Goal: Transaction & Acquisition: Book appointment/travel/reservation

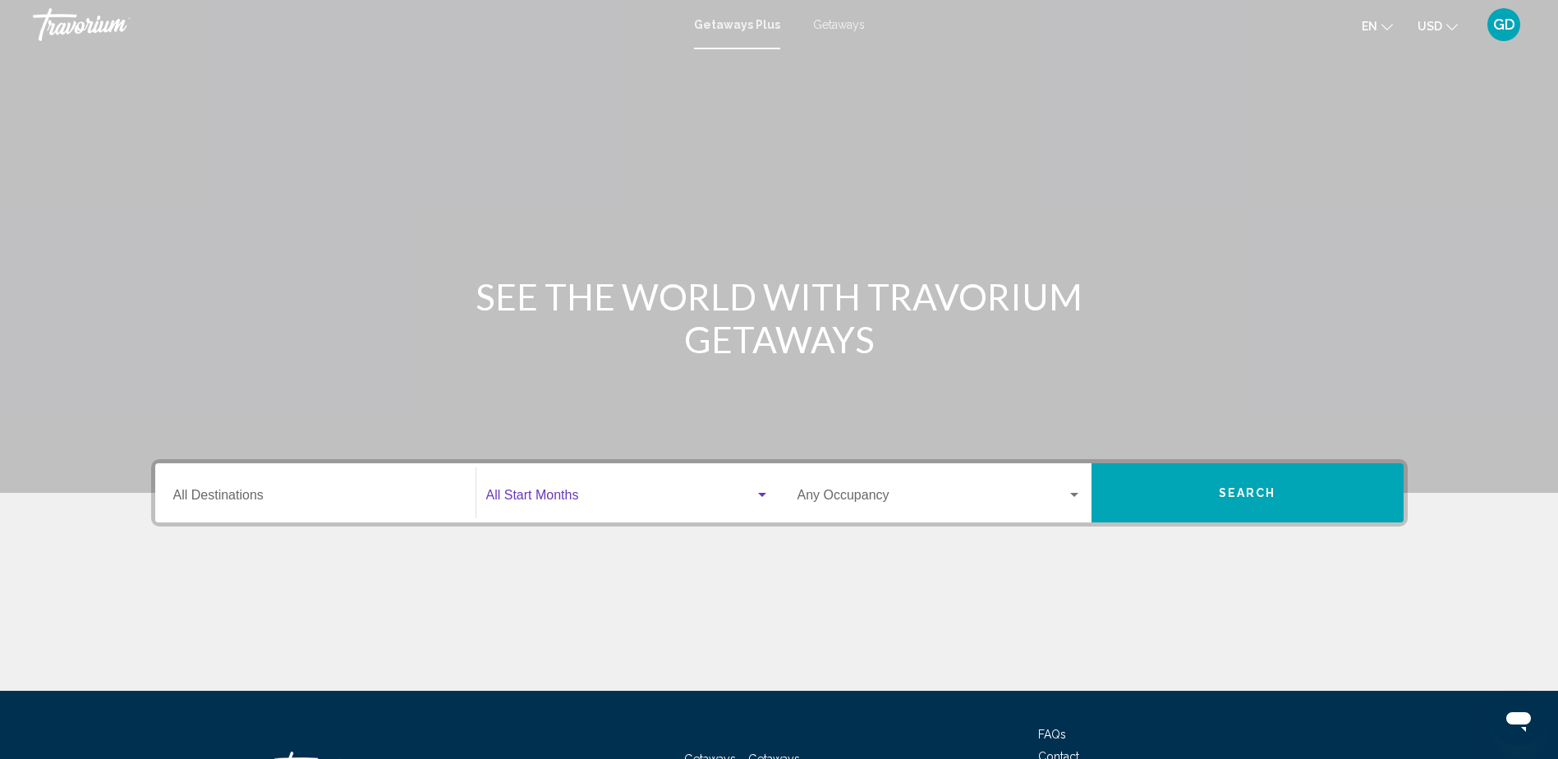
click at [554, 491] on span "Search widget" at bounding box center [620, 498] width 269 height 15
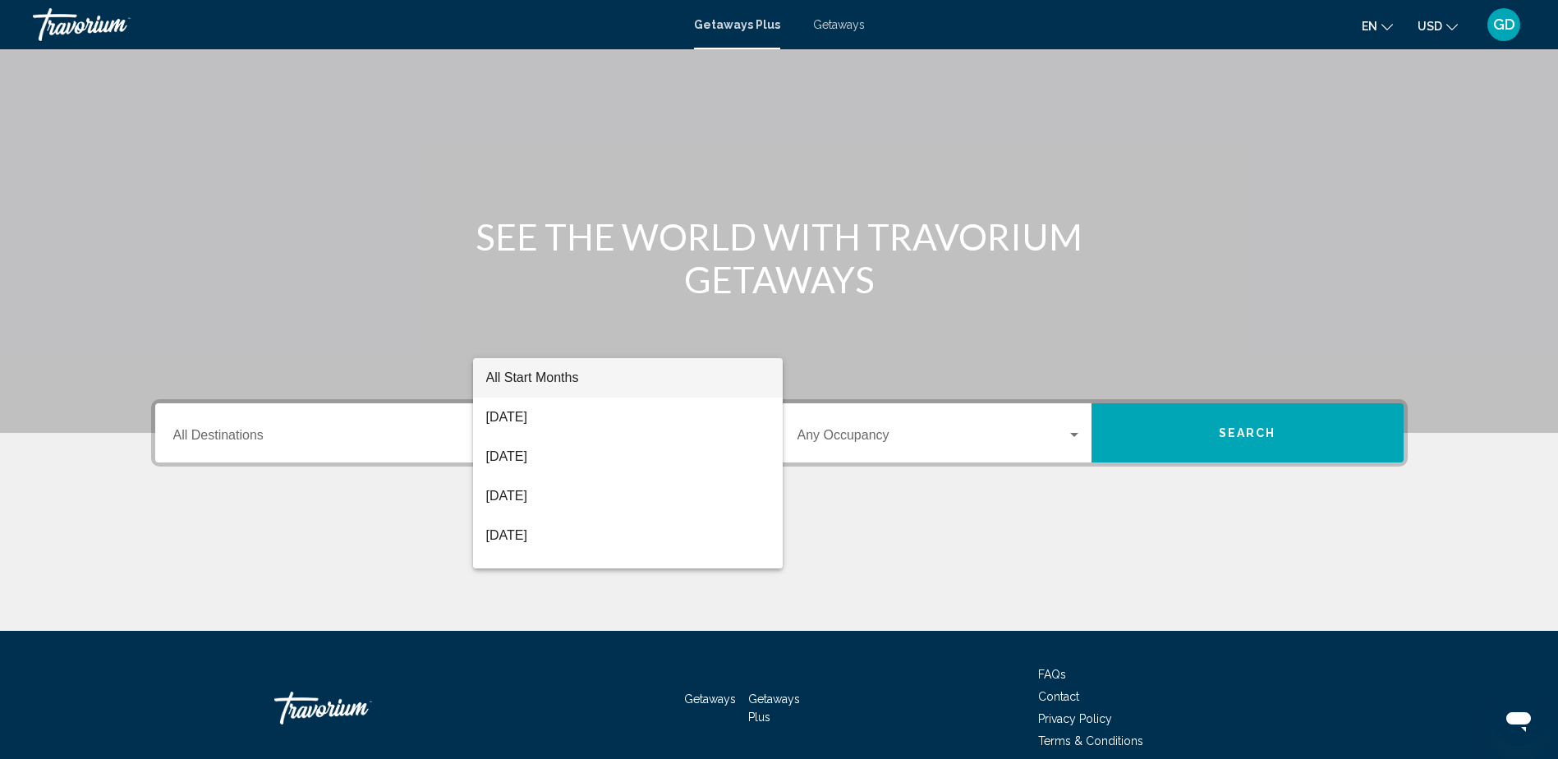
scroll to position [133, 0]
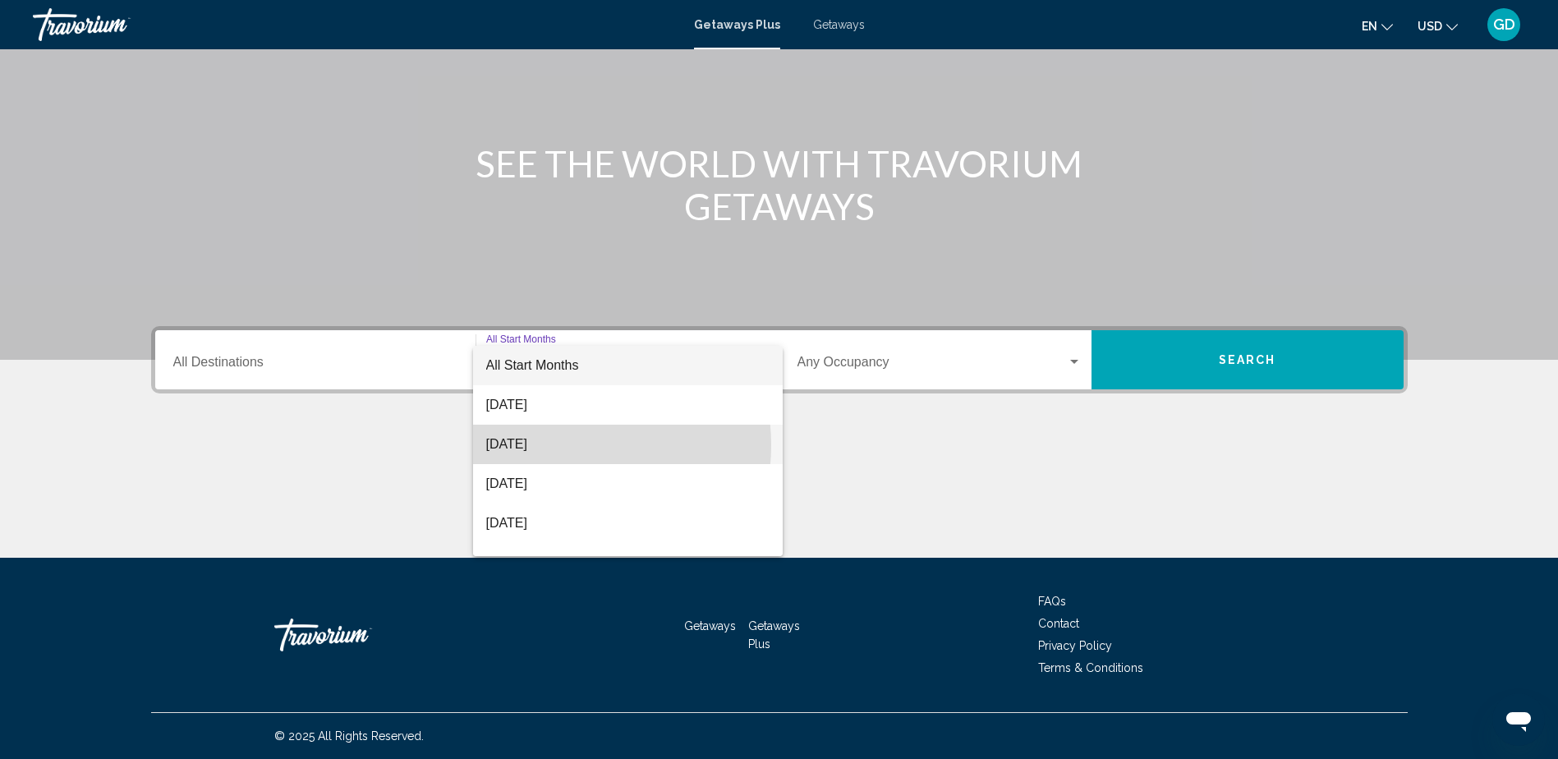
click at [559, 445] on span "[DATE]" at bounding box center [627, 444] width 283 height 39
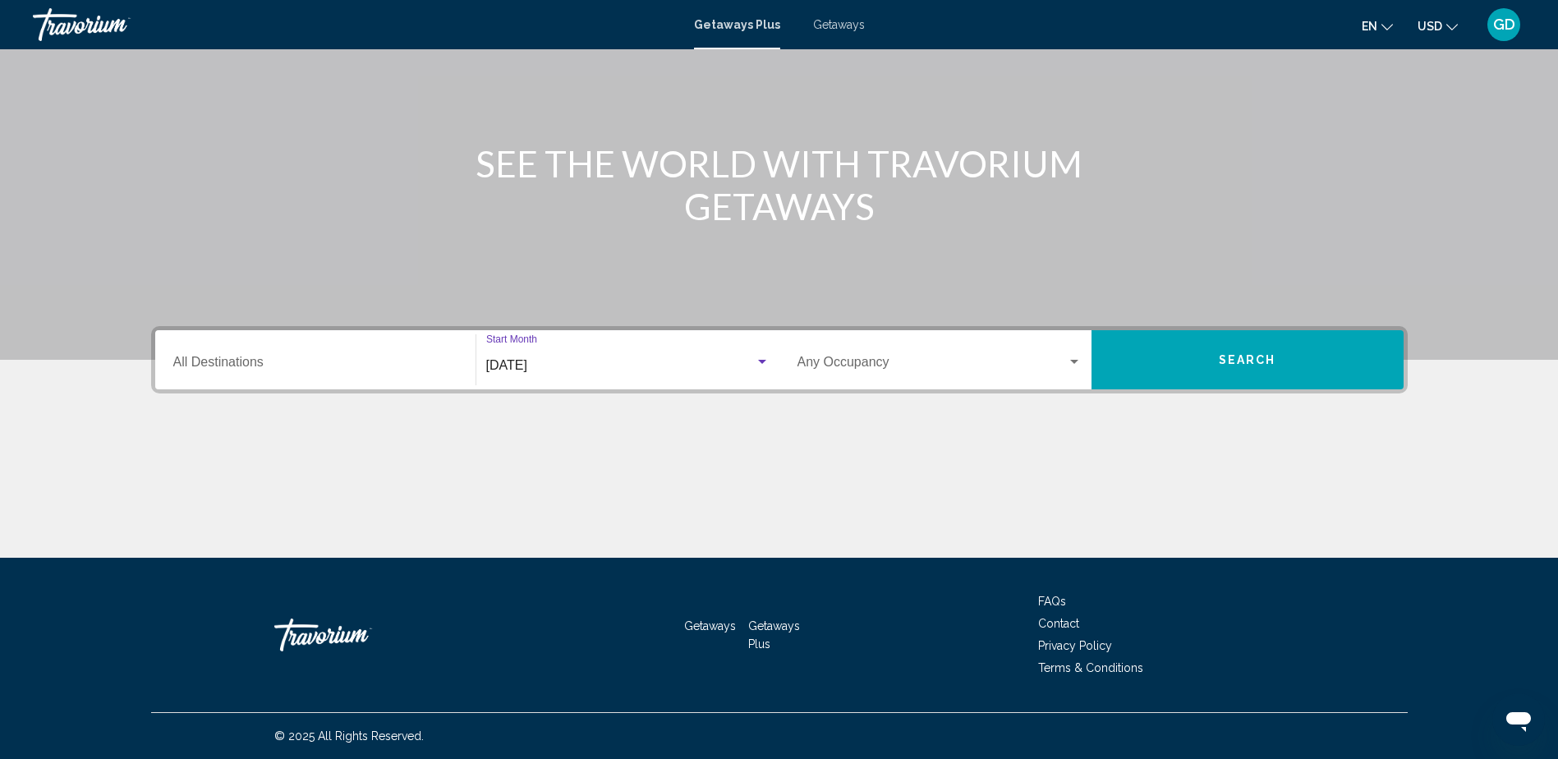
click at [1072, 358] on div "Search widget" at bounding box center [1074, 362] width 15 height 13
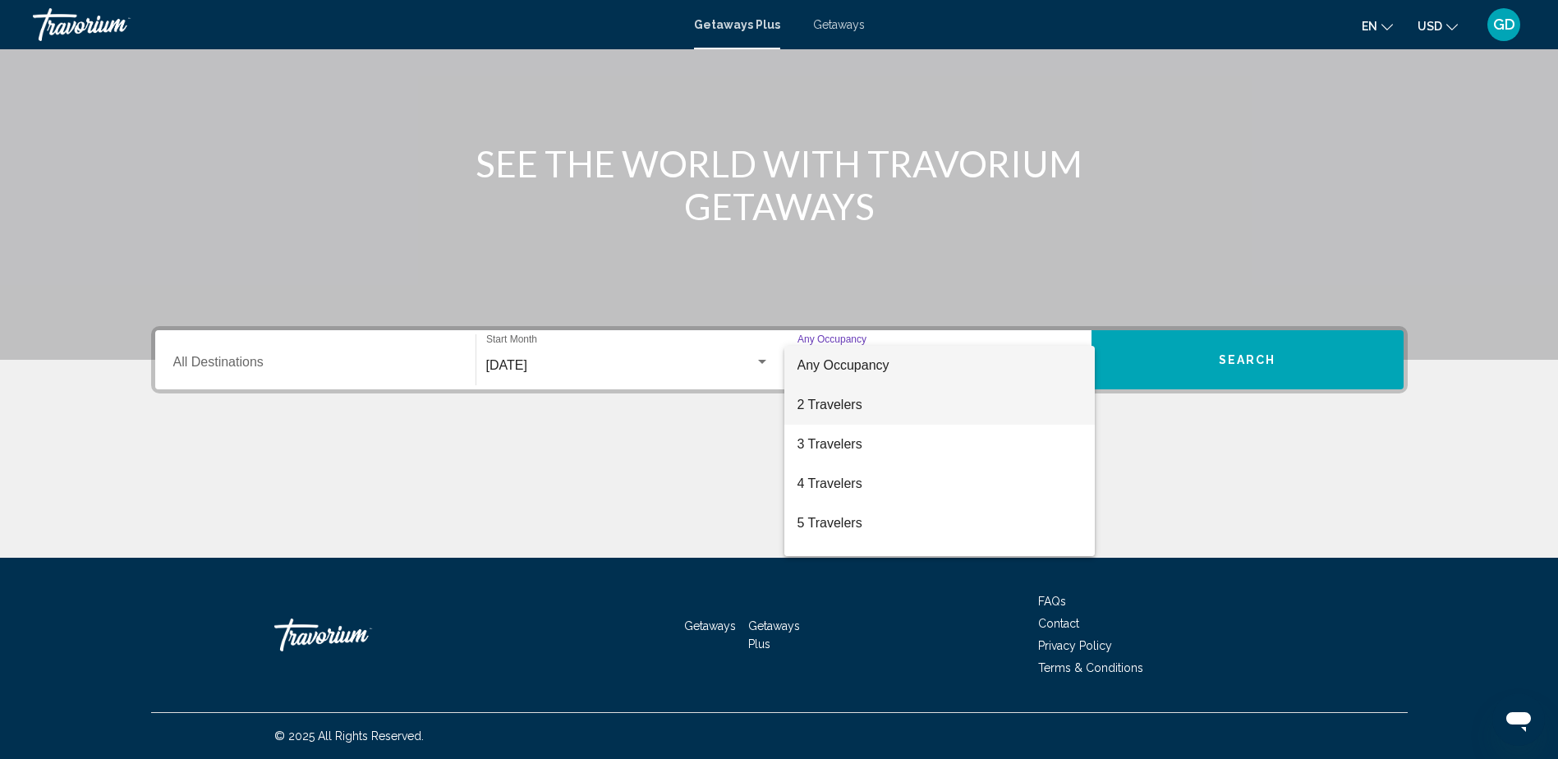
click at [837, 400] on span "2 Travelers" at bounding box center [939, 404] width 284 height 39
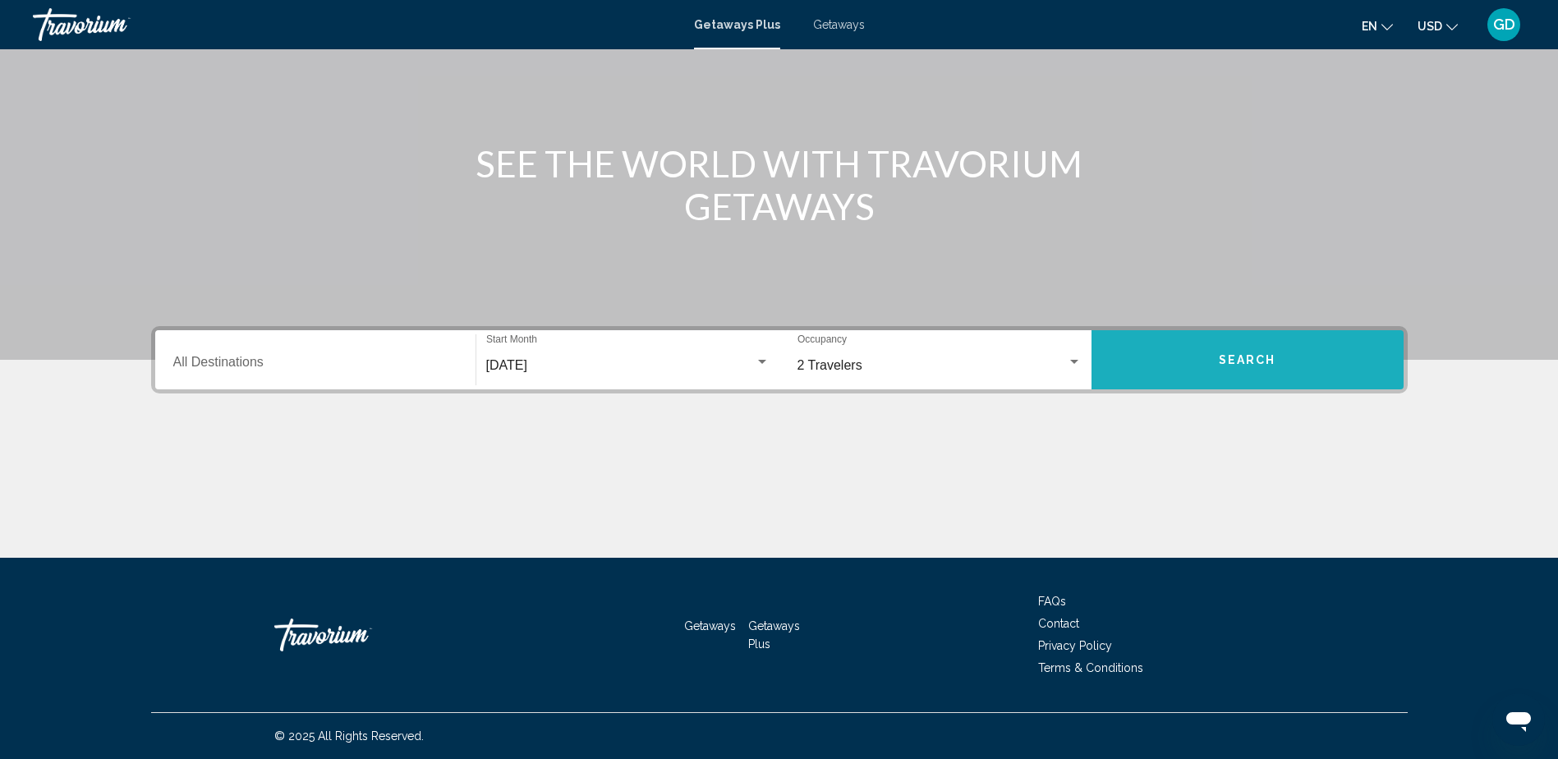
click at [1257, 358] on span "Search" at bounding box center [1247, 360] width 57 height 13
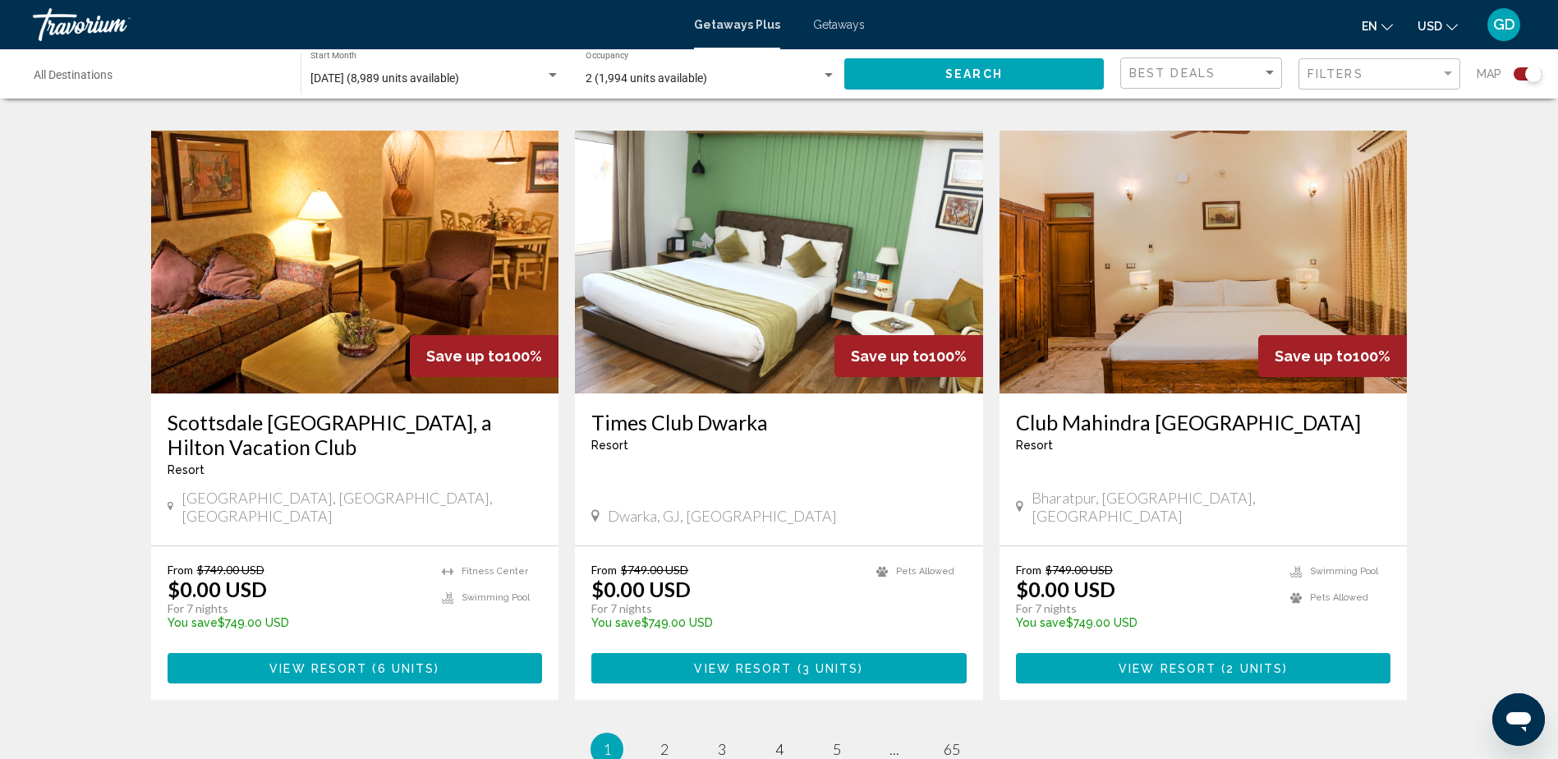
scroll to position [2344, 0]
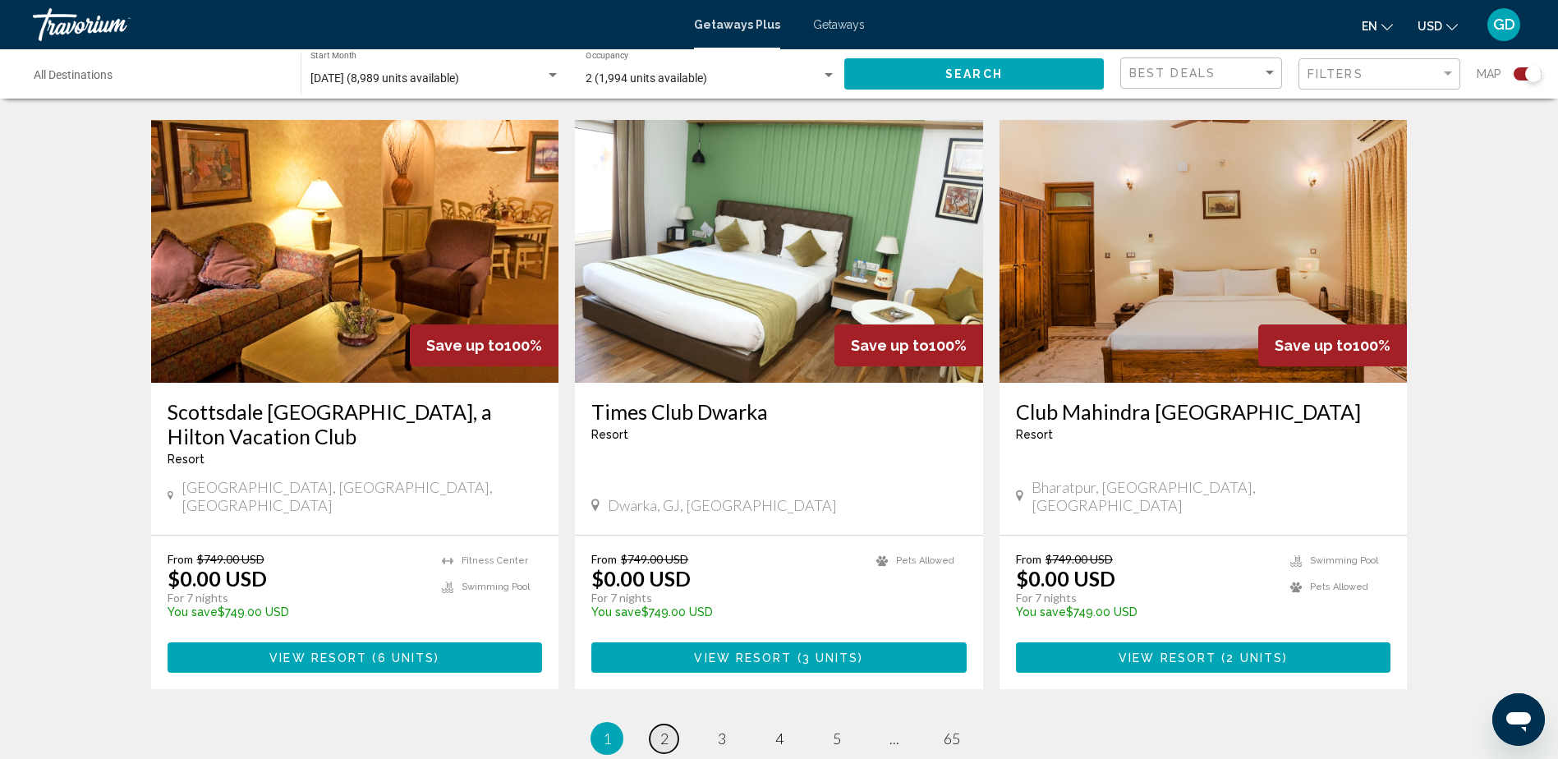
click at [667, 729] on span "2" at bounding box center [664, 738] width 8 height 18
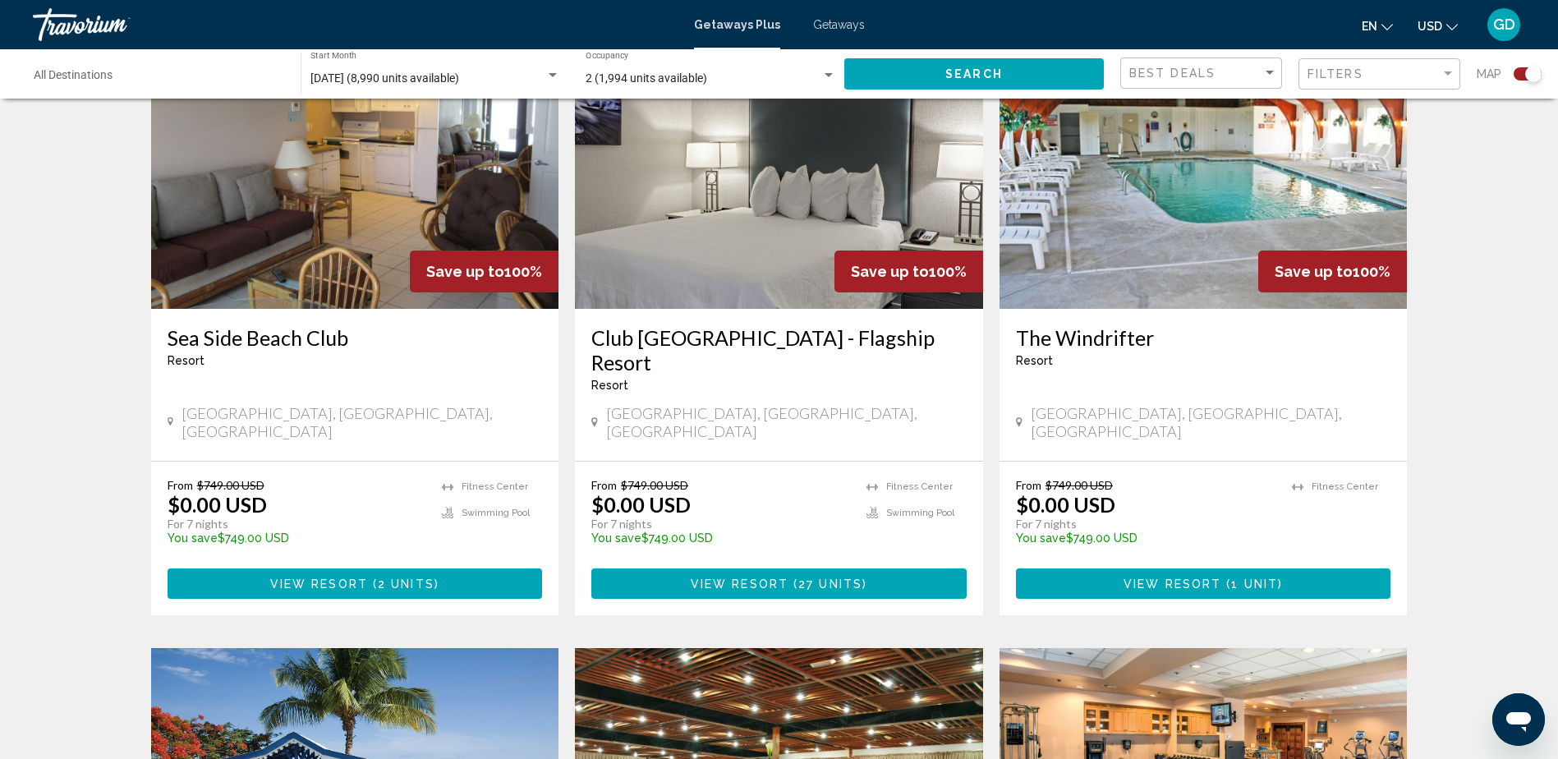
scroll to position [668, 0]
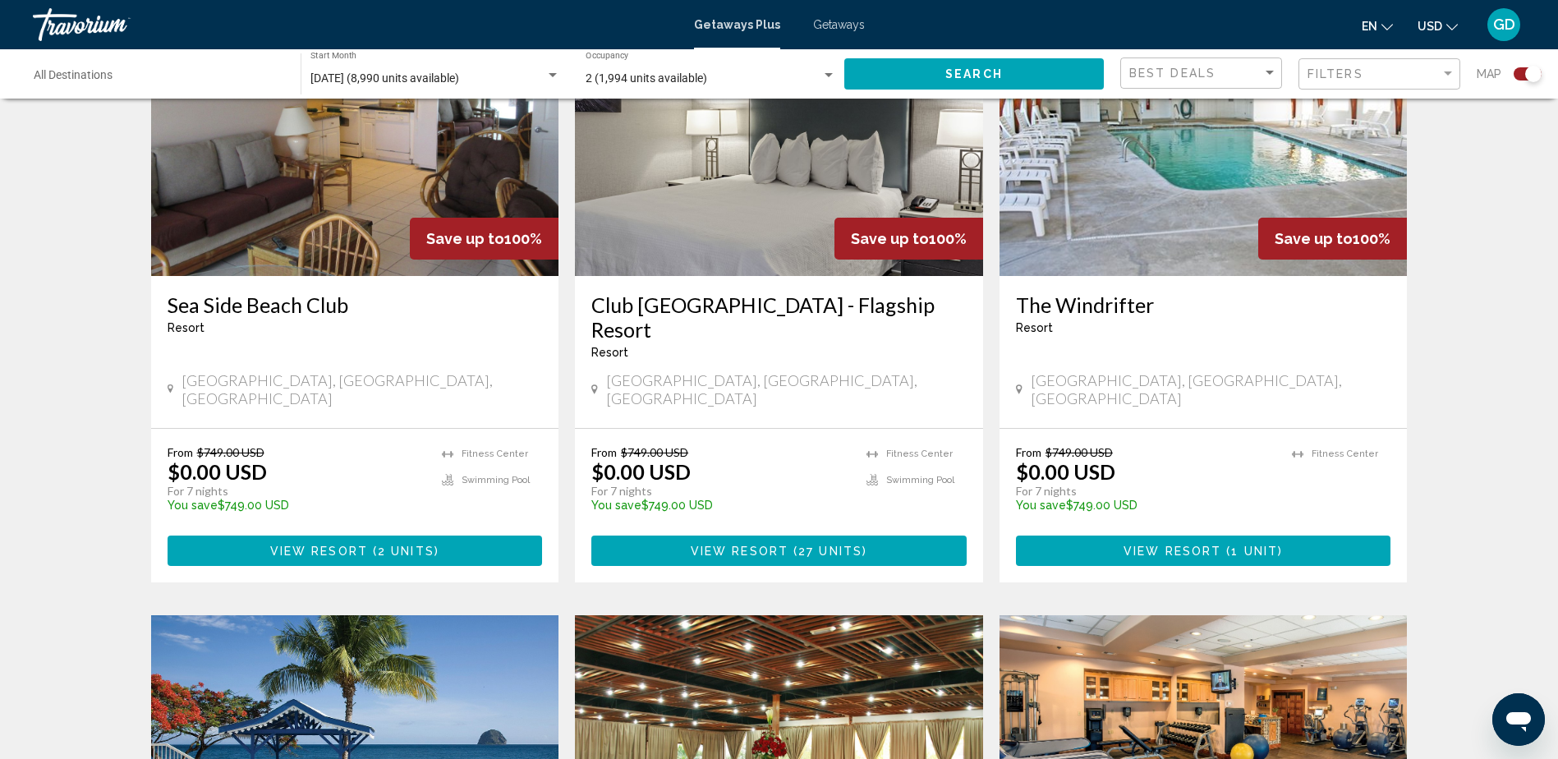
click at [336, 544] on span "View Resort ( 2 units )" at bounding box center [354, 550] width 169 height 13
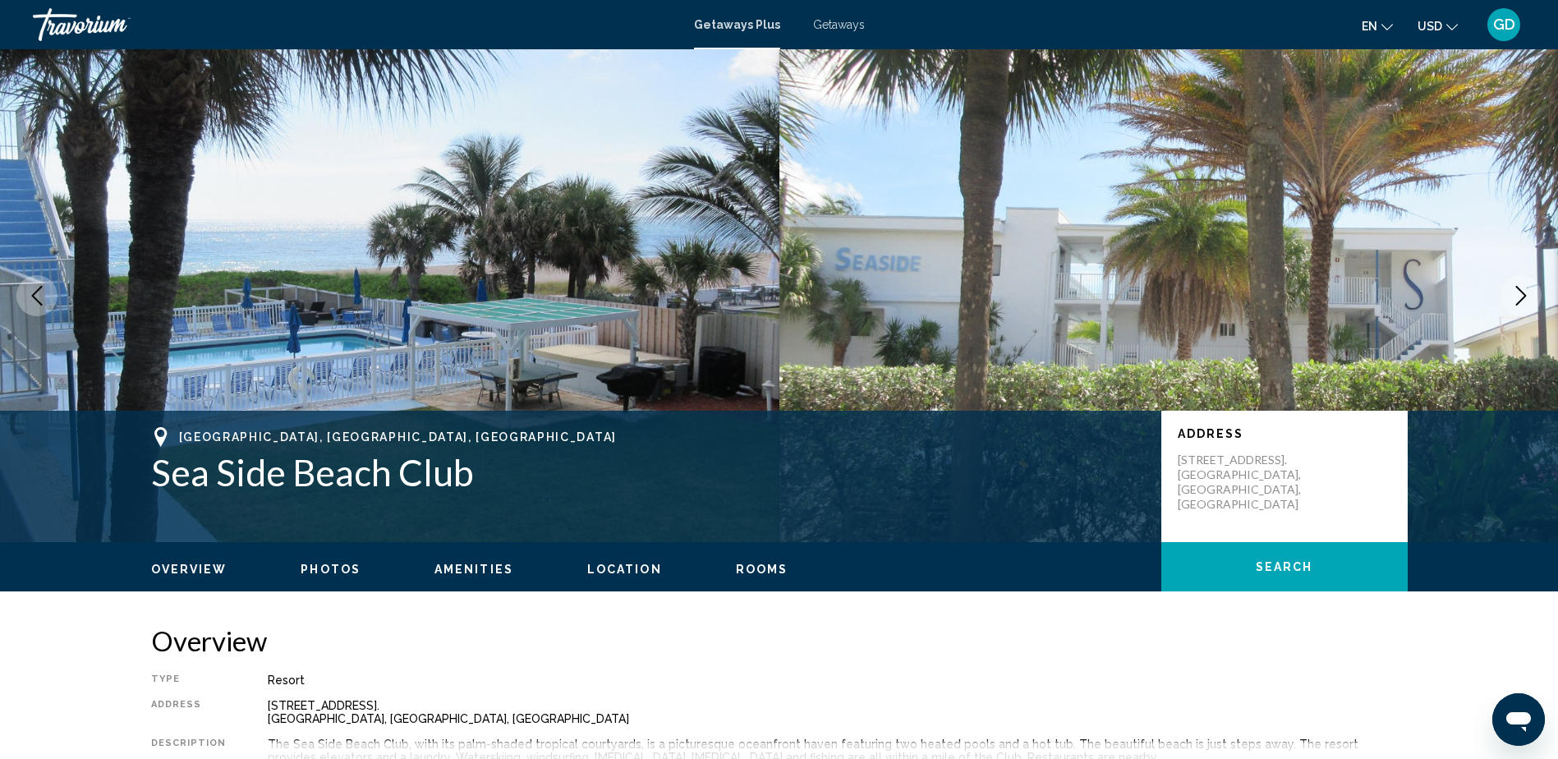
click at [844, 25] on span "Getaways" at bounding box center [839, 24] width 52 height 13
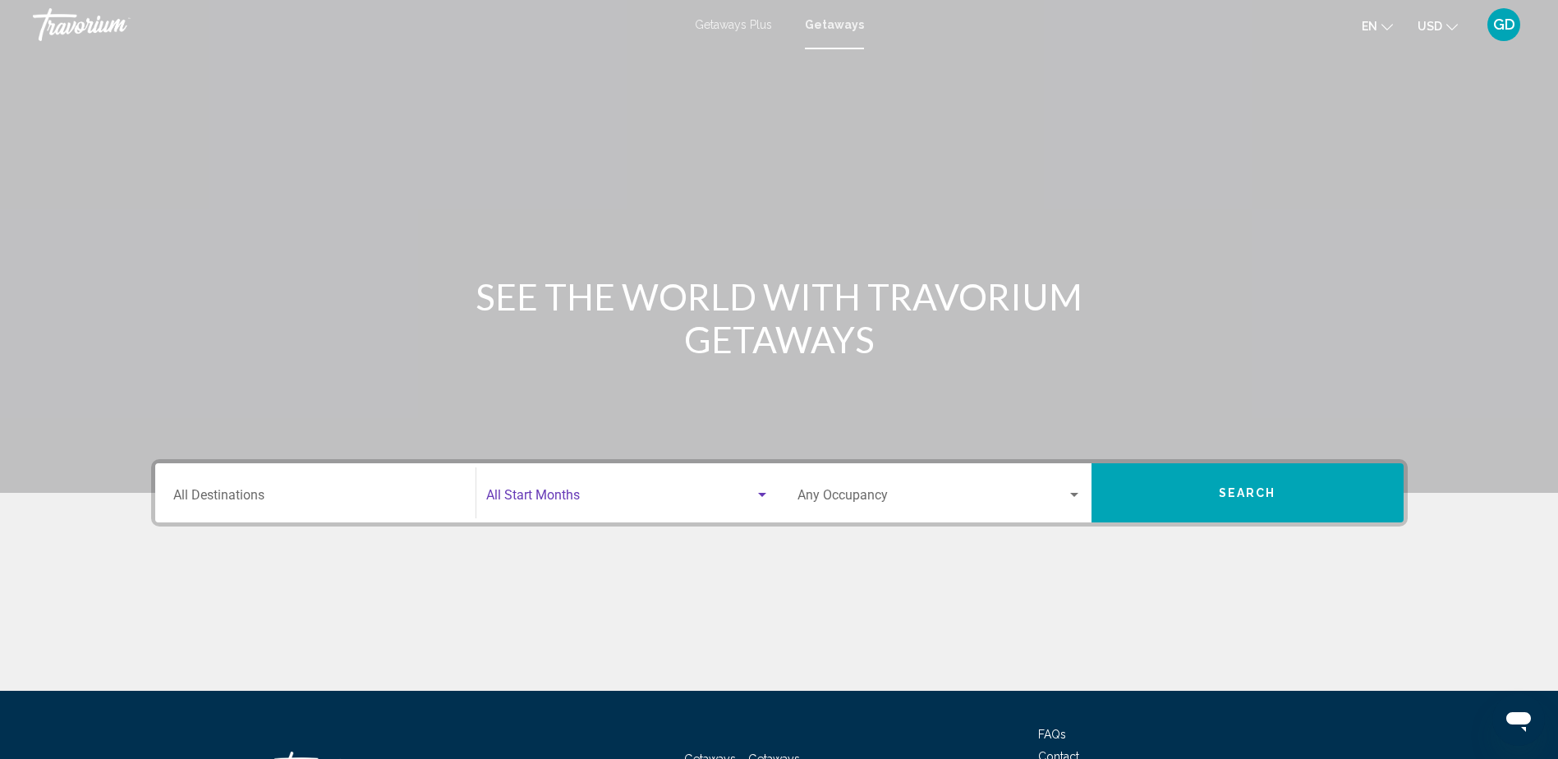
click at [760, 492] on div "Search widget" at bounding box center [762, 495] width 15 height 13
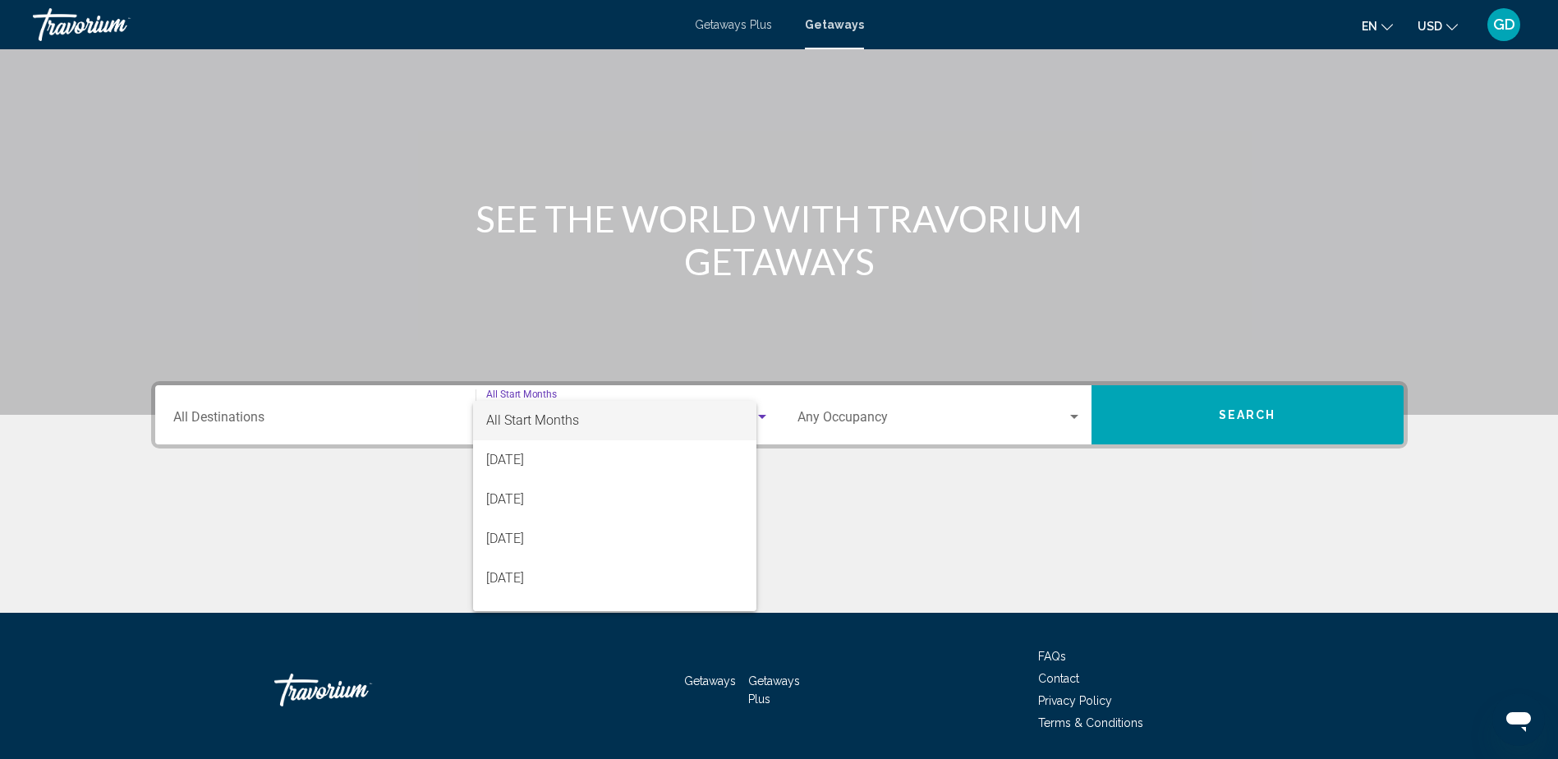
scroll to position [133, 0]
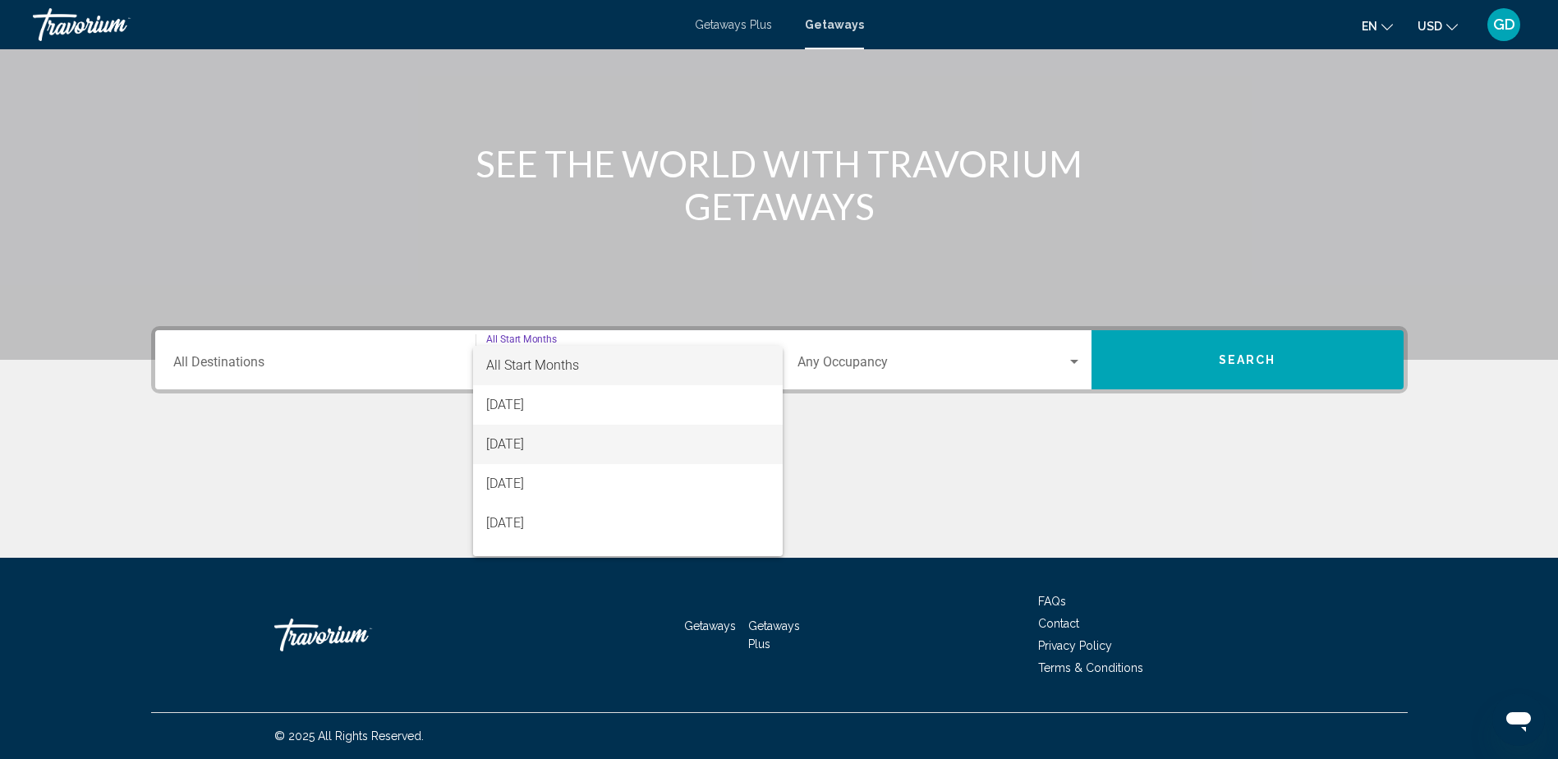
click at [542, 442] on span "[DATE]" at bounding box center [627, 444] width 283 height 39
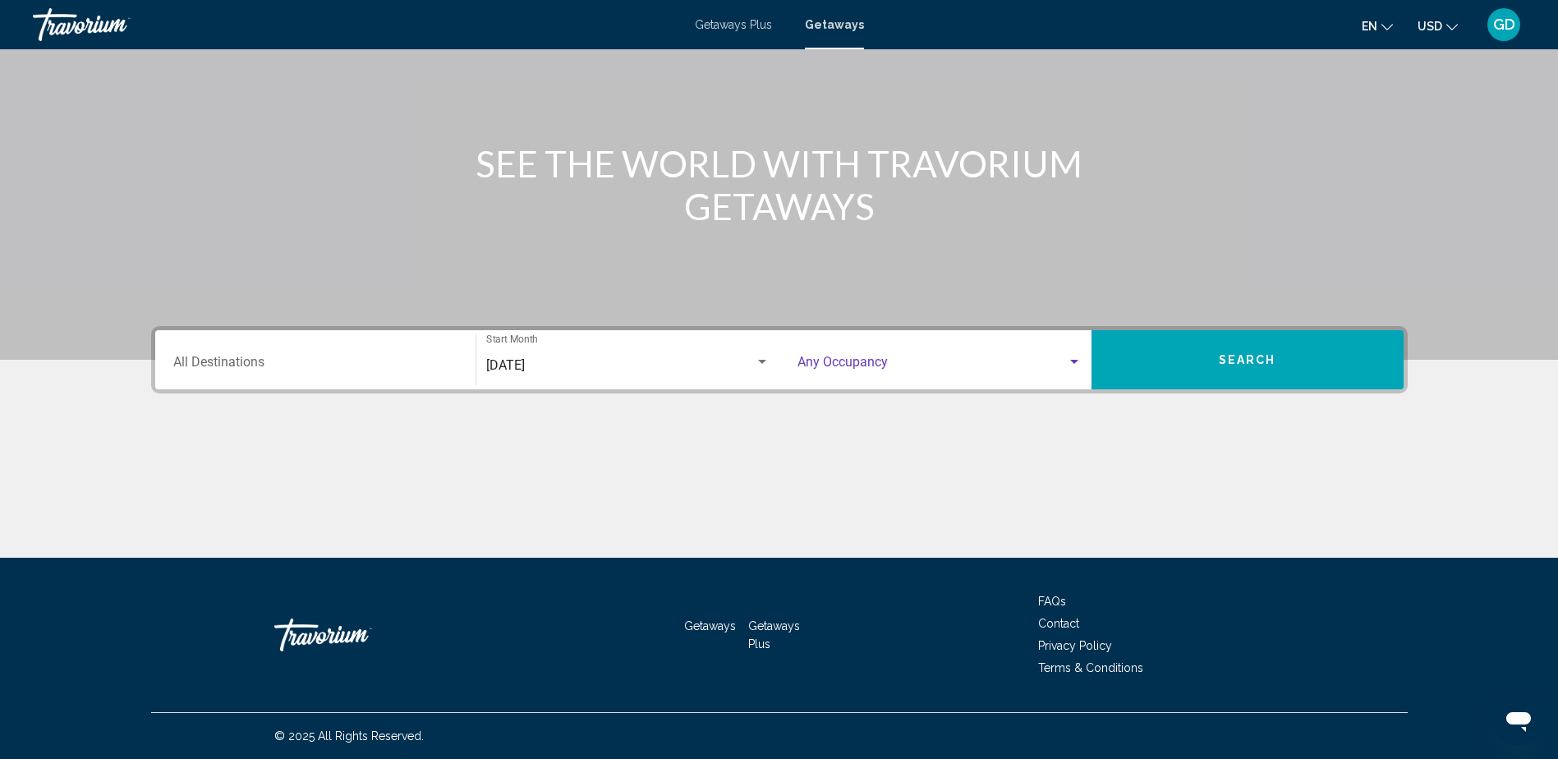
click at [1075, 360] on div "Search widget" at bounding box center [1074, 362] width 8 height 4
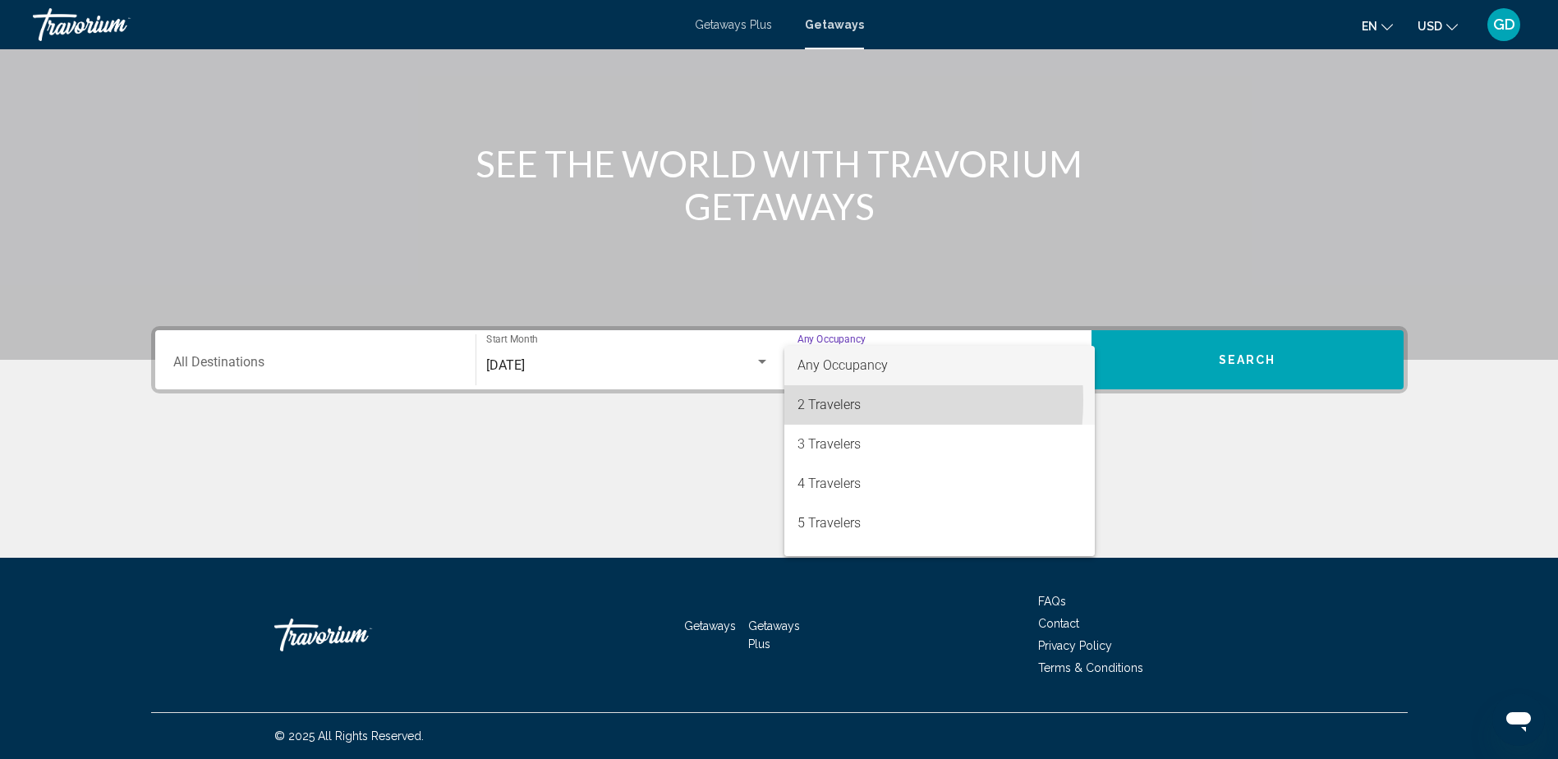
click at [813, 400] on span "2 Travelers" at bounding box center [939, 404] width 284 height 39
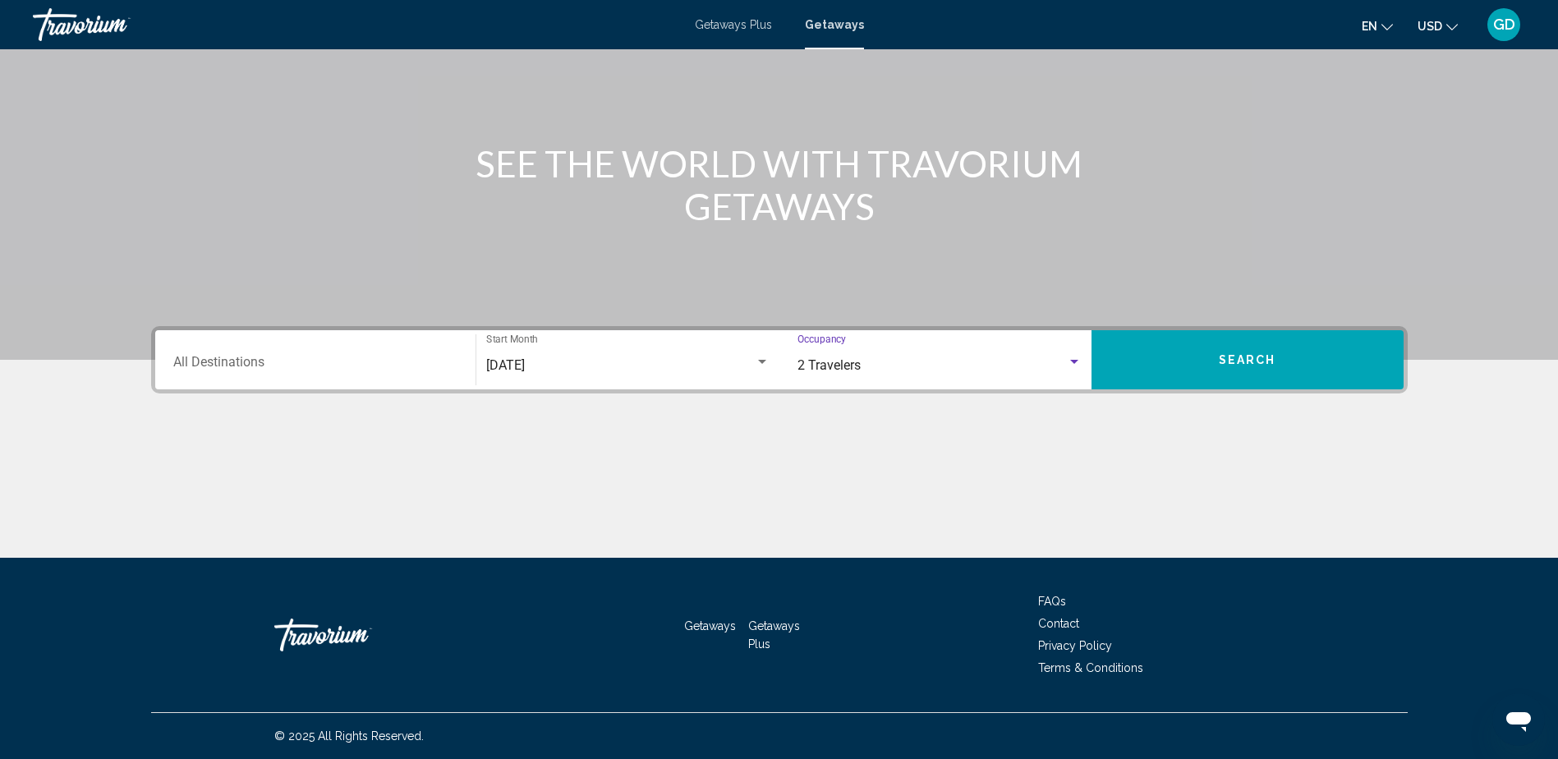
click at [1247, 355] on span "Search" at bounding box center [1247, 360] width 57 height 13
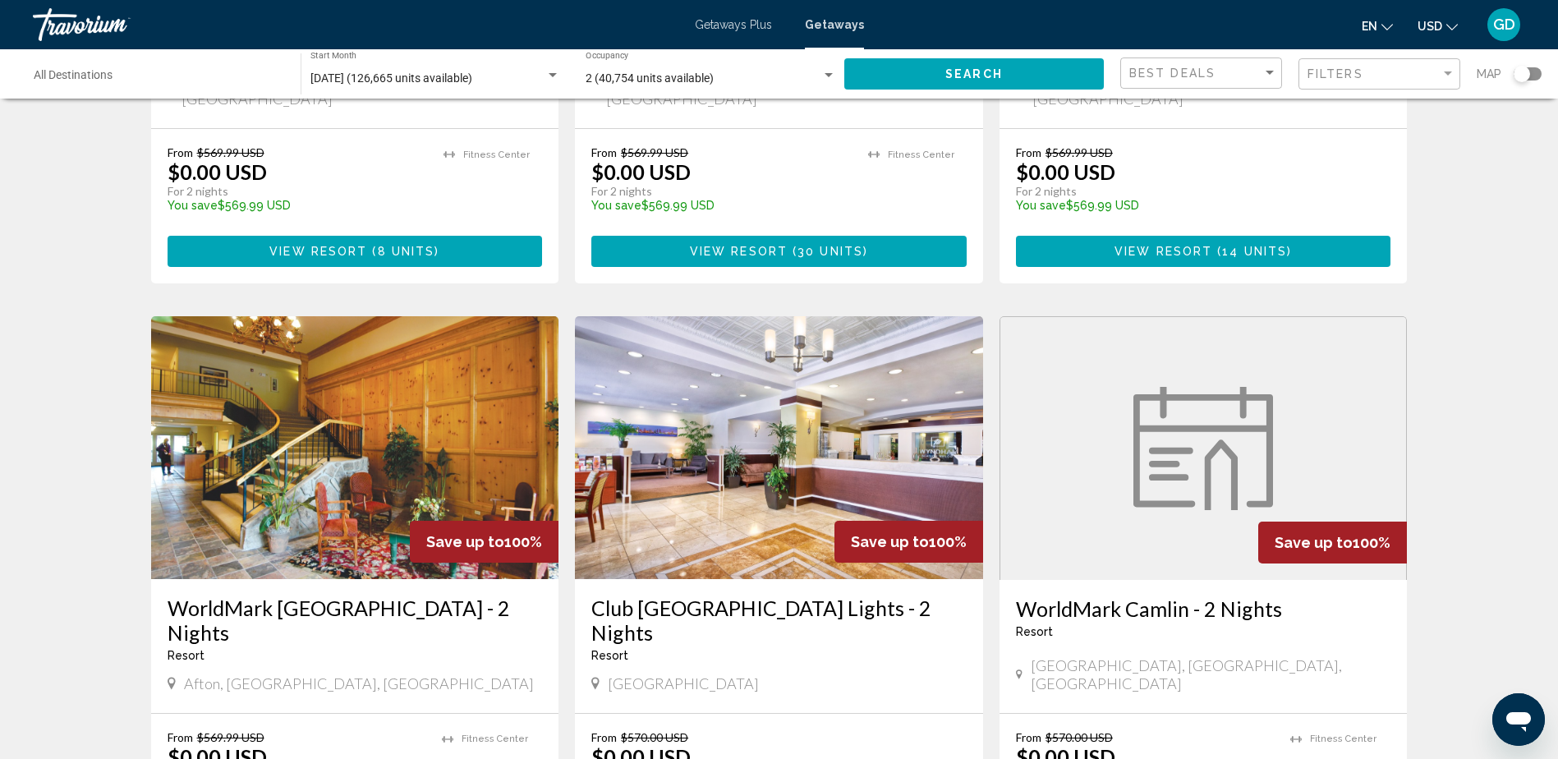
scroll to position [1139, 0]
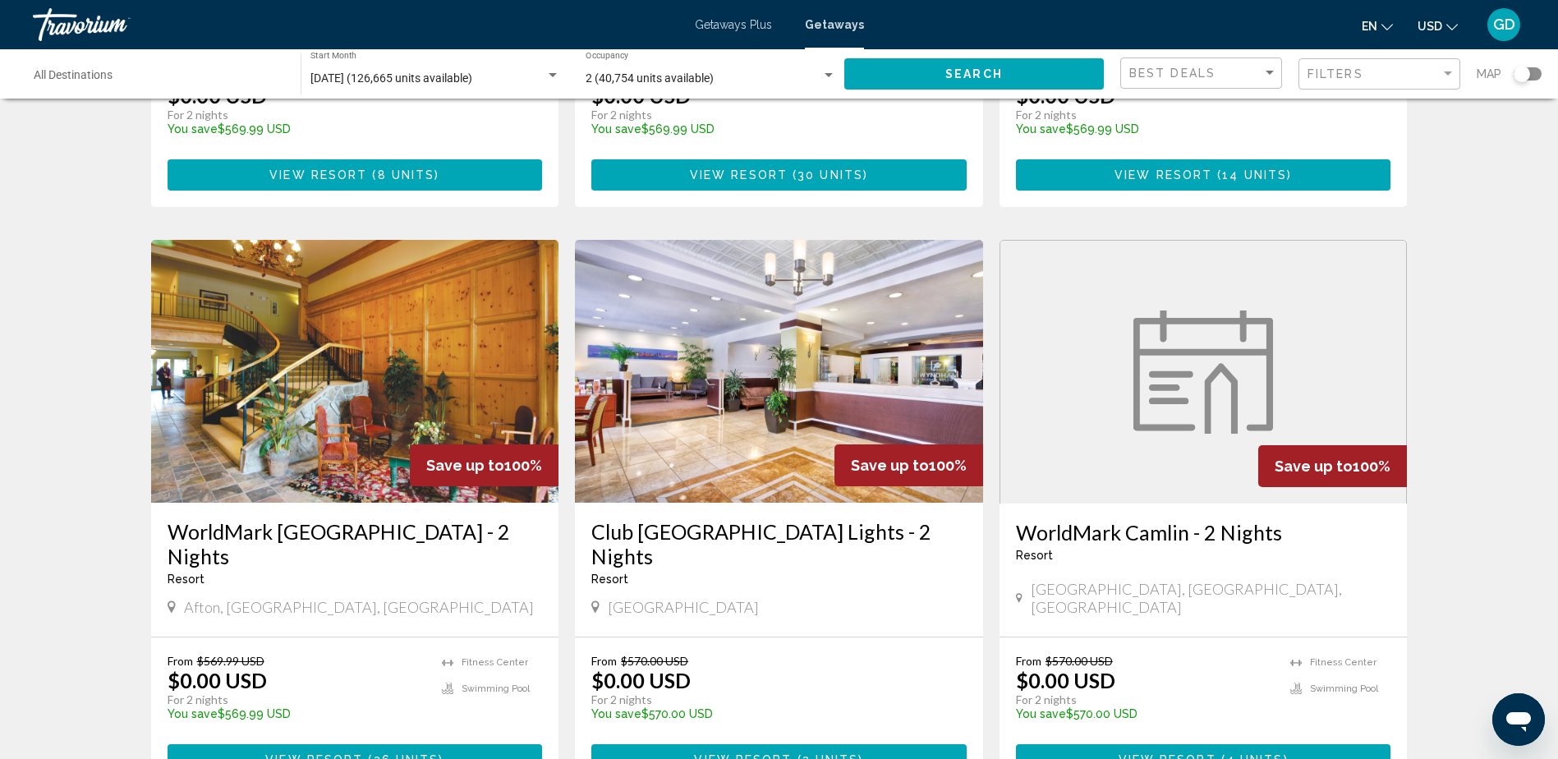
click at [723, 21] on span "Getaways Plus" at bounding box center [733, 24] width 77 height 13
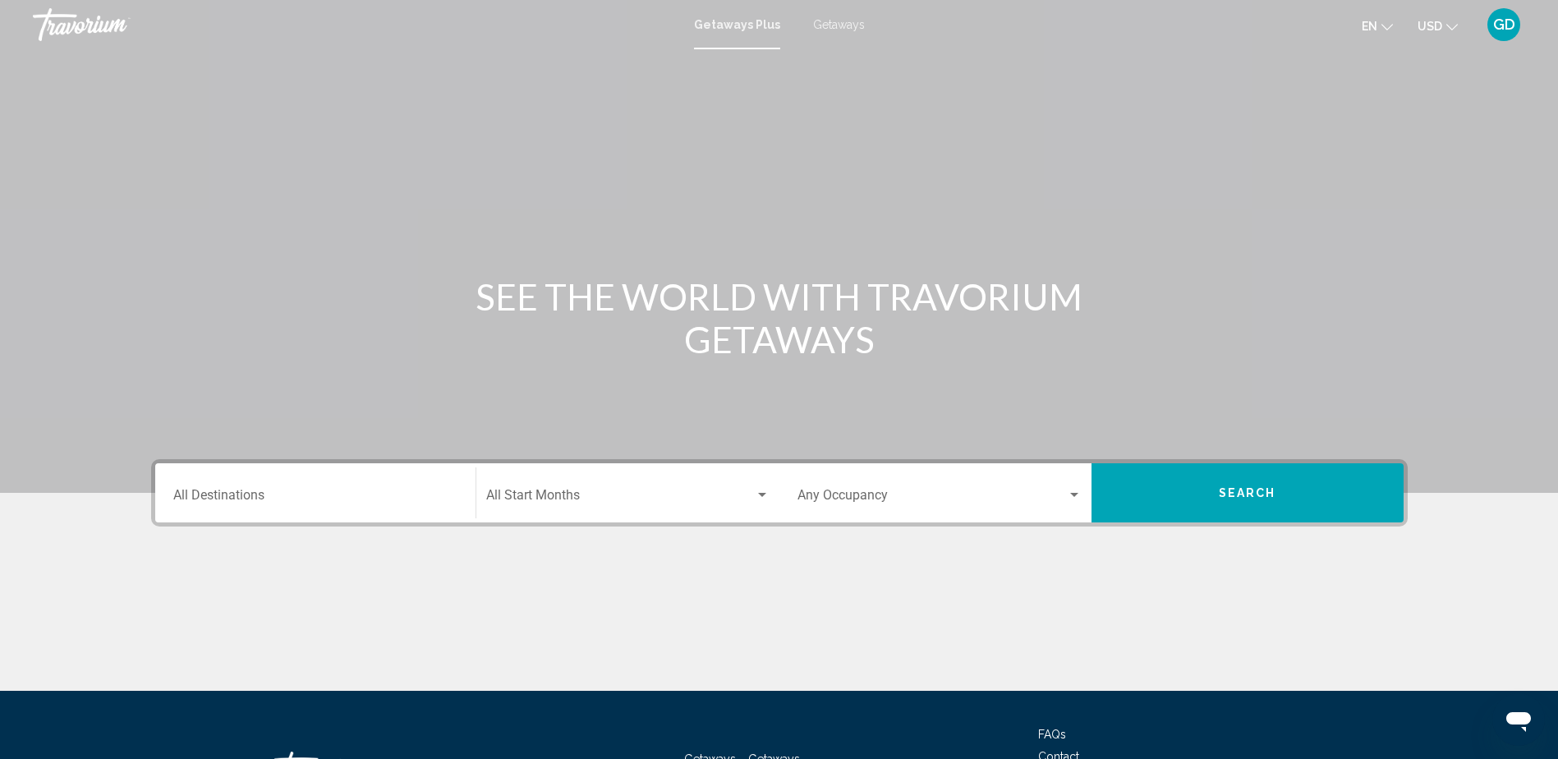
click at [760, 494] on div "Search widget" at bounding box center [762, 495] width 8 height 4
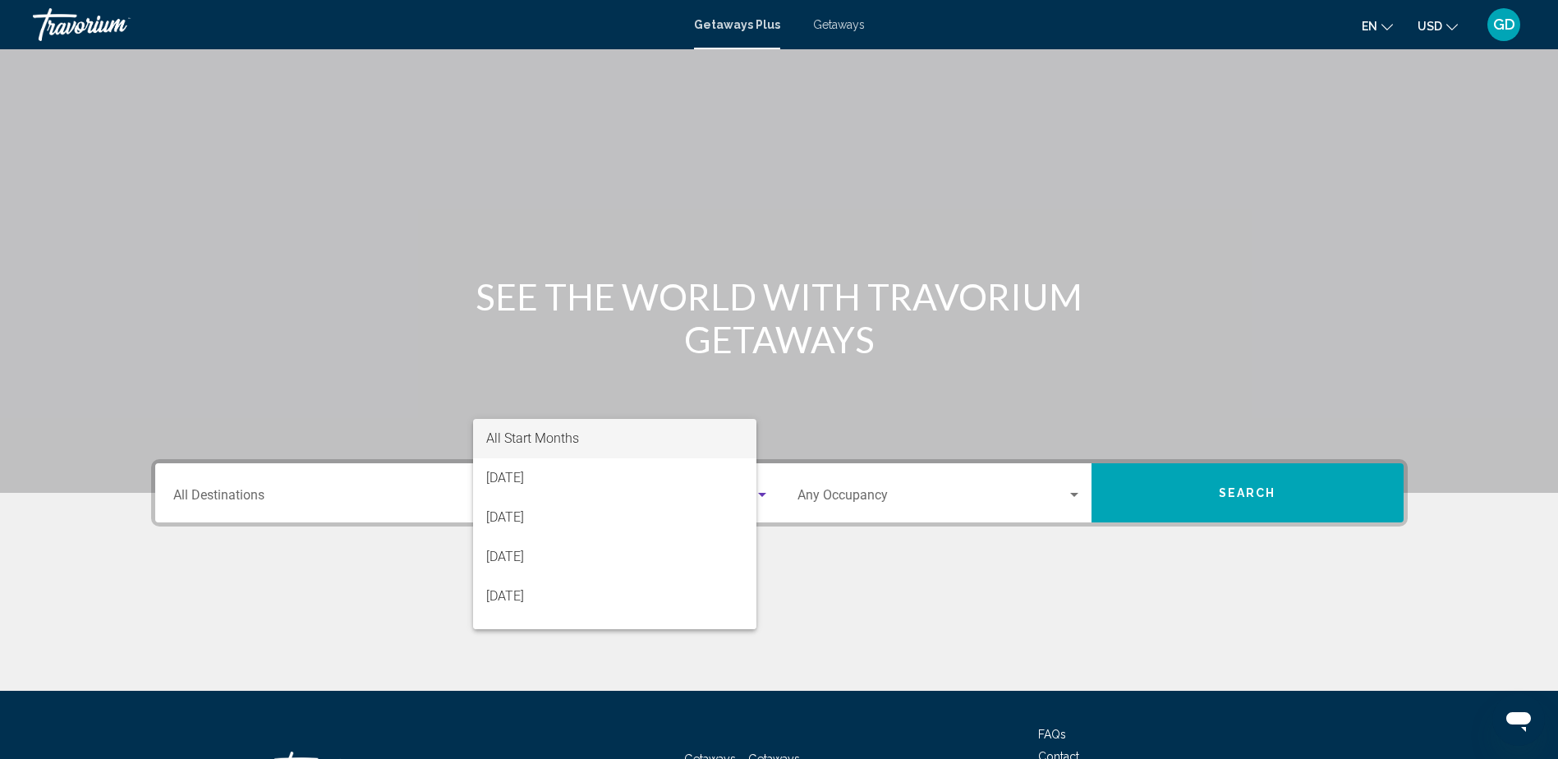
scroll to position [133, 0]
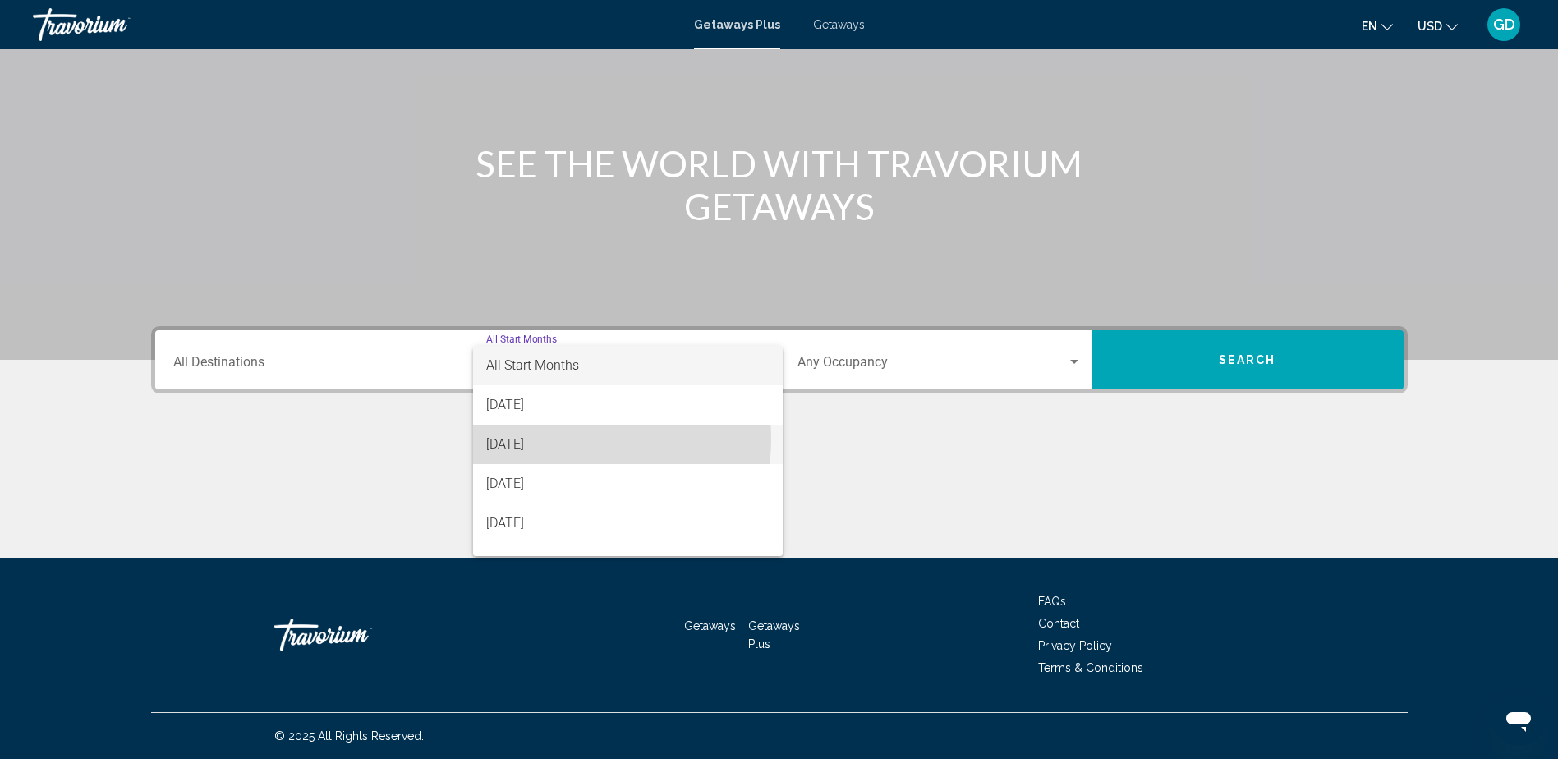
click at [547, 438] on span "[DATE]" at bounding box center [627, 444] width 283 height 39
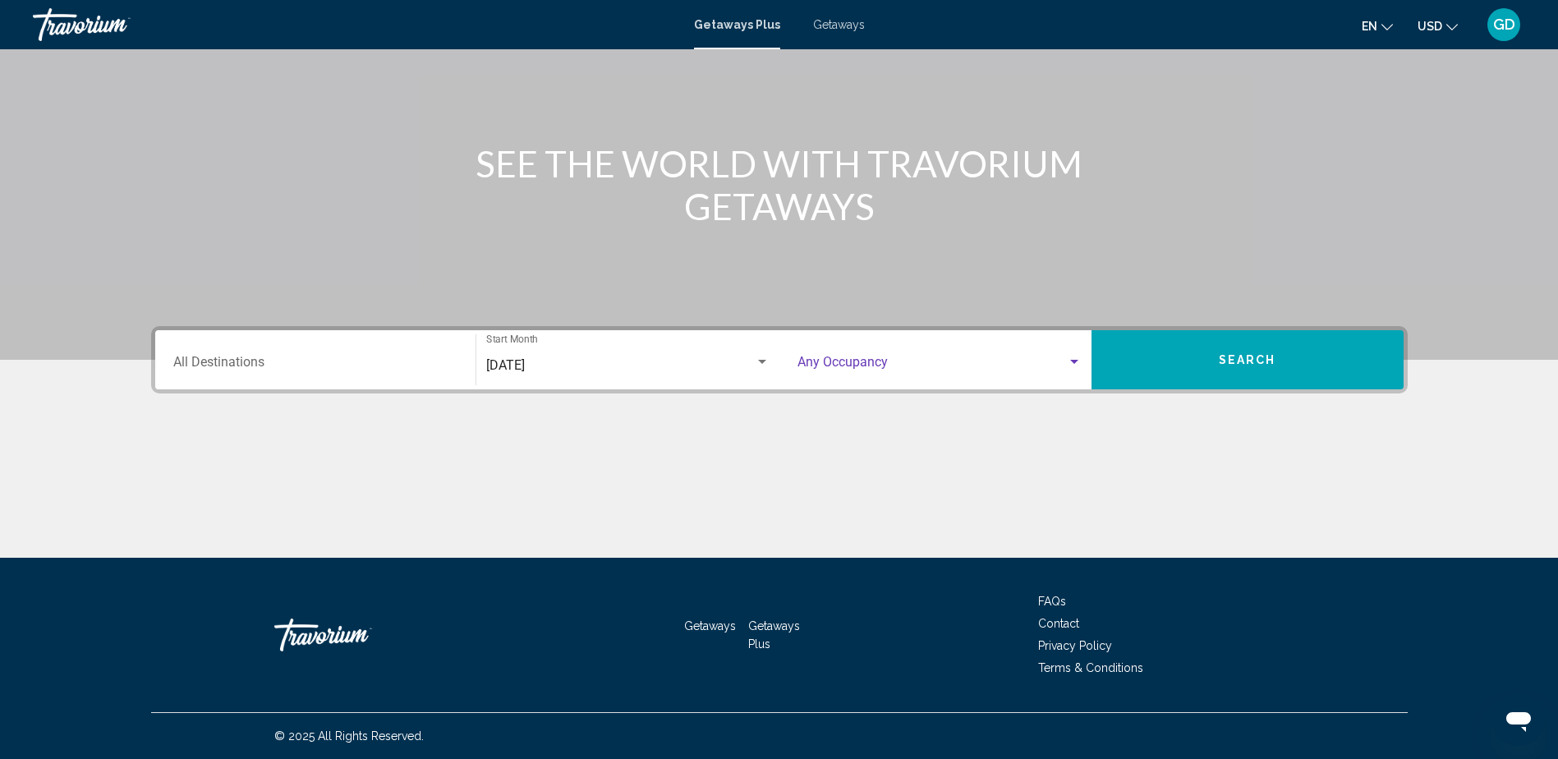
click at [1072, 360] on div "Search widget" at bounding box center [1074, 362] width 8 height 4
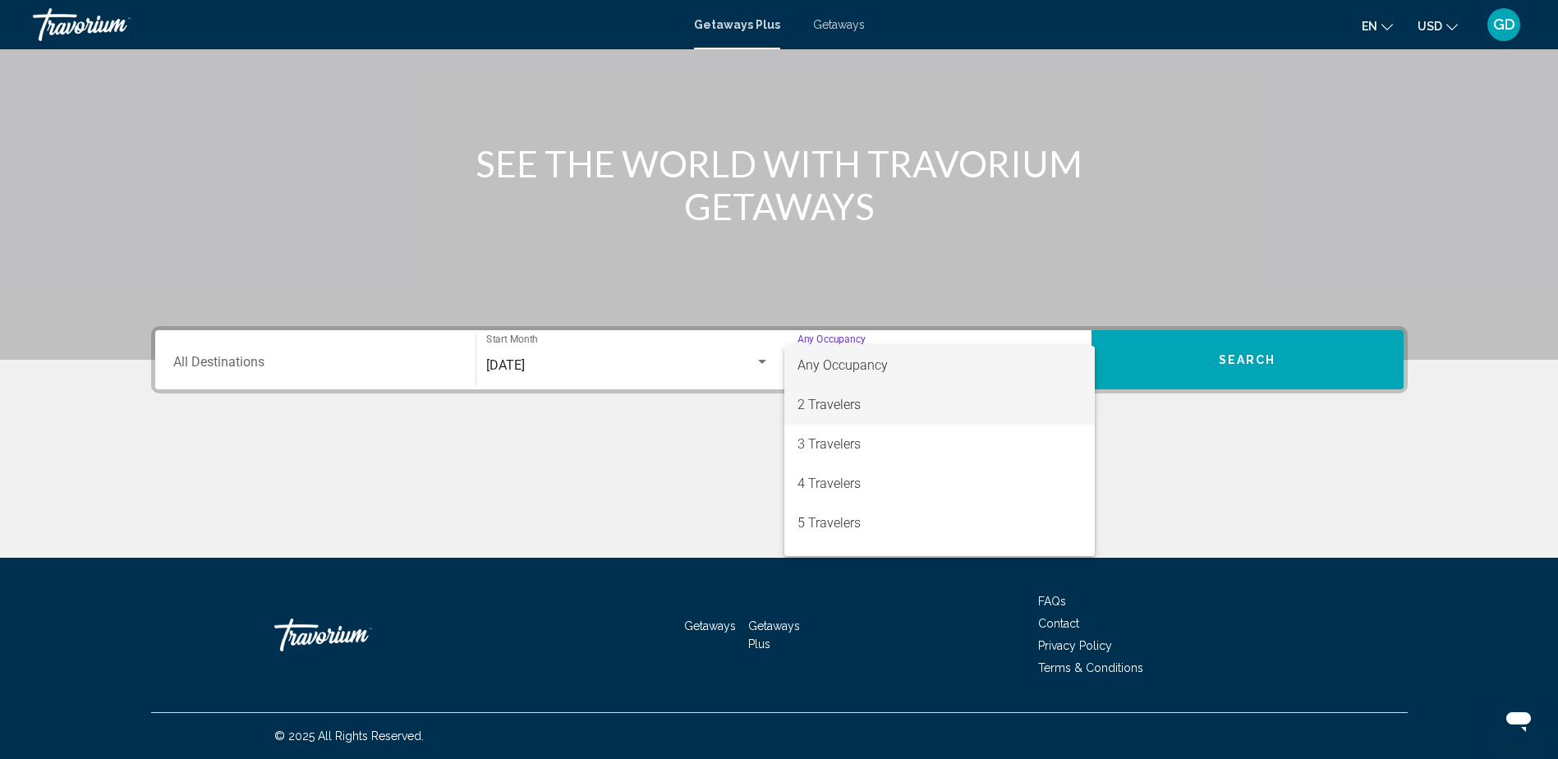
click at [888, 401] on span "2 Travelers" at bounding box center [939, 404] width 284 height 39
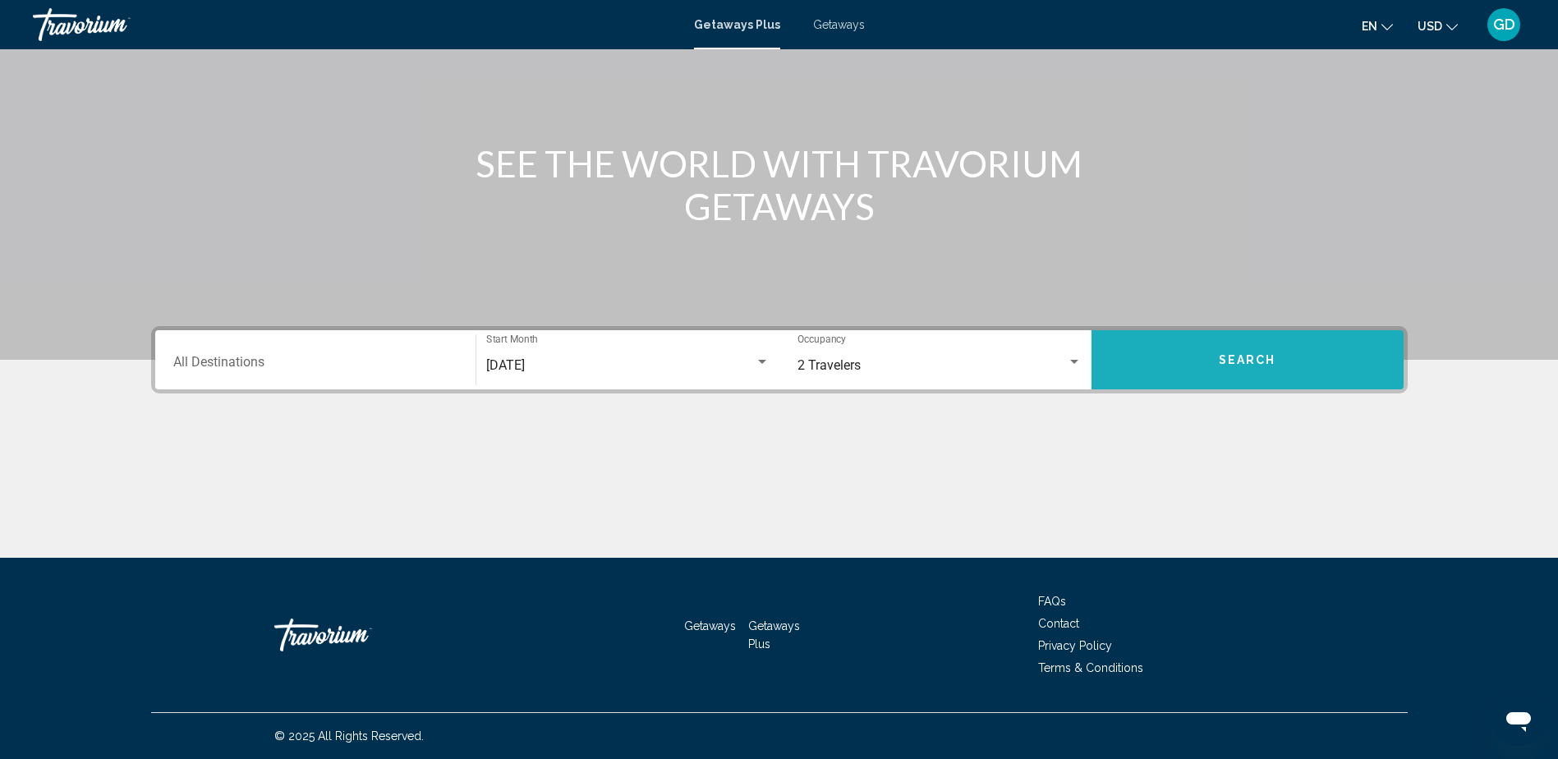
click at [1252, 360] on span "Search" at bounding box center [1247, 360] width 57 height 13
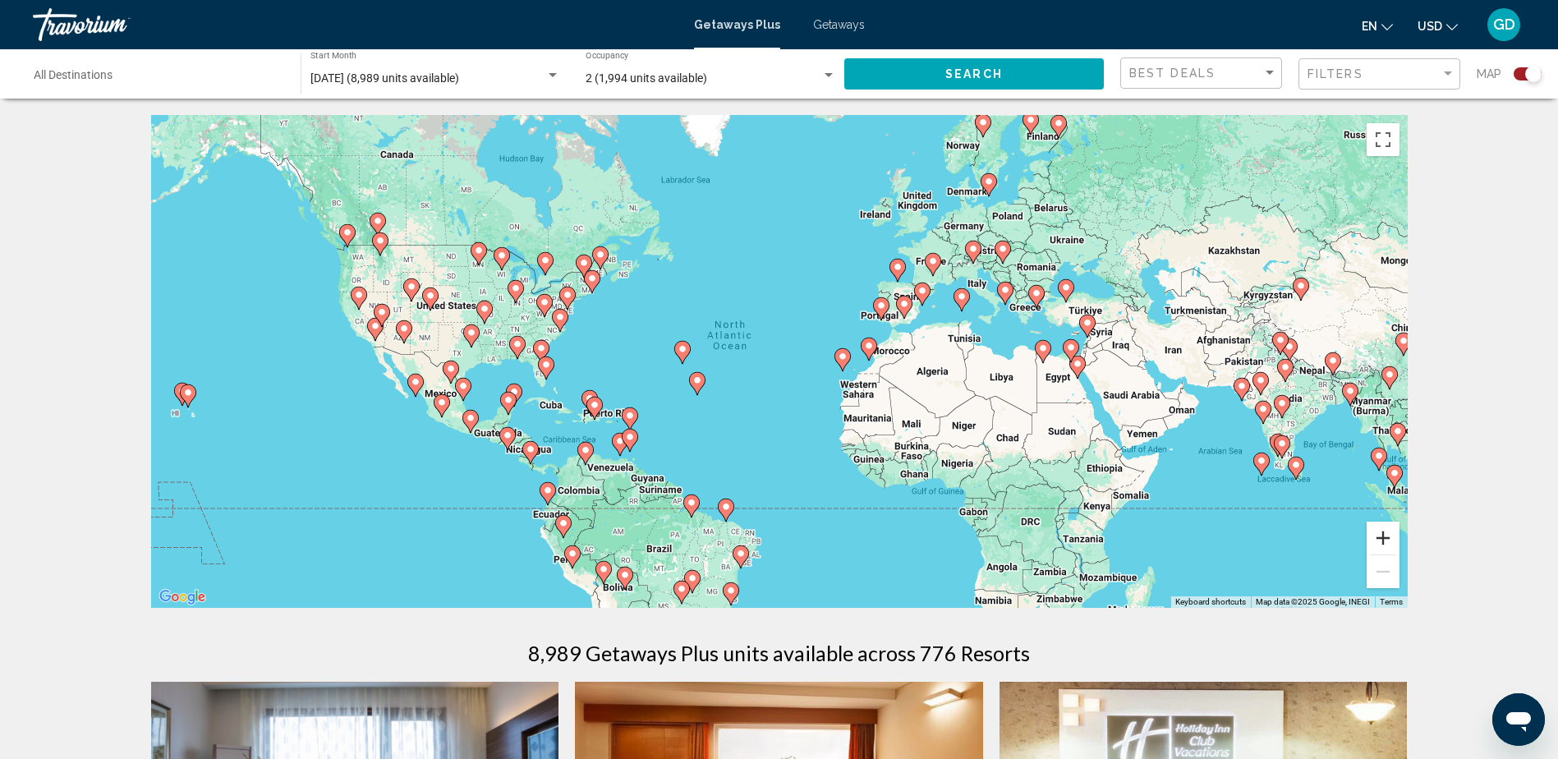
click at [1384, 541] on button "Zoom in" at bounding box center [1382, 537] width 33 height 33
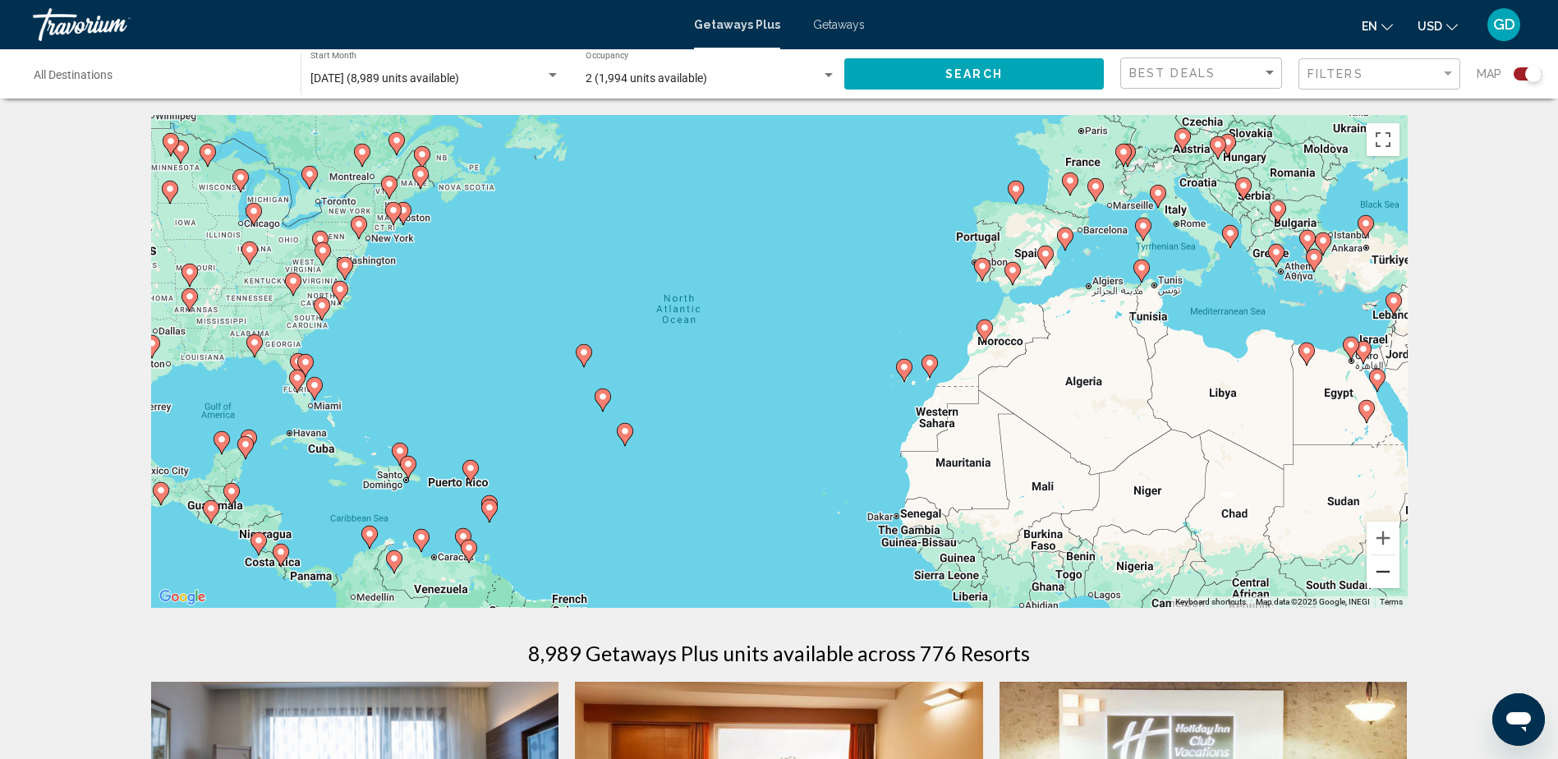
click at [1390, 572] on button "Zoom out" at bounding box center [1382, 571] width 33 height 33
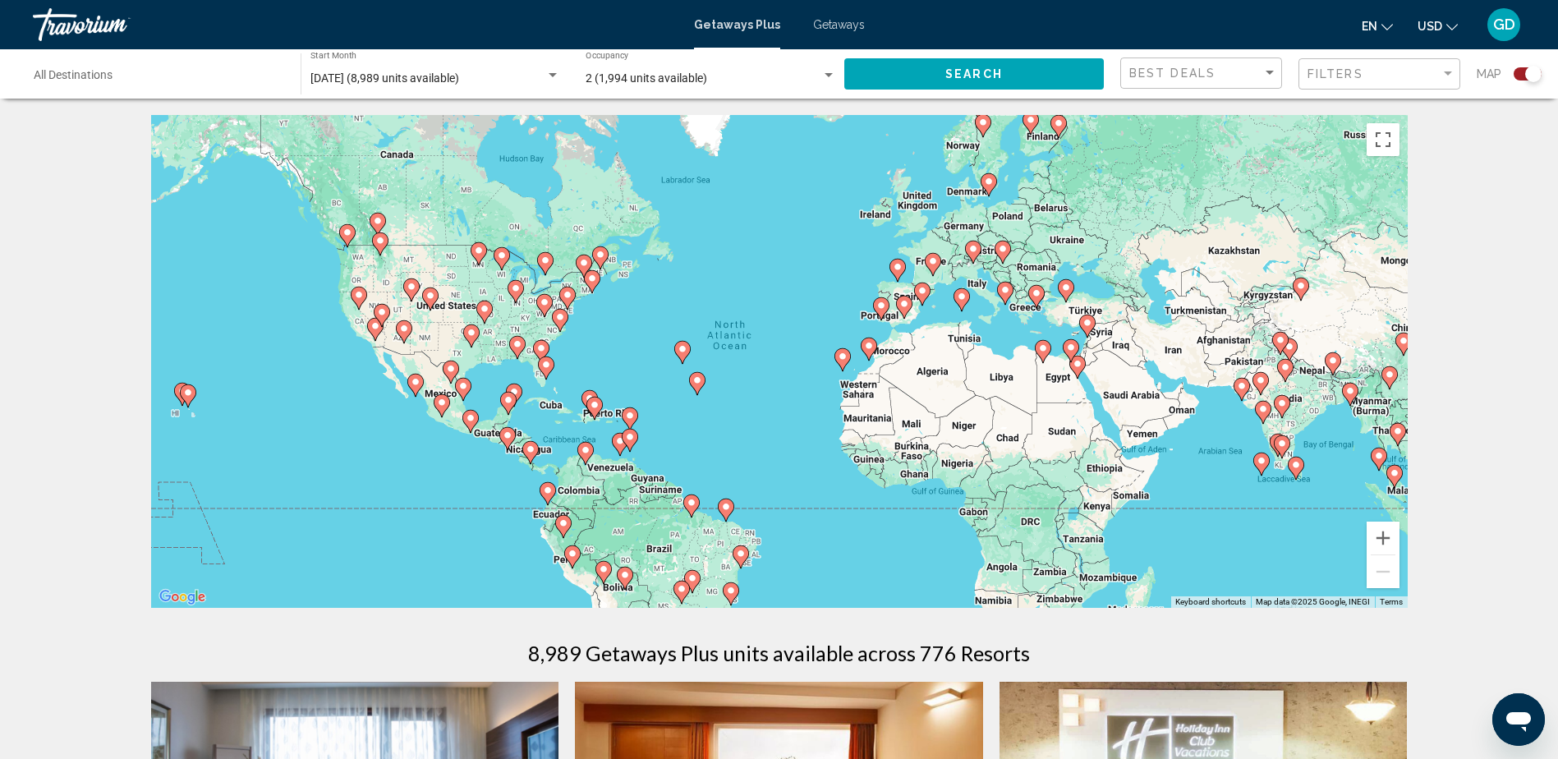
click at [414, 379] on image "Main content" at bounding box center [416, 382] width 10 height 10
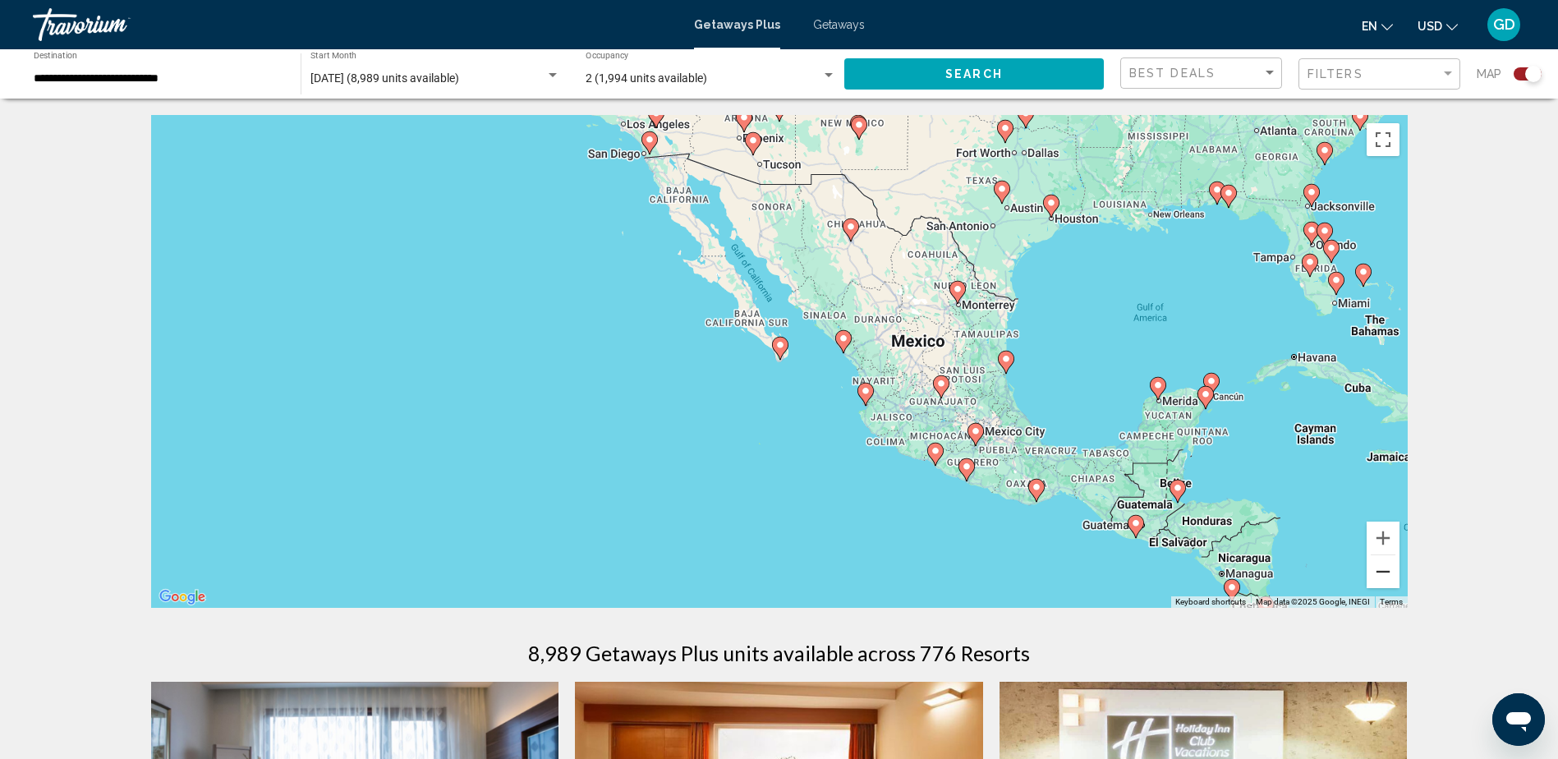
click at [1384, 570] on button "Zoom out" at bounding box center [1382, 571] width 33 height 33
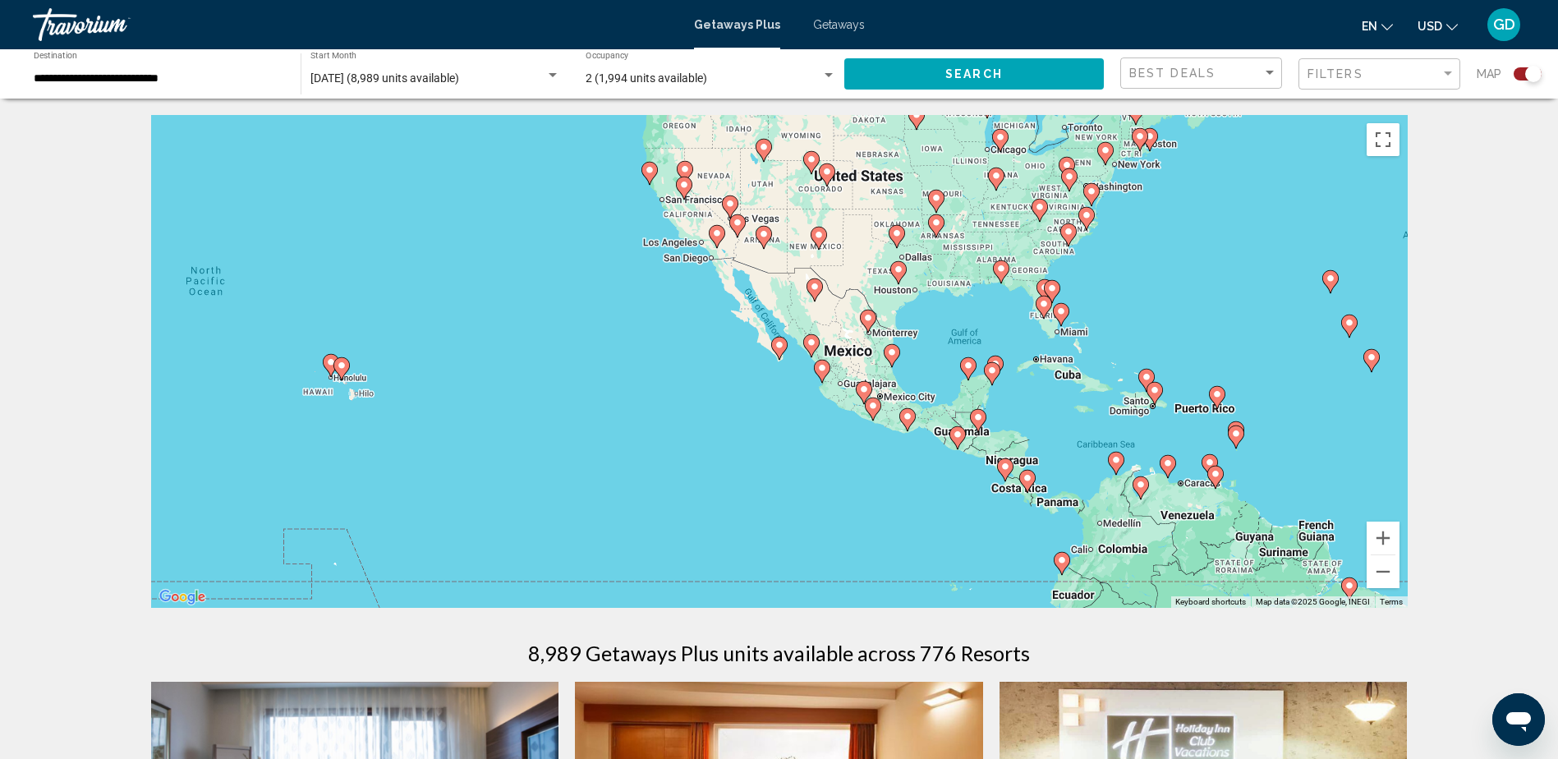
click at [1063, 502] on div "To activate drag with keyboard, press Alt + Enter. Once in keyboard drag state,…" at bounding box center [779, 361] width 1256 height 493
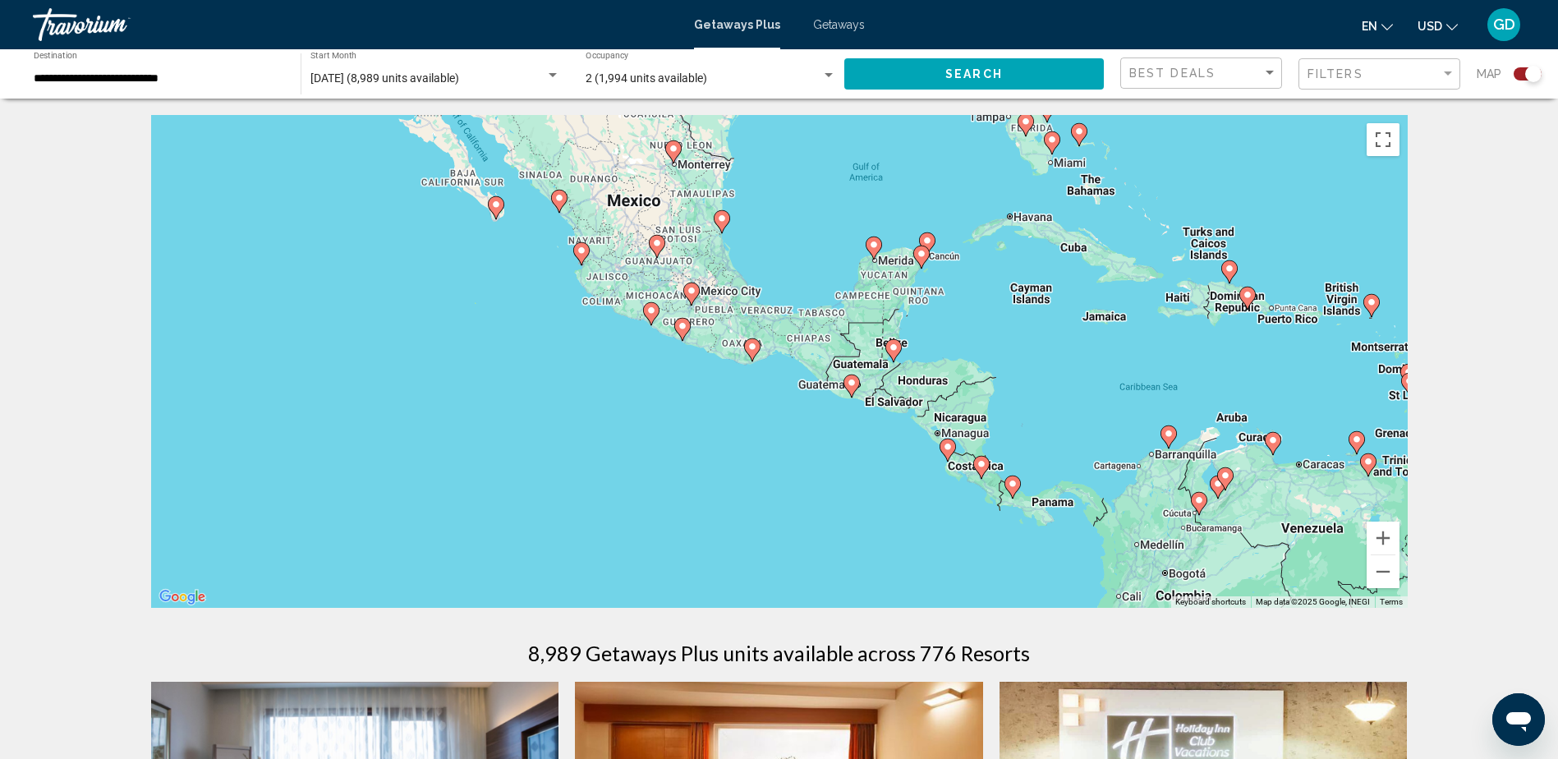
click at [980, 461] on image "Main content" at bounding box center [981, 464] width 10 height 10
type input "**********"
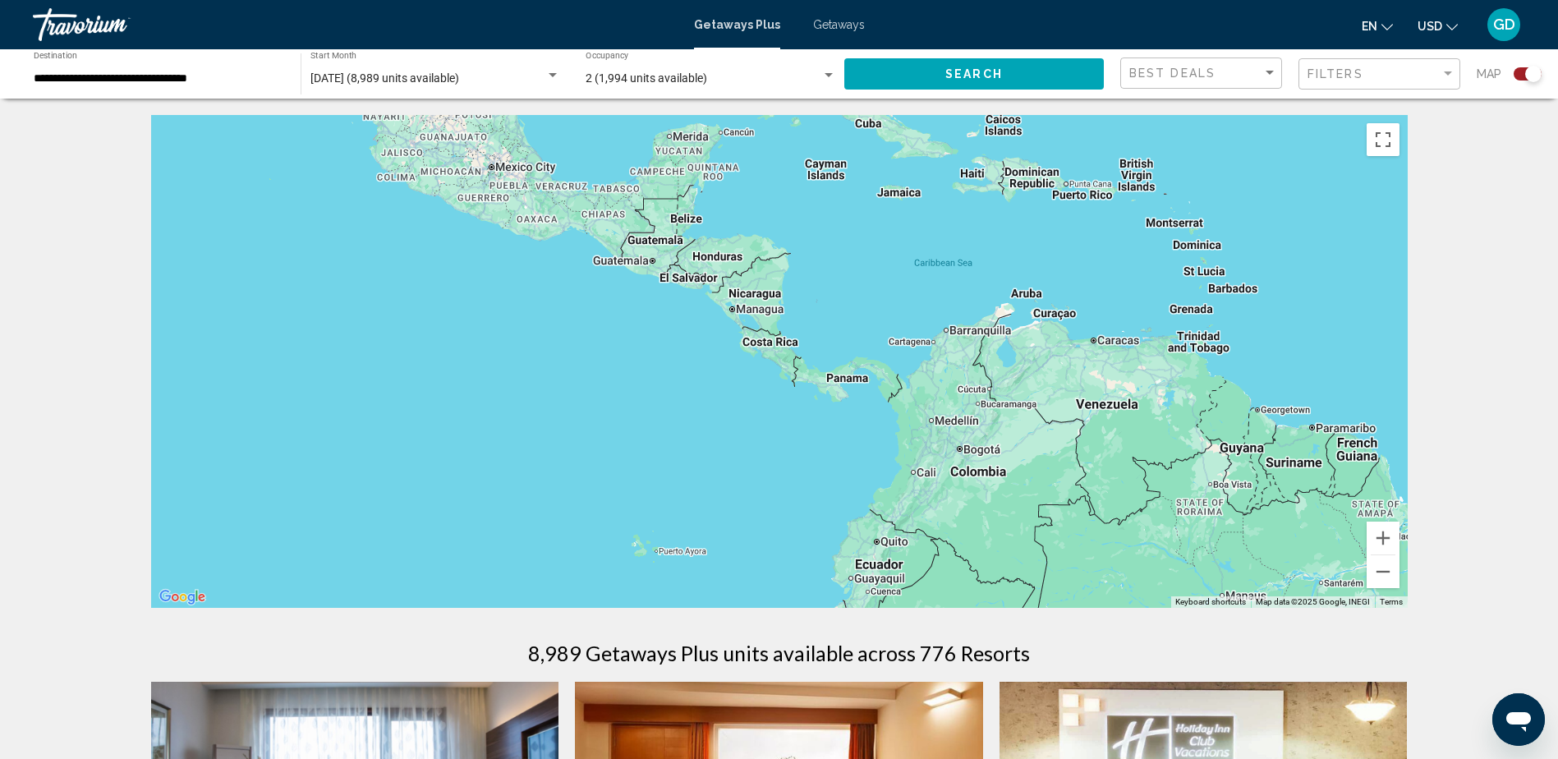
click at [980, 461] on div "To activate drag with keyboard, press Alt + Enter. Once in keyboard drag state,…" at bounding box center [779, 361] width 1256 height 493
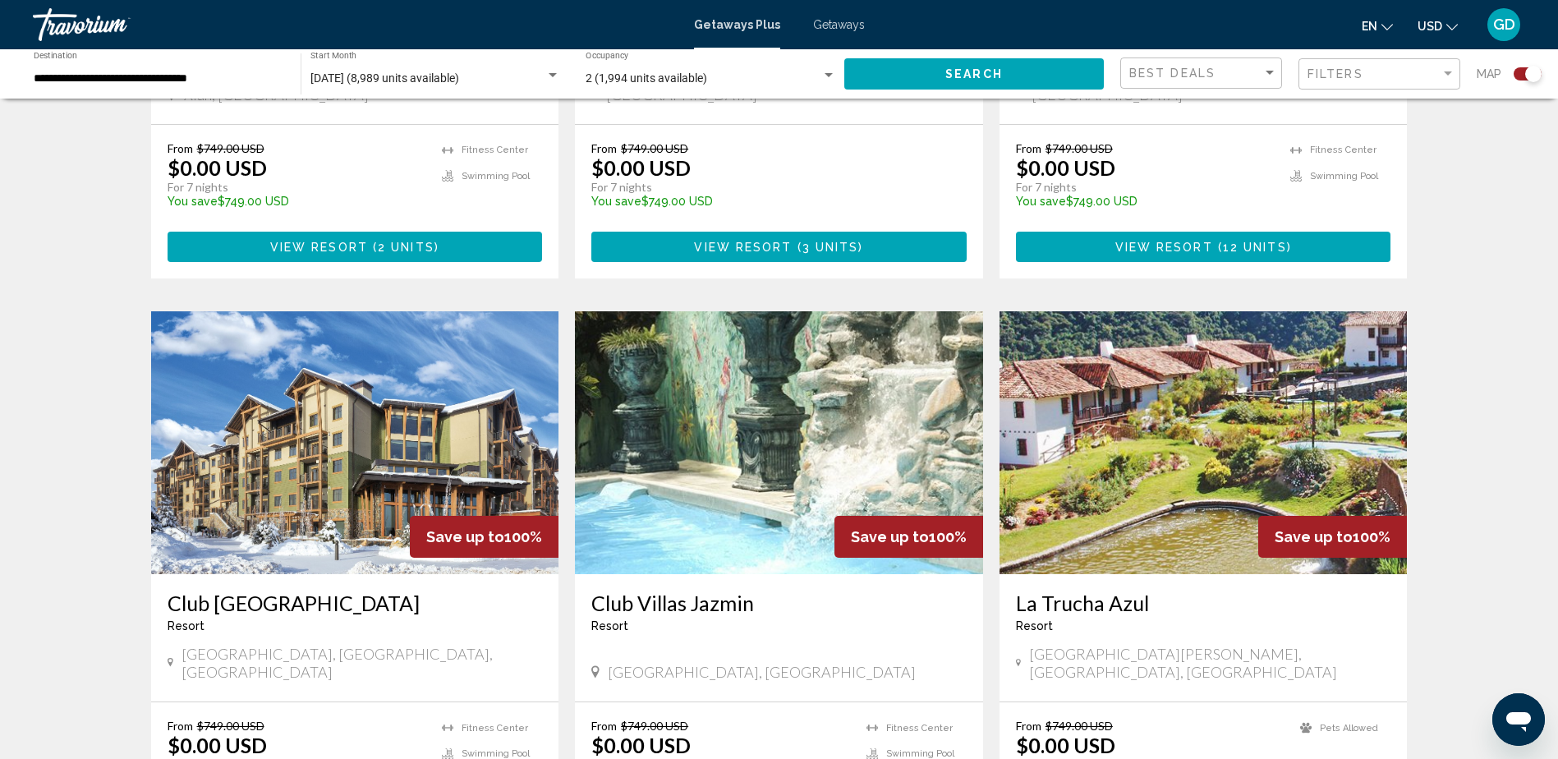
scroll to position [1095, 0]
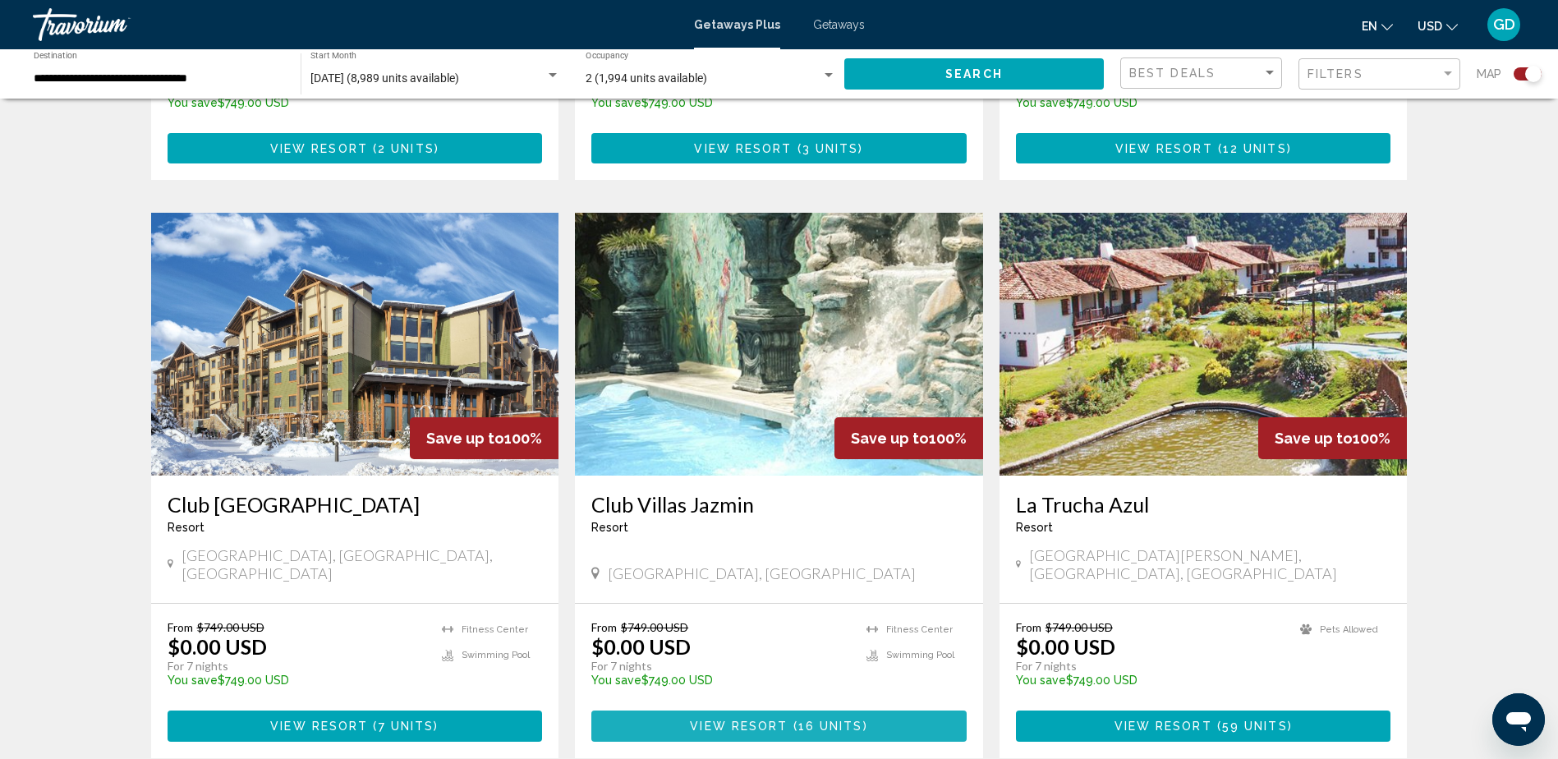
click at [786, 720] on span "View Resort" at bounding box center [739, 726] width 98 height 13
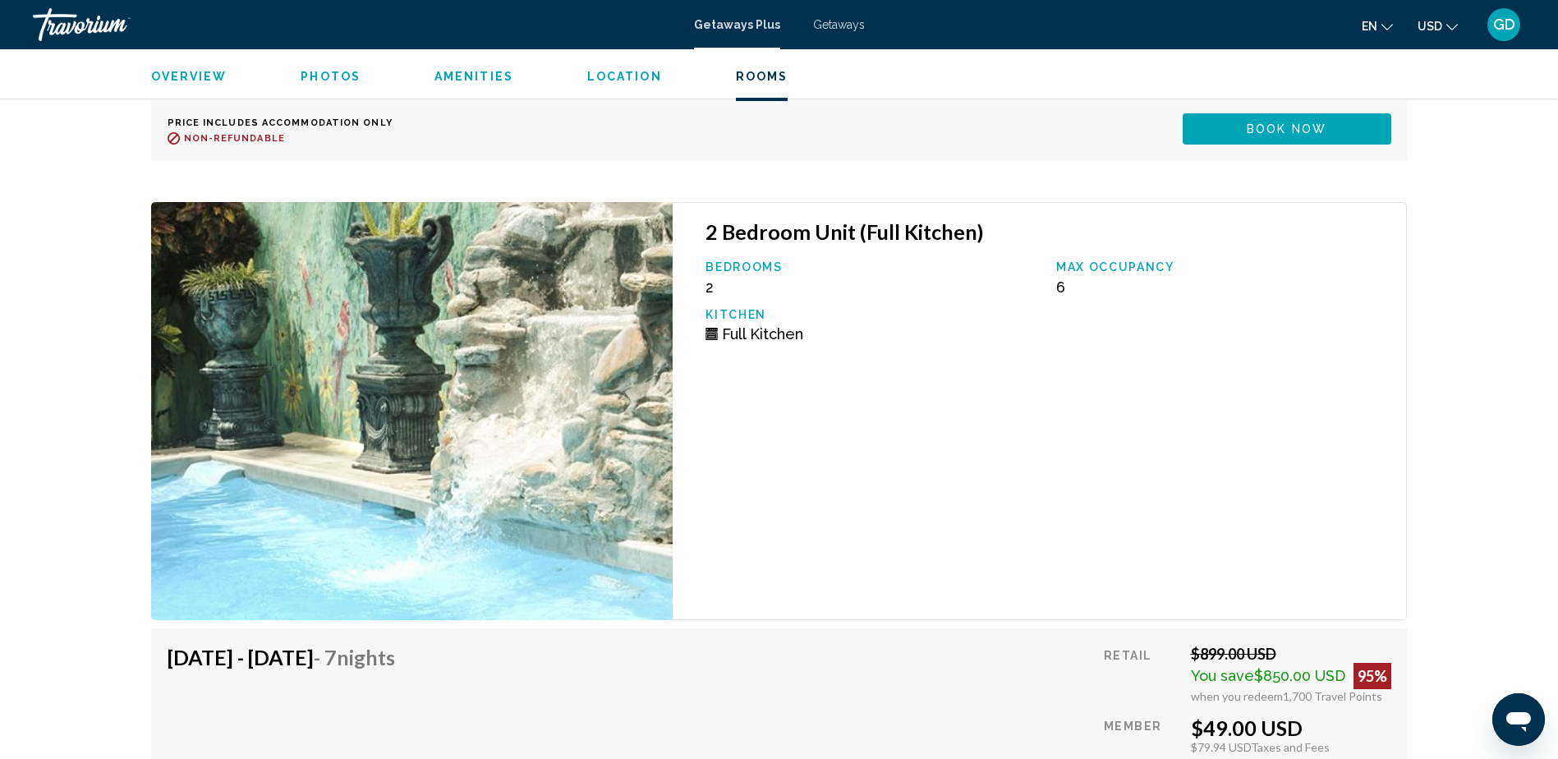
scroll to position [4359, 0]
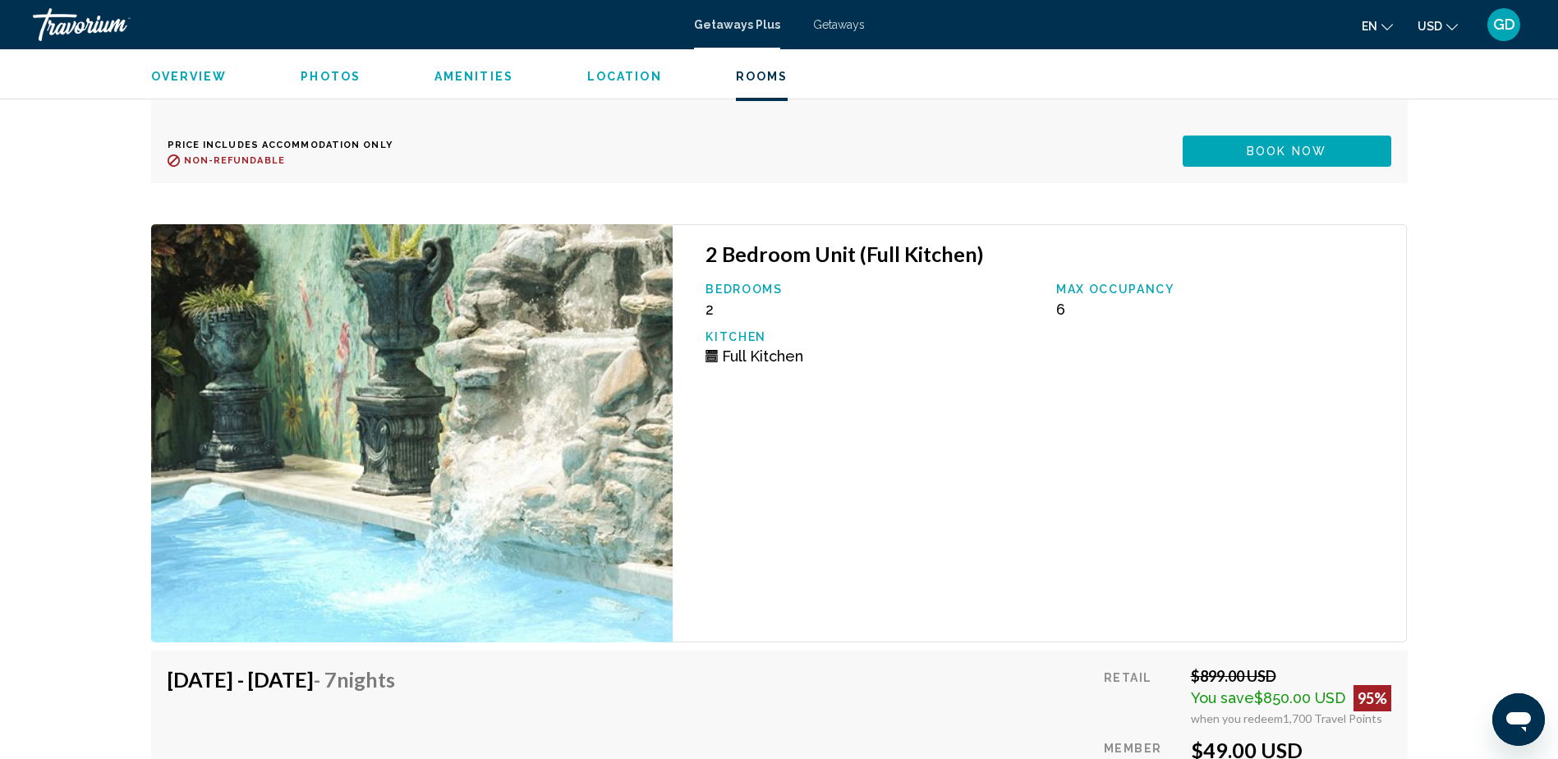
click at [621, 74] on span "Location" at bounding box center [624, 76] width 75 height 13
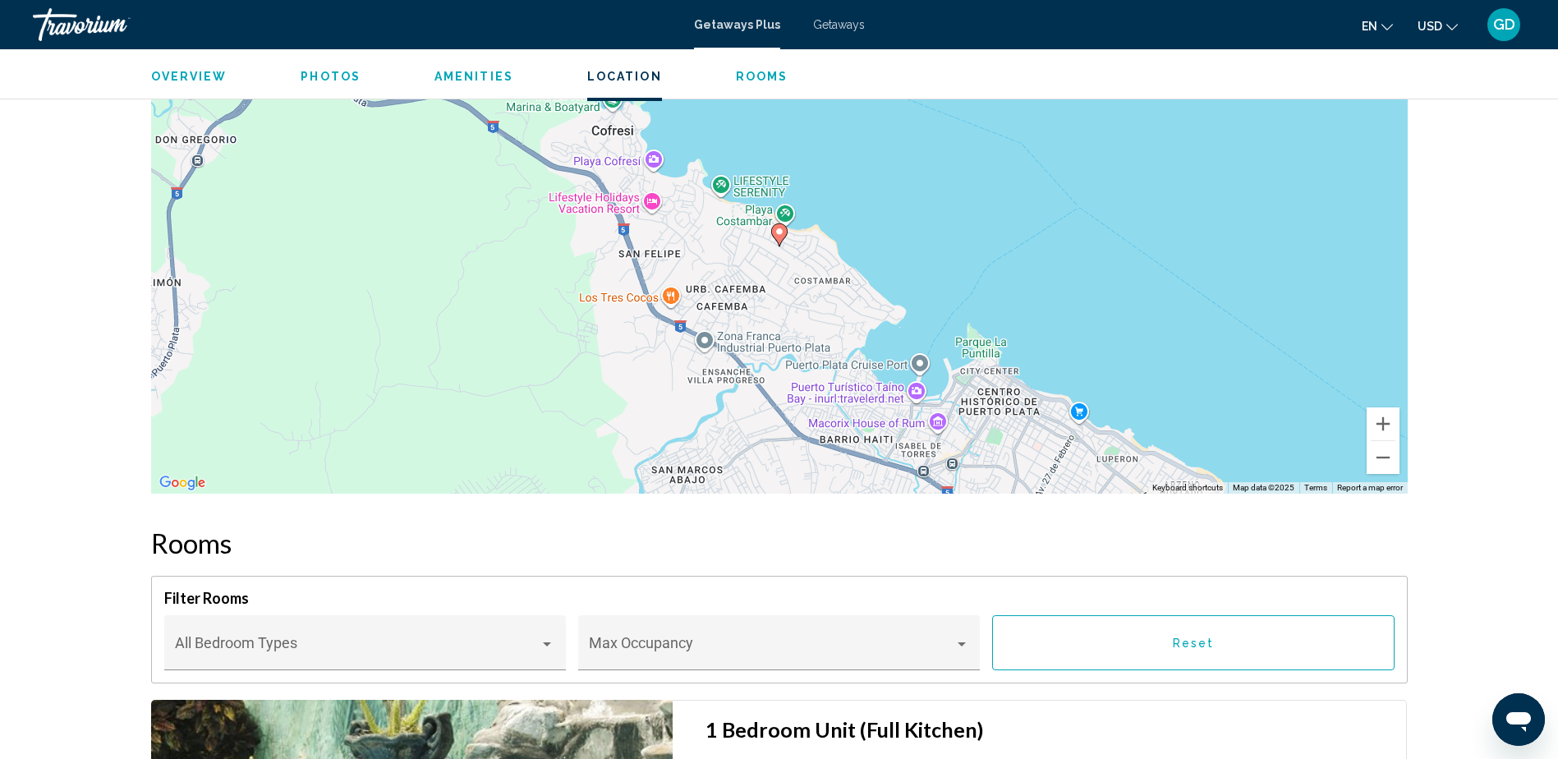
scroll to position [2374, 0]
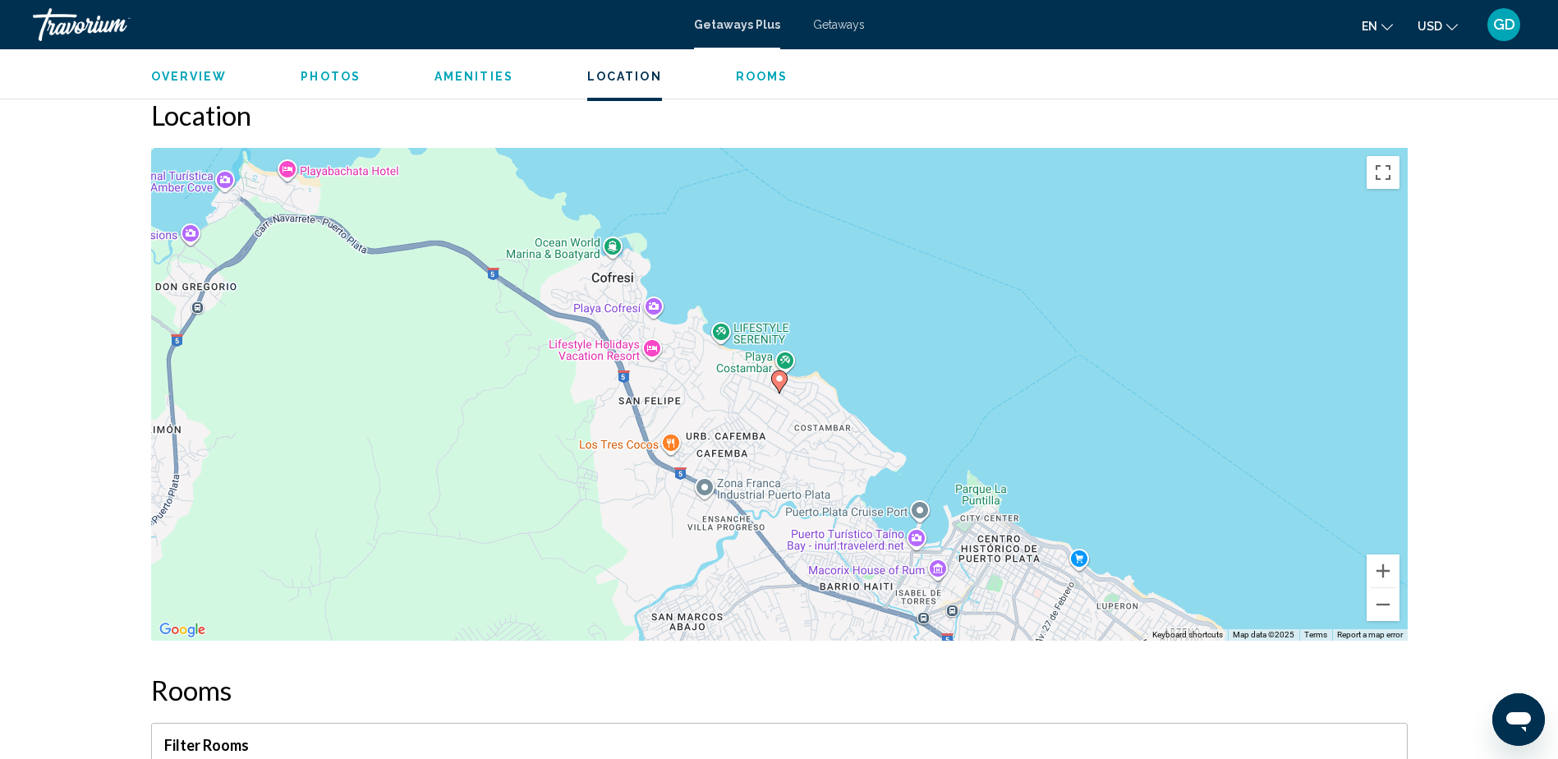
click at [200, 73] on span "Overview" at bounding box center [189, 76] width 76 height 13
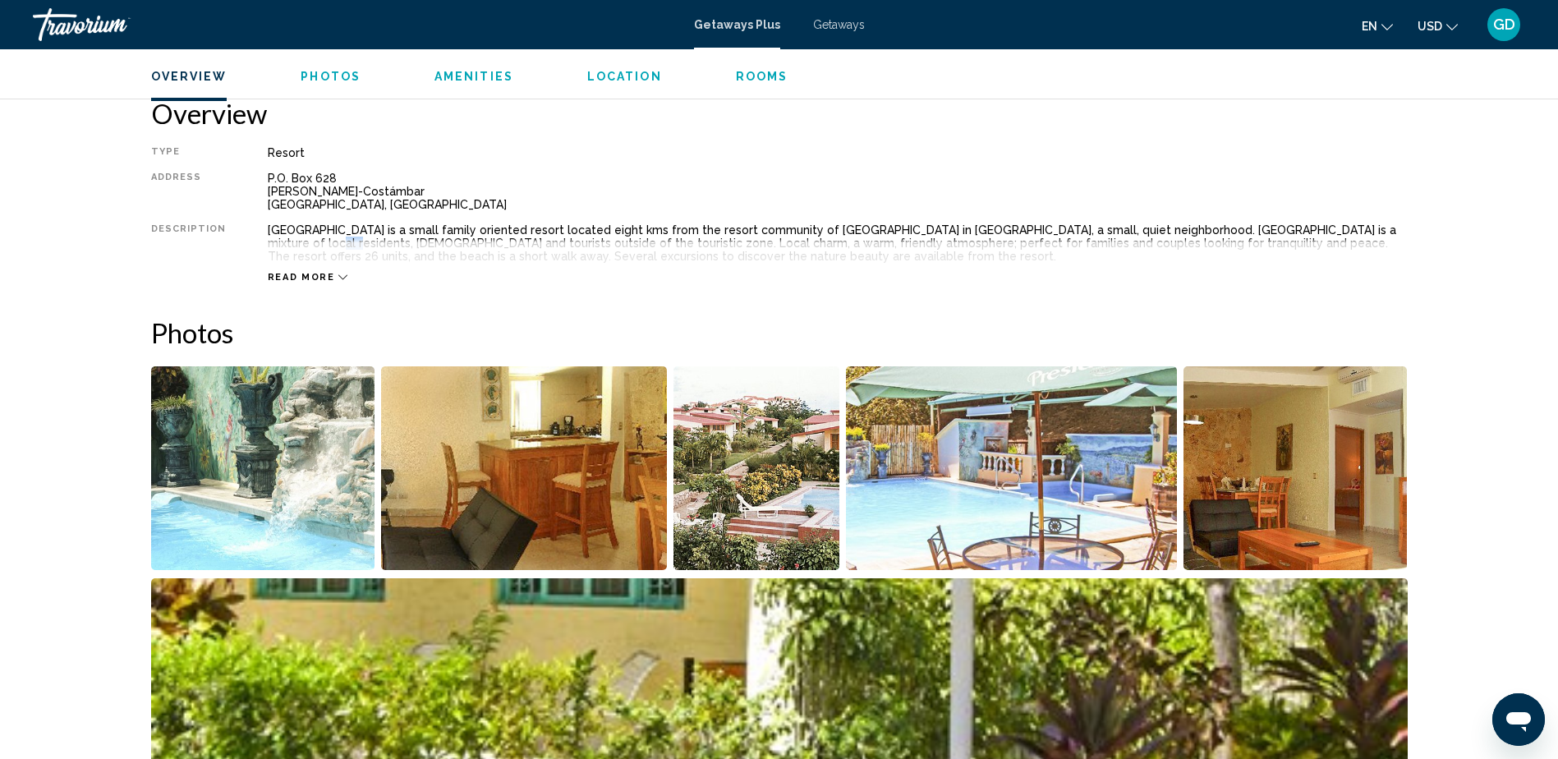
scroll to position [526, 0]
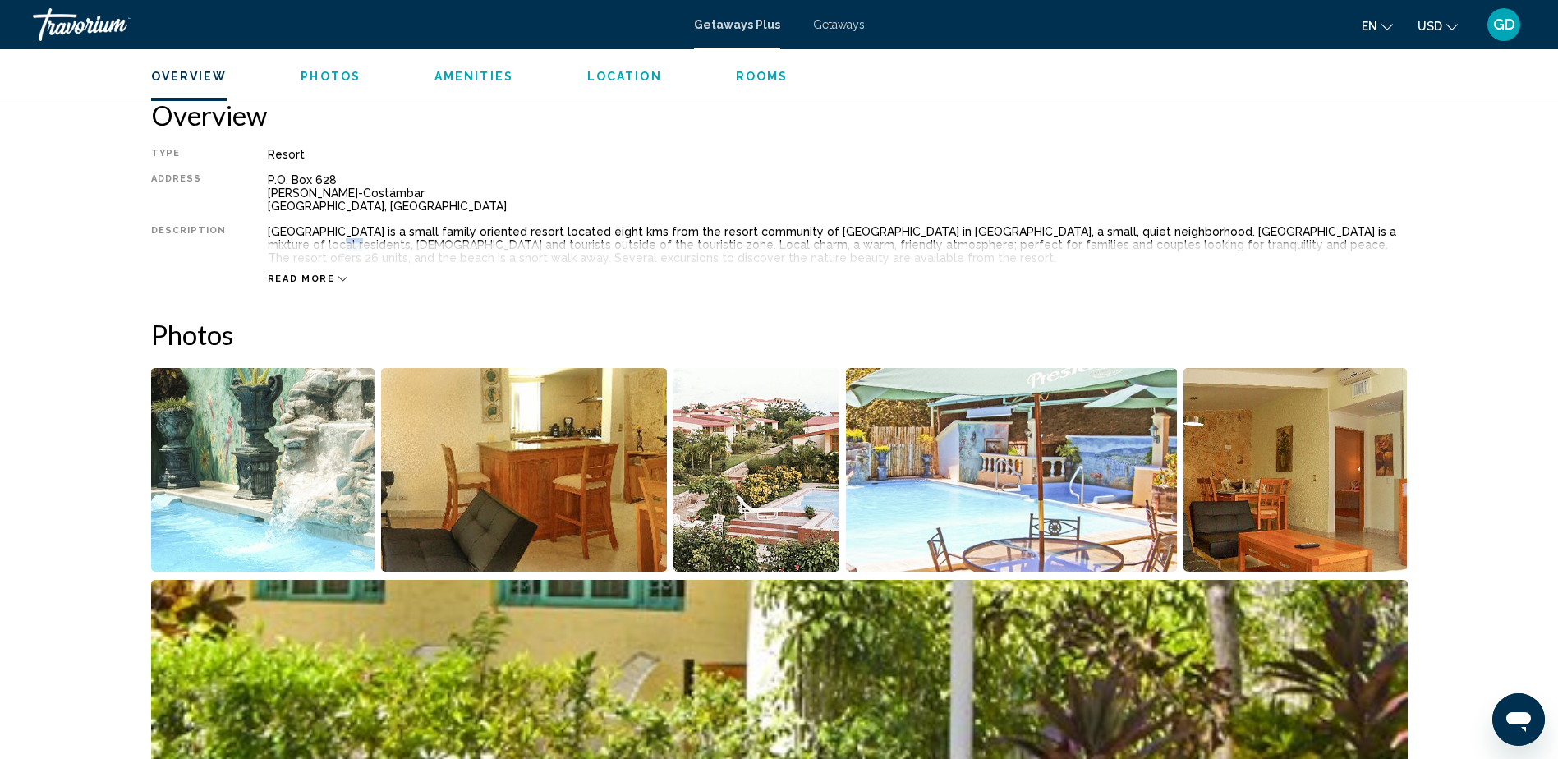
click at [625, 77] on span "Location" at bounding box center [624, 76] width 75 height 13
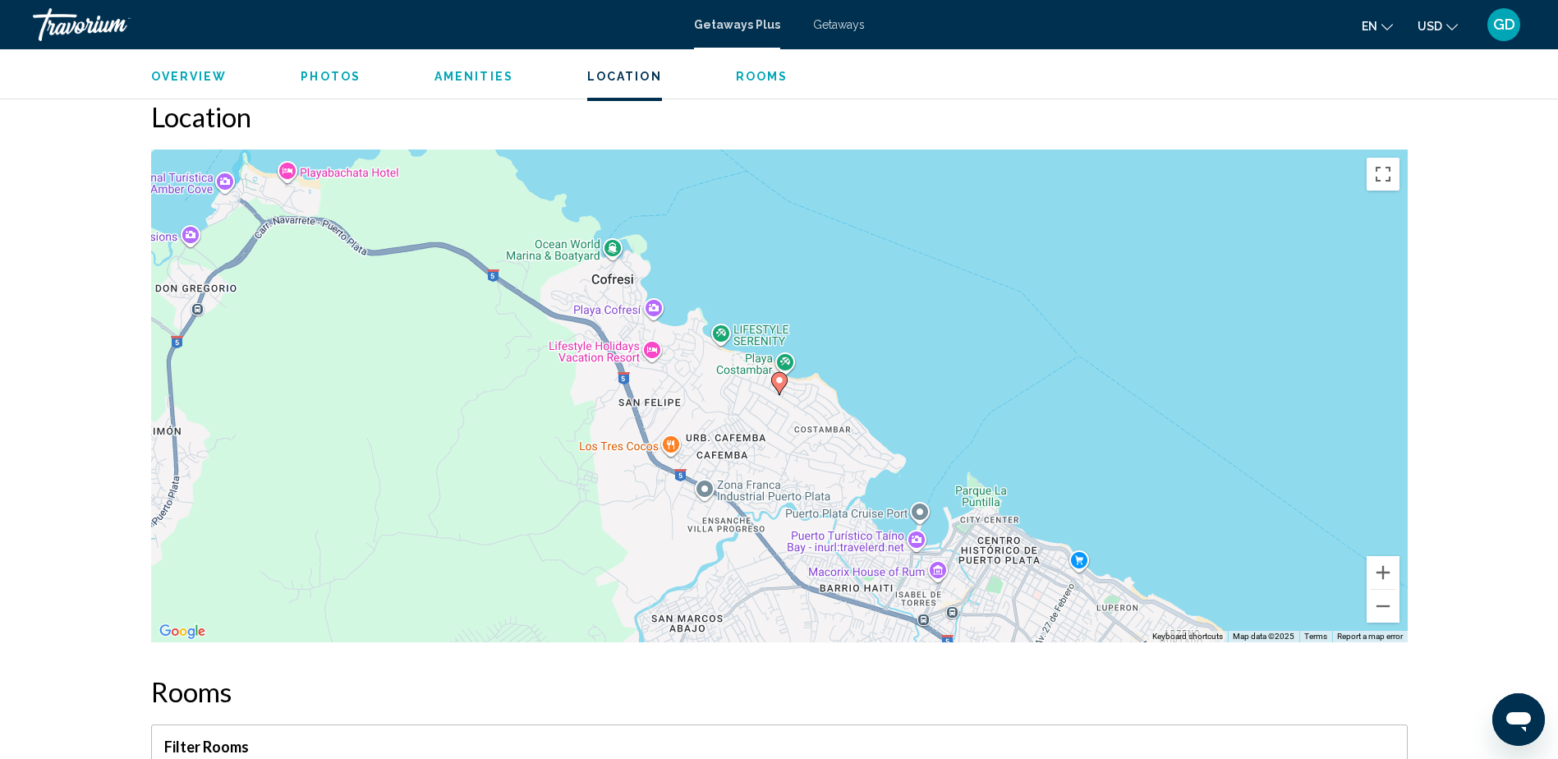
scroll to position [2374, 0]
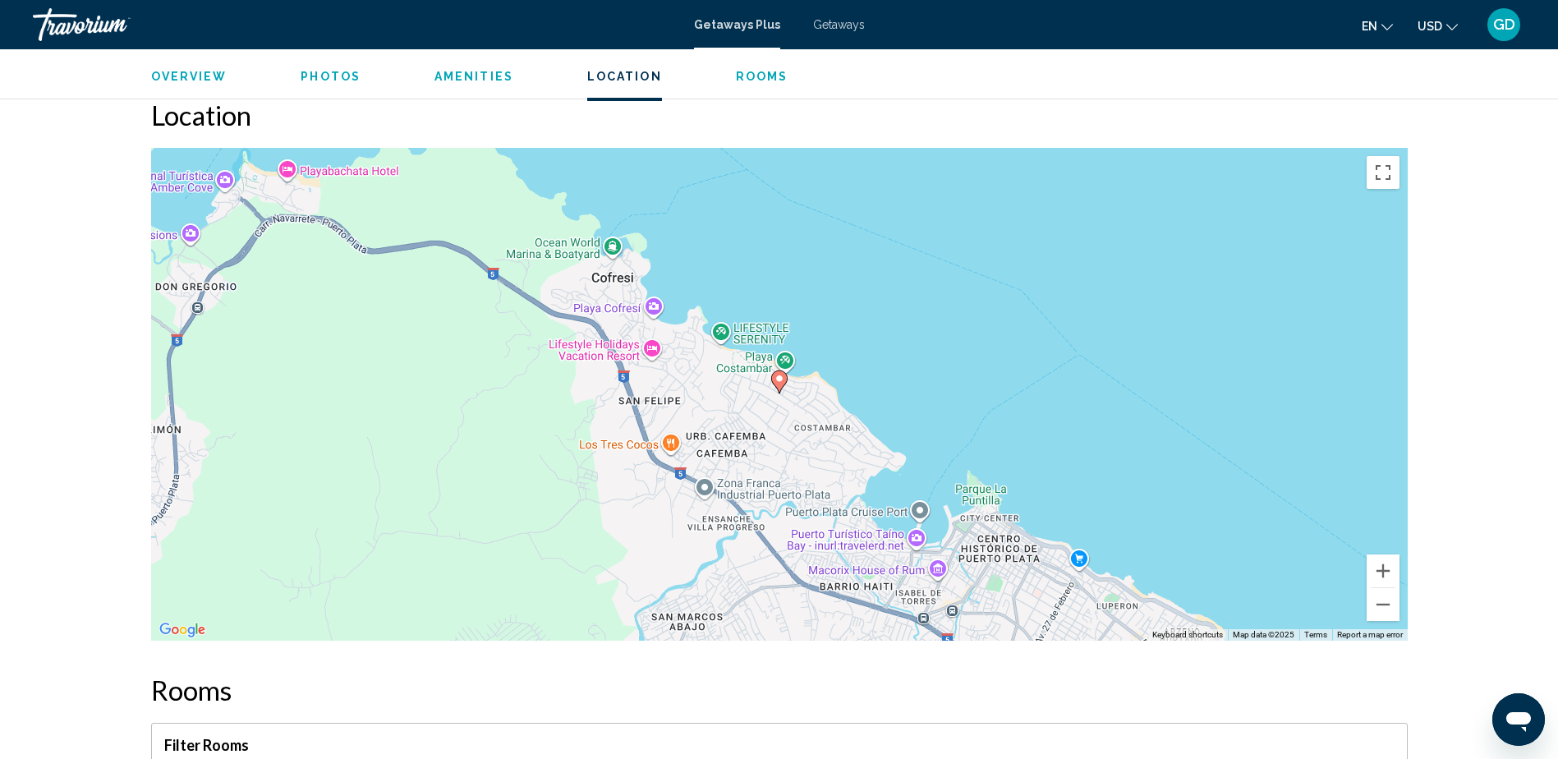
click at [737, 22] on span "Getaways Plus" at bounding box center [737, 24] width 86 height 13
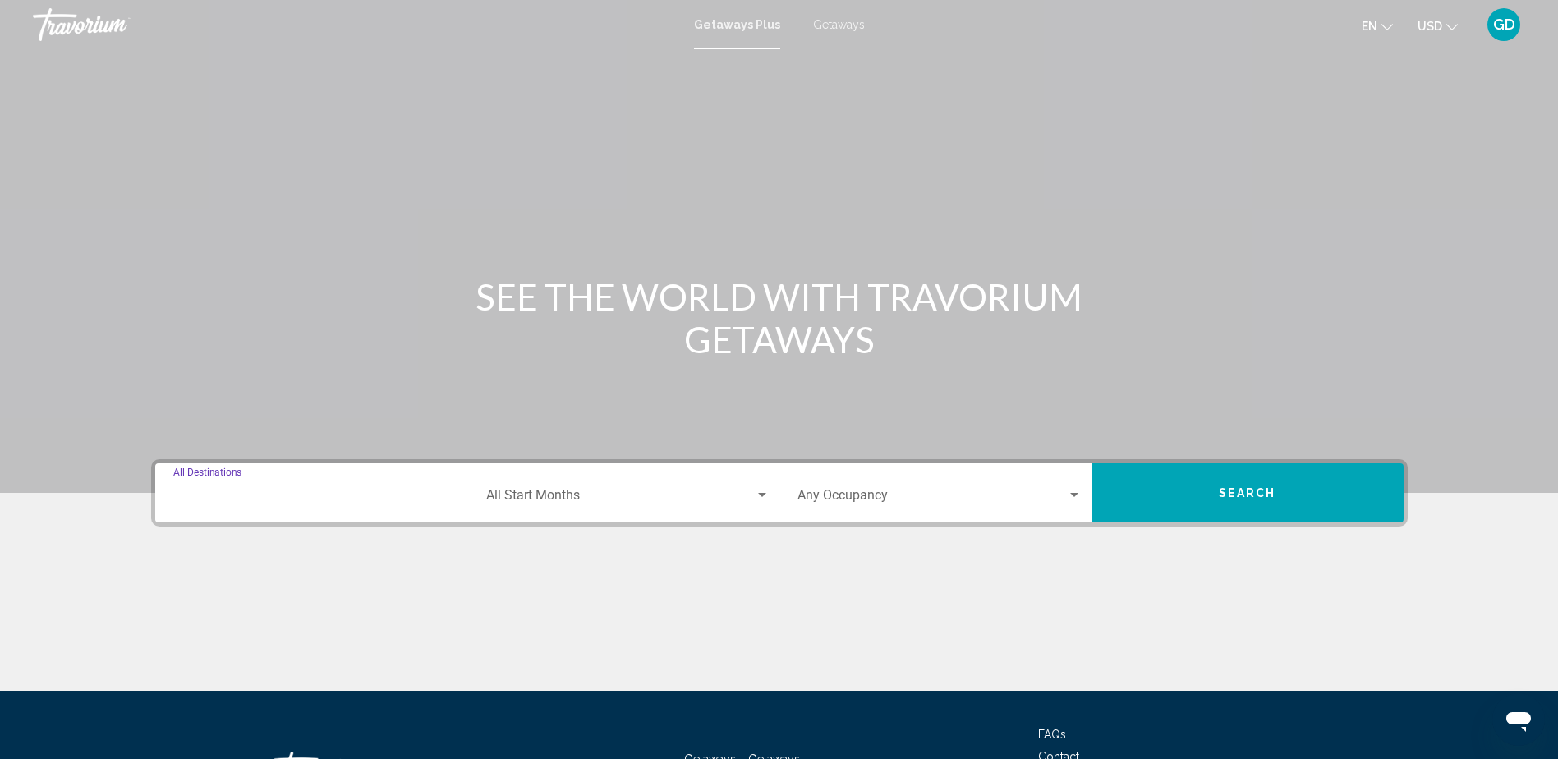
click at [266, 502] on input "Destination All Destinations" at bounding box center [315, 498] width 284 height 15
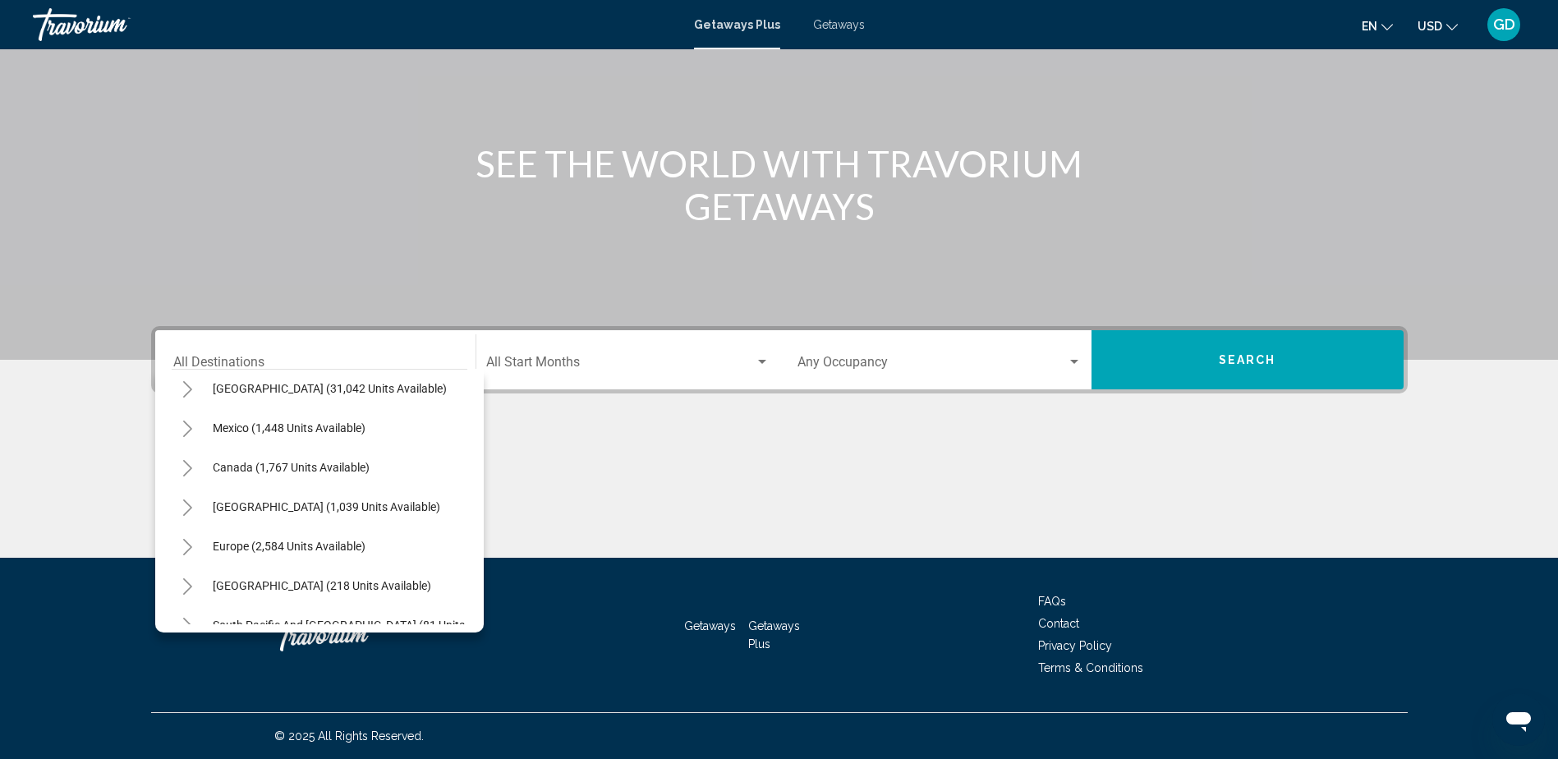
scroll to position [16, 0]
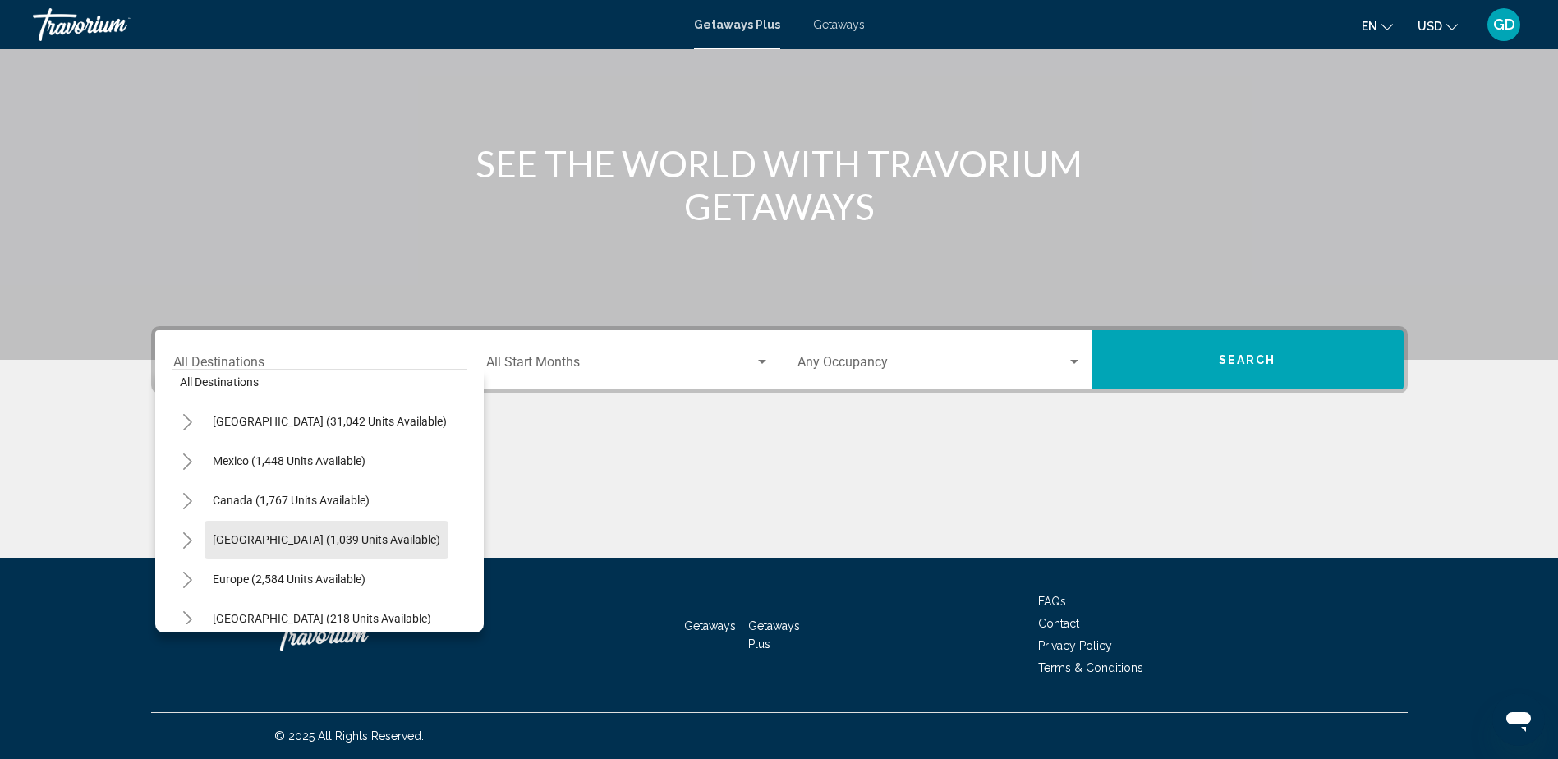
click at [307, 538] on span "[GEOGRAPHIC_DATA] (1,039 units available)" at bounding box center [326, 539] width 227 height 13
type input "**********"
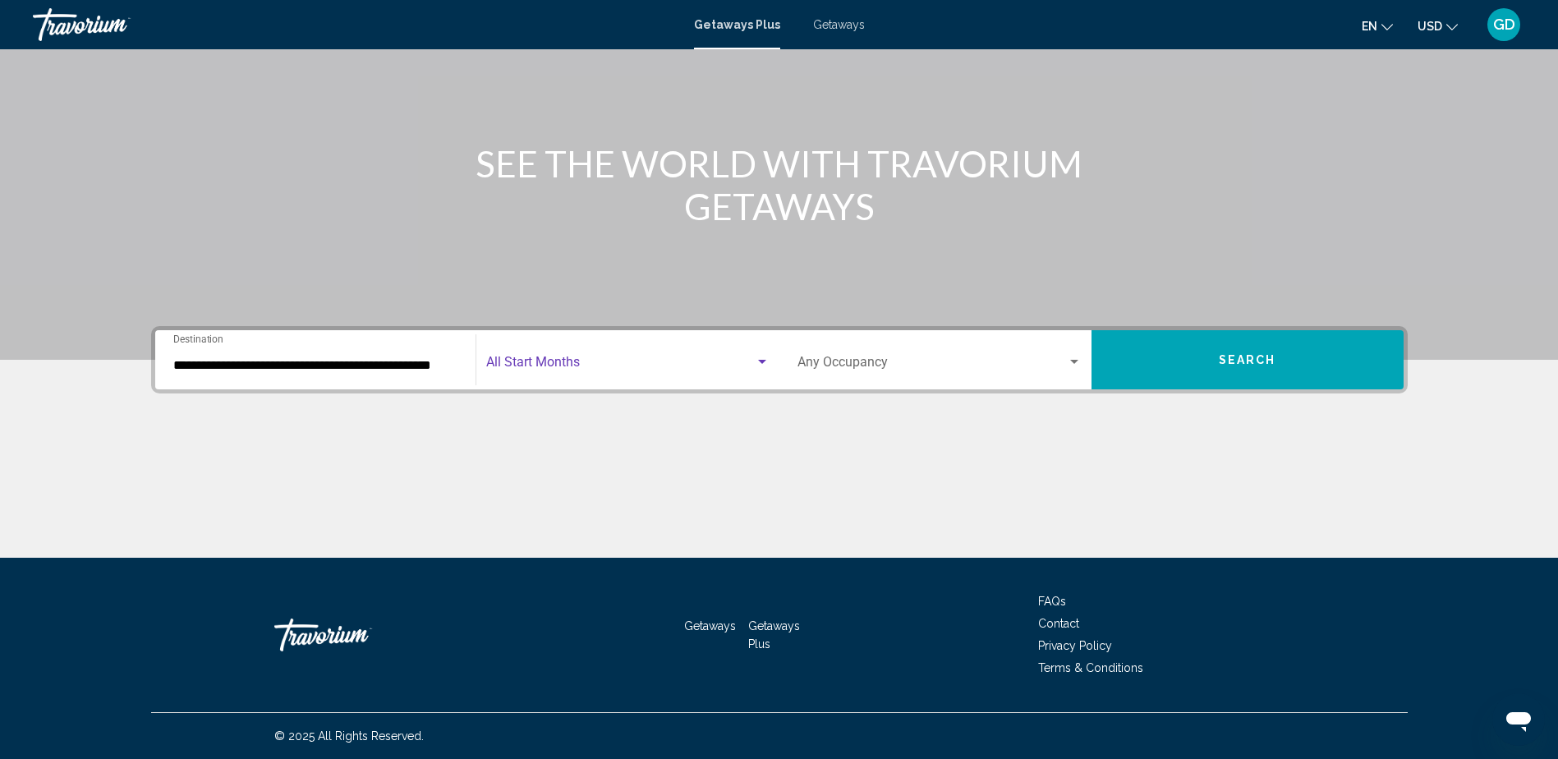
click at [764, 360] on div "Search widget" at bounding box center [762, 362] width 8 height 4
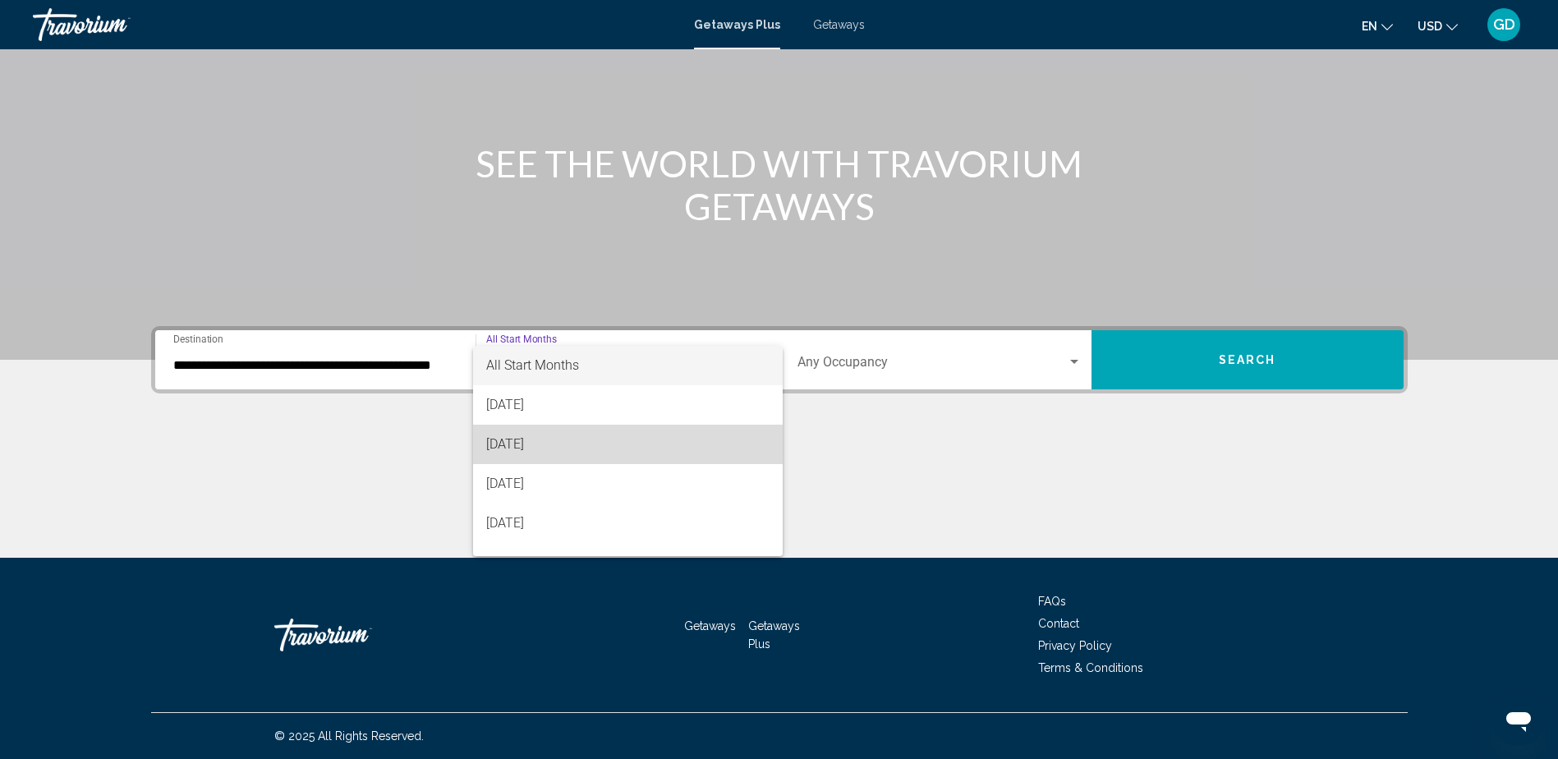
click at [714, 433] on span "[DATE]" at bounding box center [627, 444] width 283 height 39
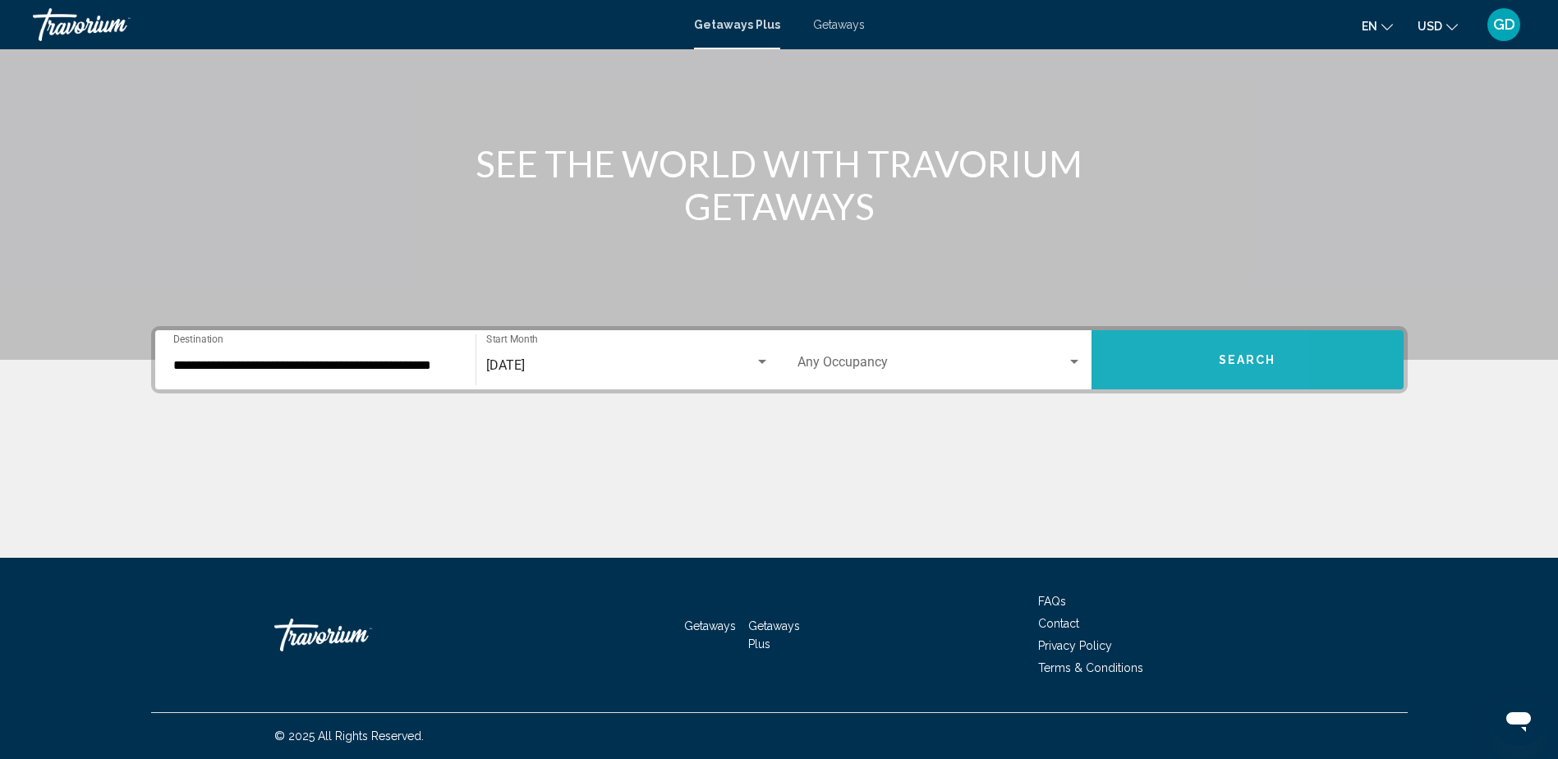
click at [1150, 361] on button "Search" at bounding box center [1247, 359] width 312 height 59
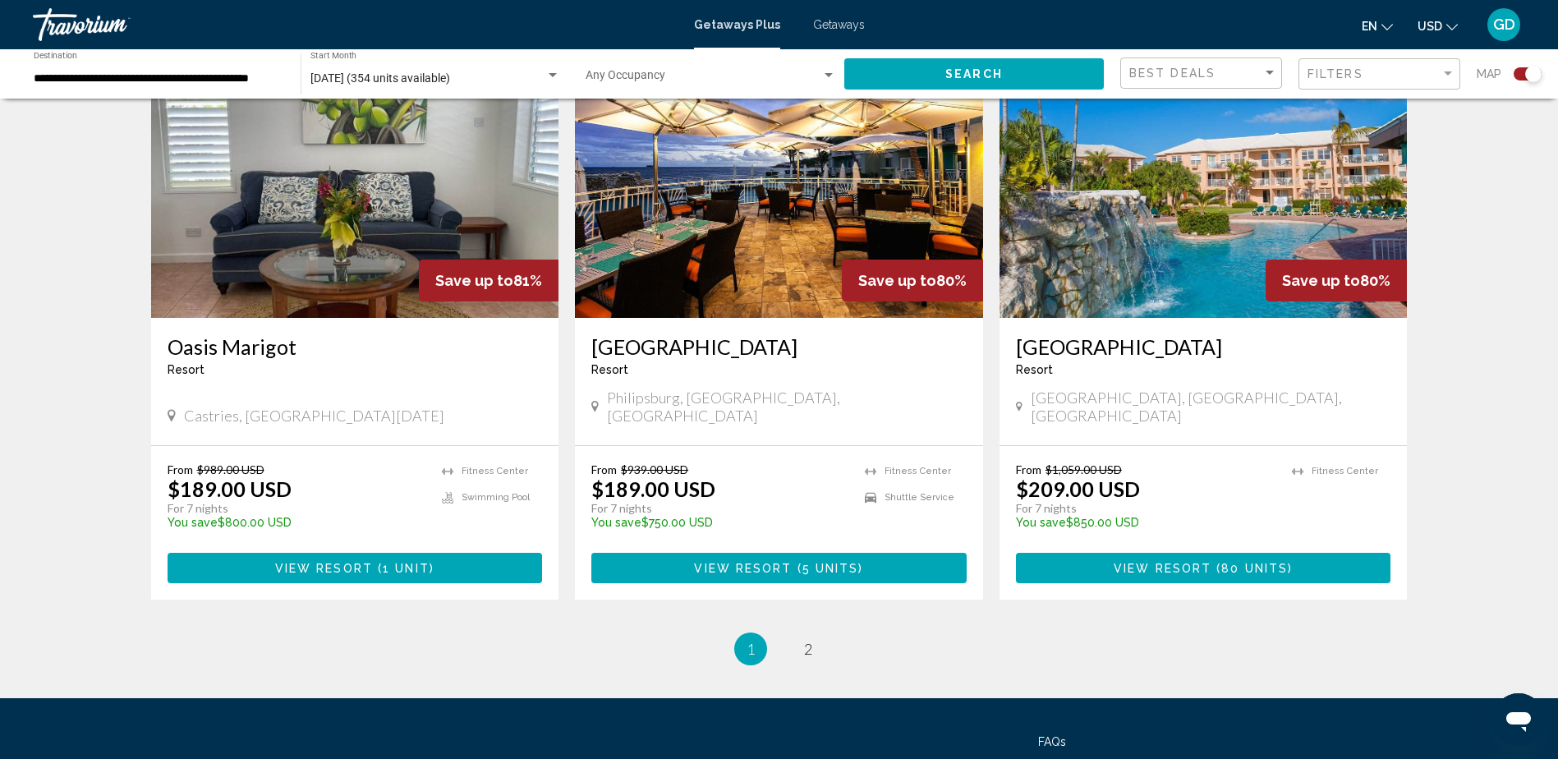
scroll to position [2380, 0]
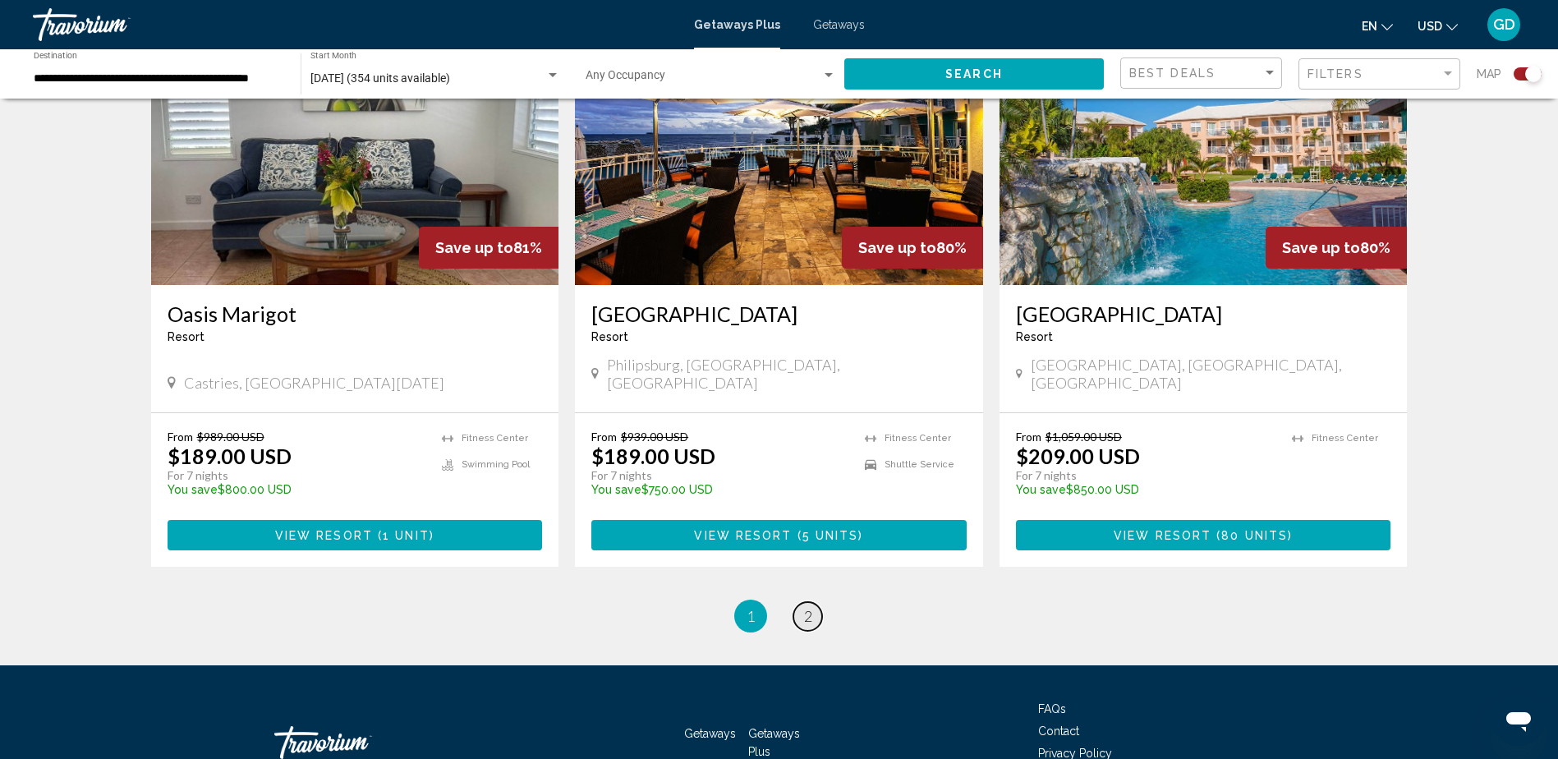
click at [805, 607] on span "2" at bounding box center [808, 616] width 8 height 18
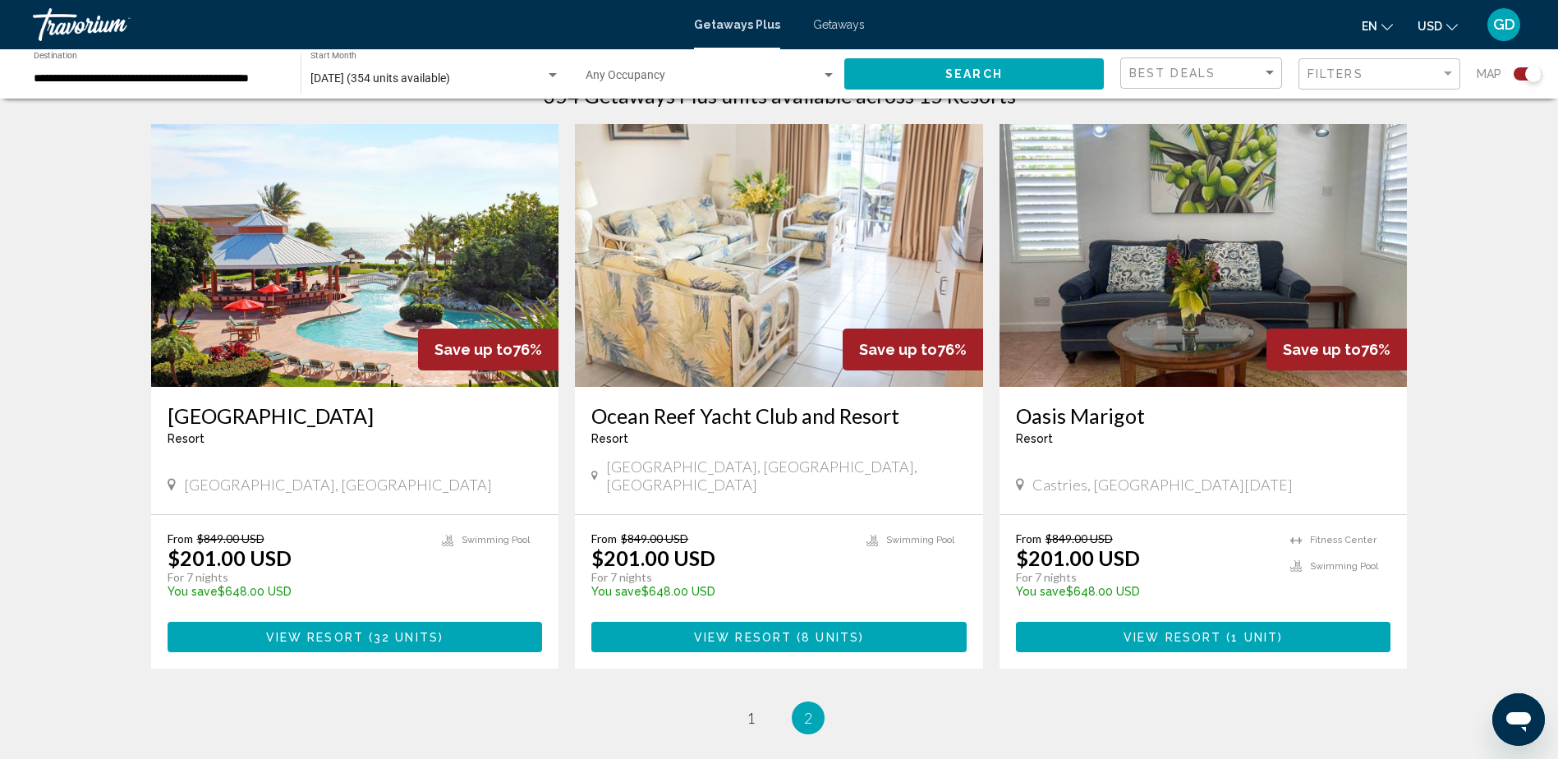
scroll to position [558, 0]
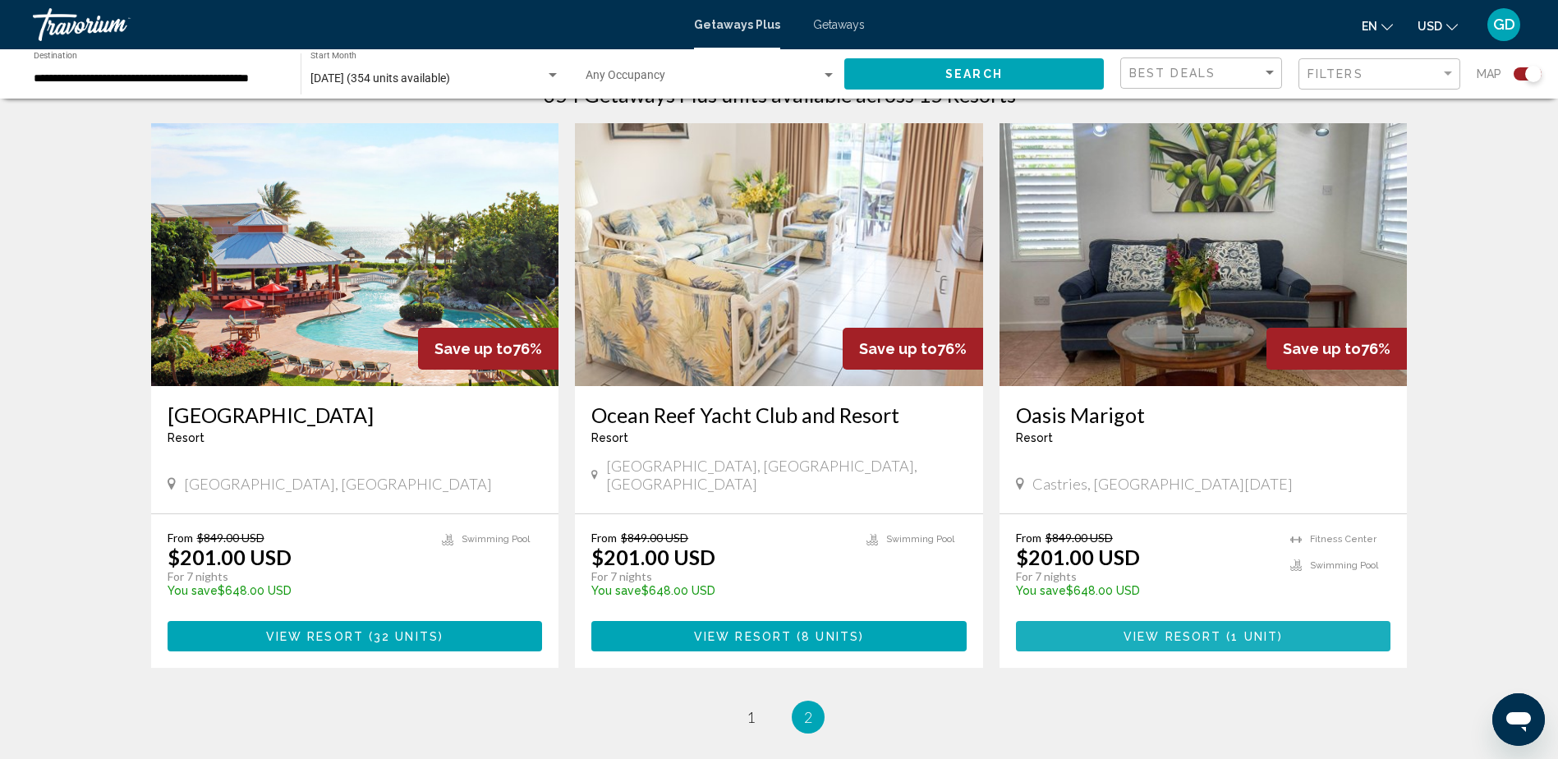
click at [1208, 621] on button "View Resort ( 1 unit )" at bounding box center [1203, 636] width 375 height 30
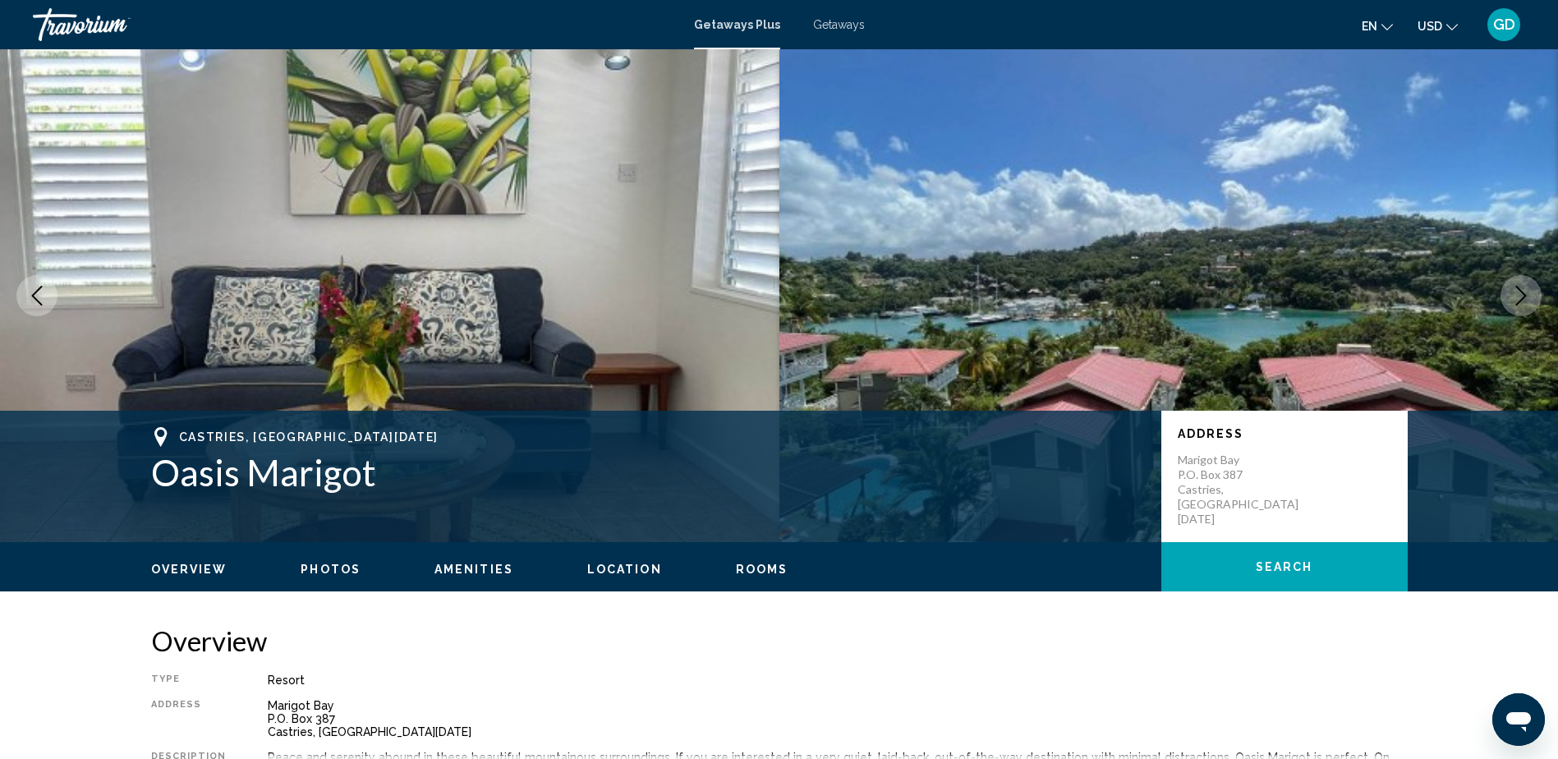
click at [736, 565] on span "Rooms" at bounding box center [762, 568] width 53 height 13
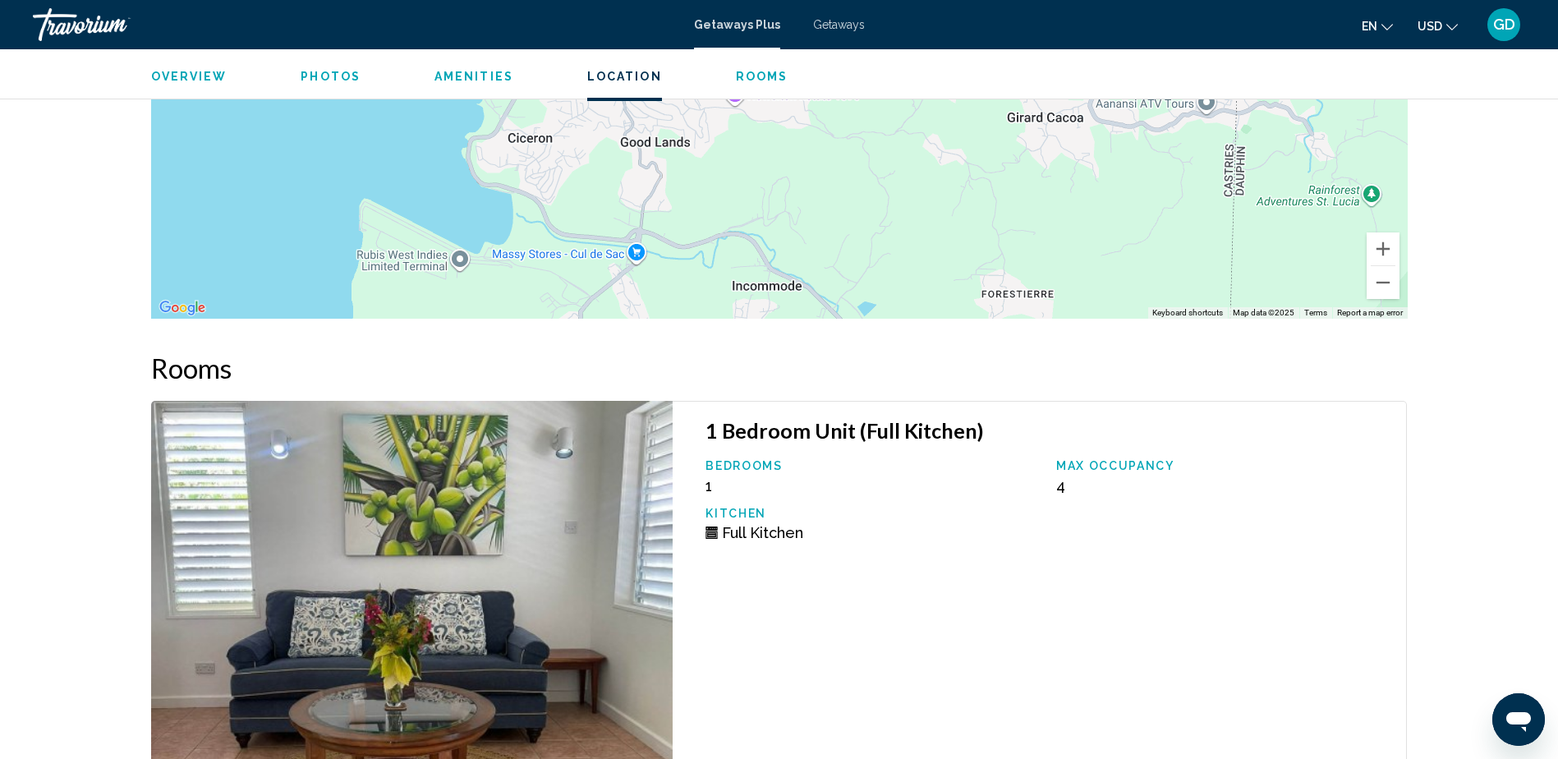
scroll to position [2677, 0]
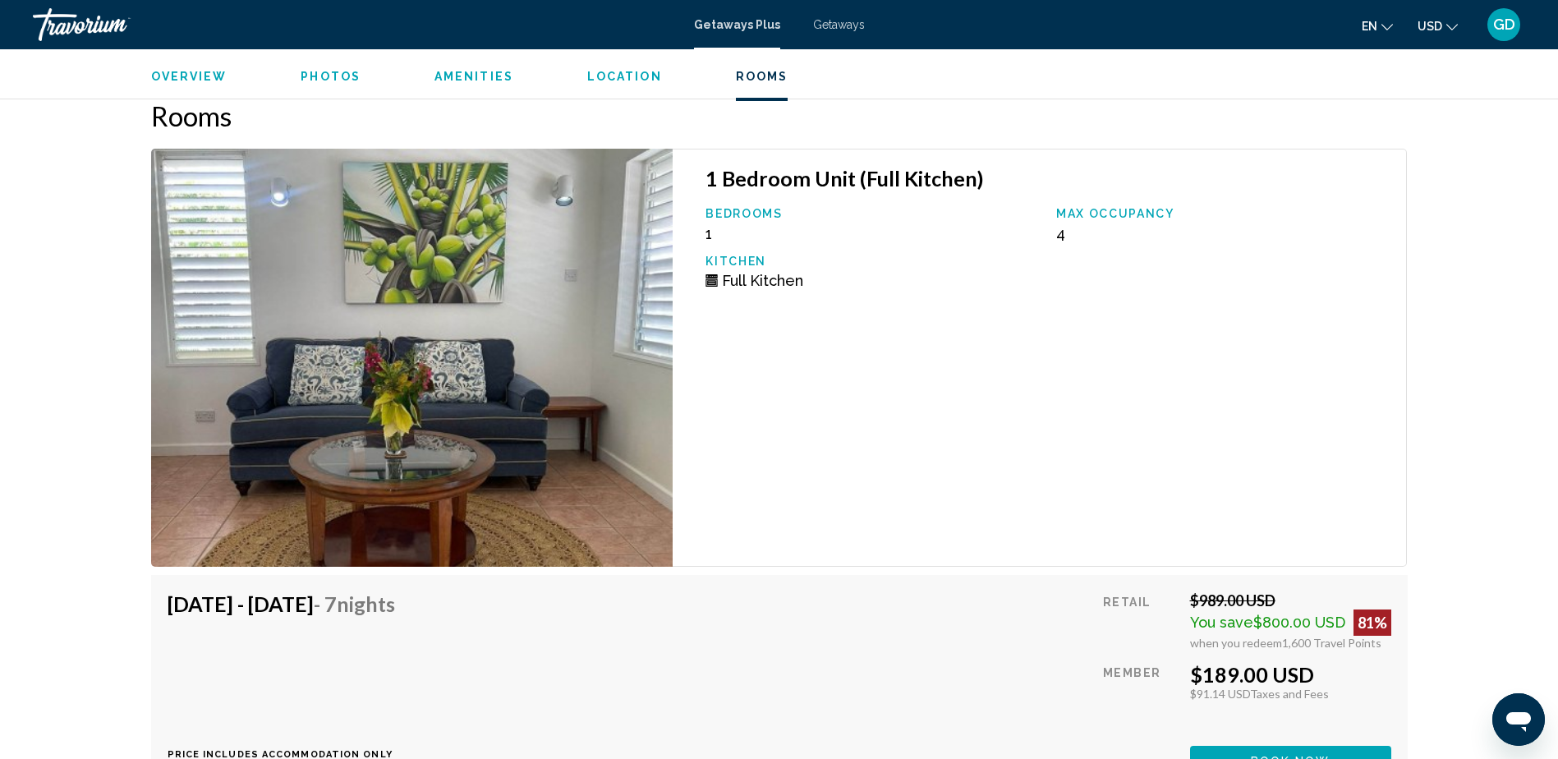
click at [324, 75] on span "Photos" at bounding box center [331, 76] width 60 height 13
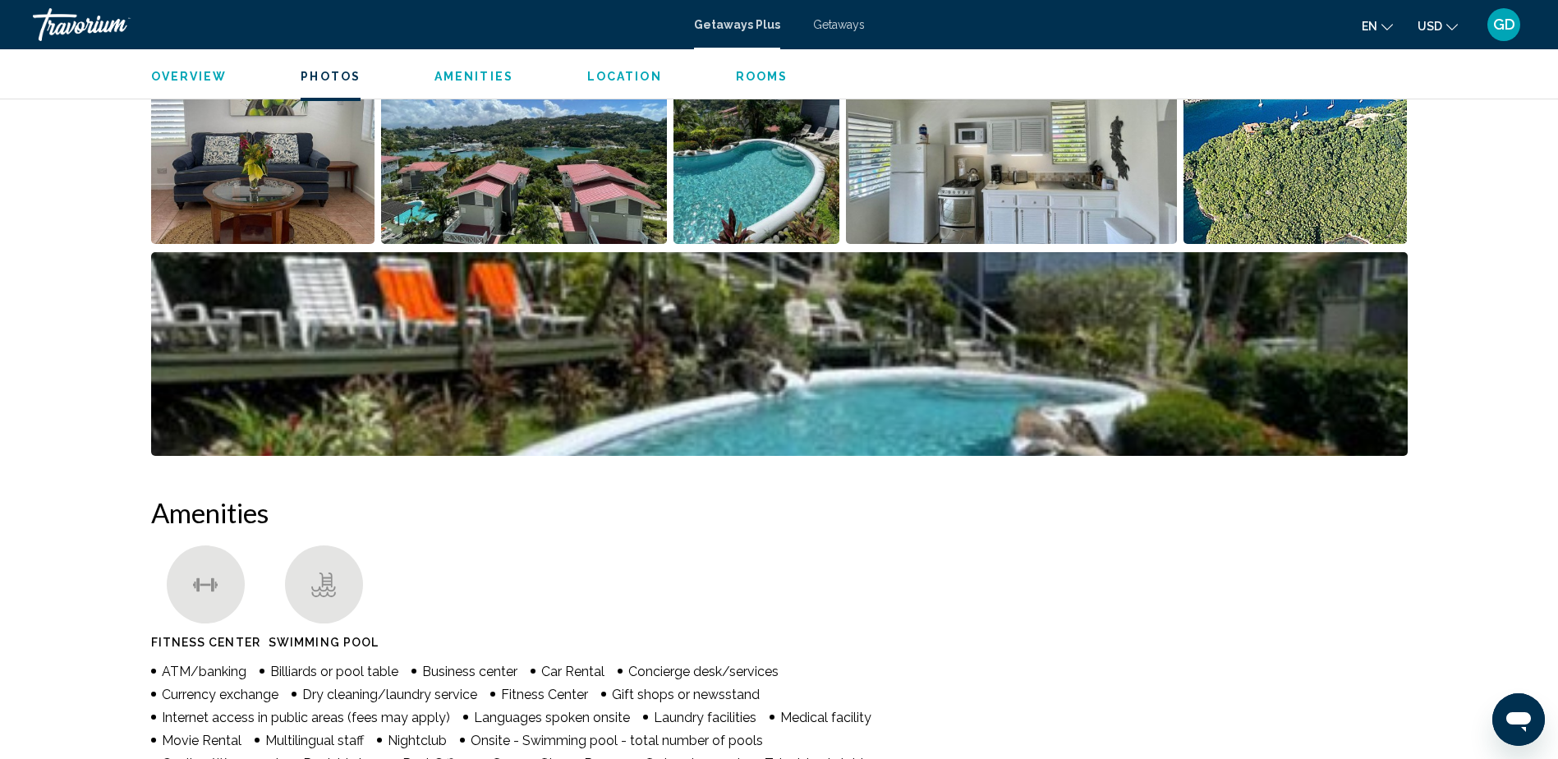
scroll to position [732, 0]
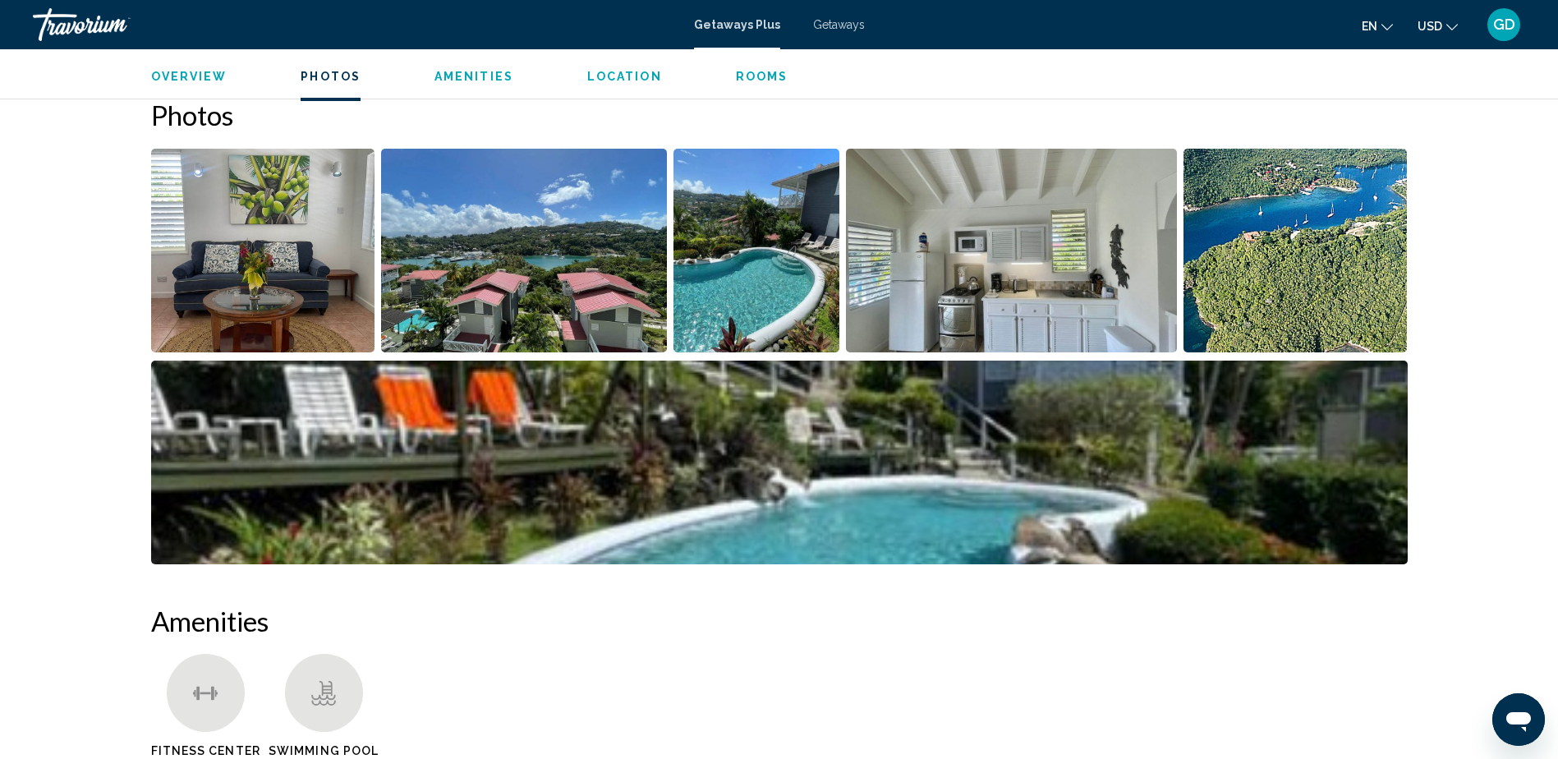
click at [308, 273] on img "Open full-screen image slider" at bounding box center [263, 251] width 224 height 204
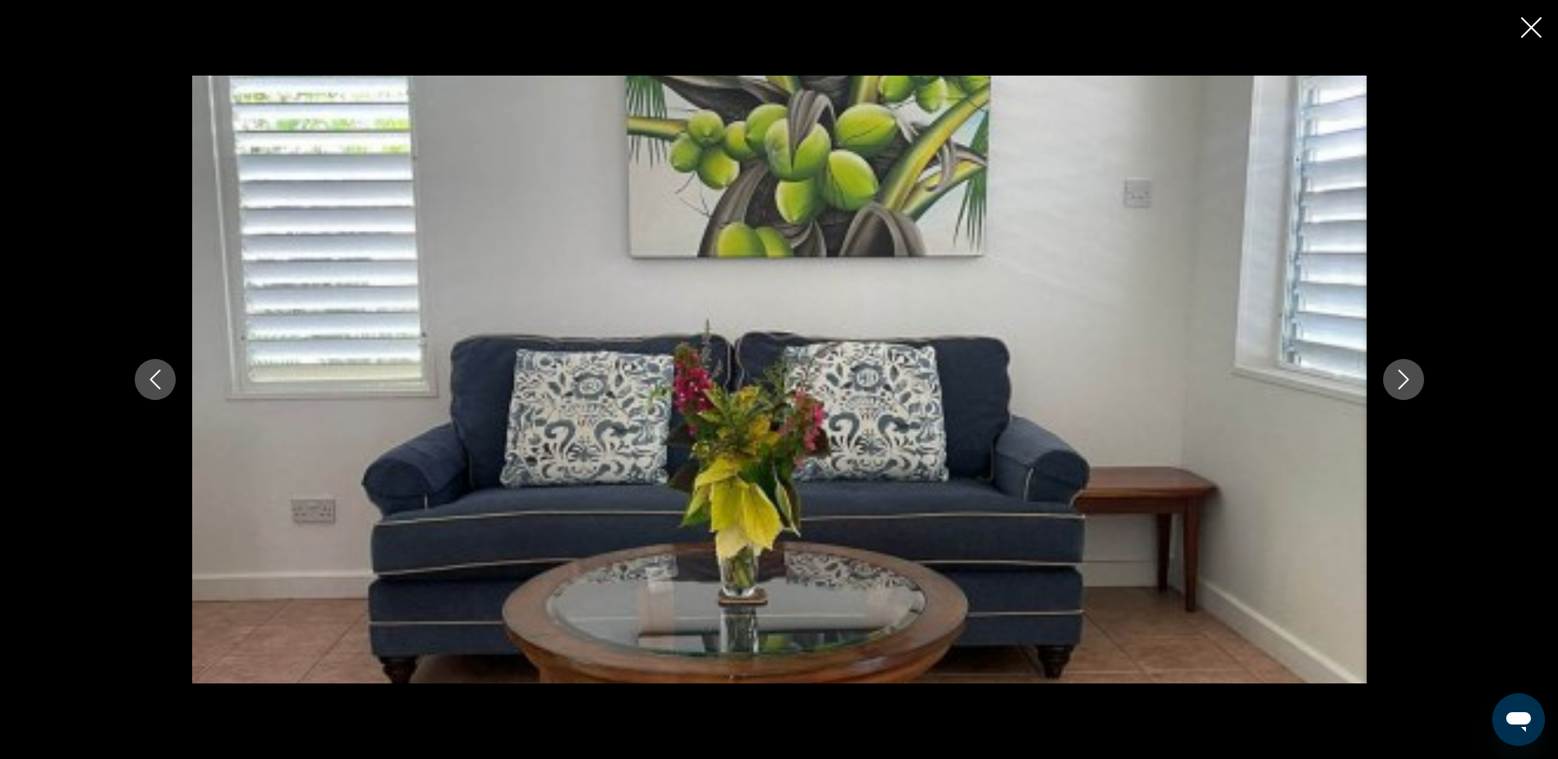
click at [1404, 384] on icon "Next image" at bounding box center [1403, 380] width 20 height 20
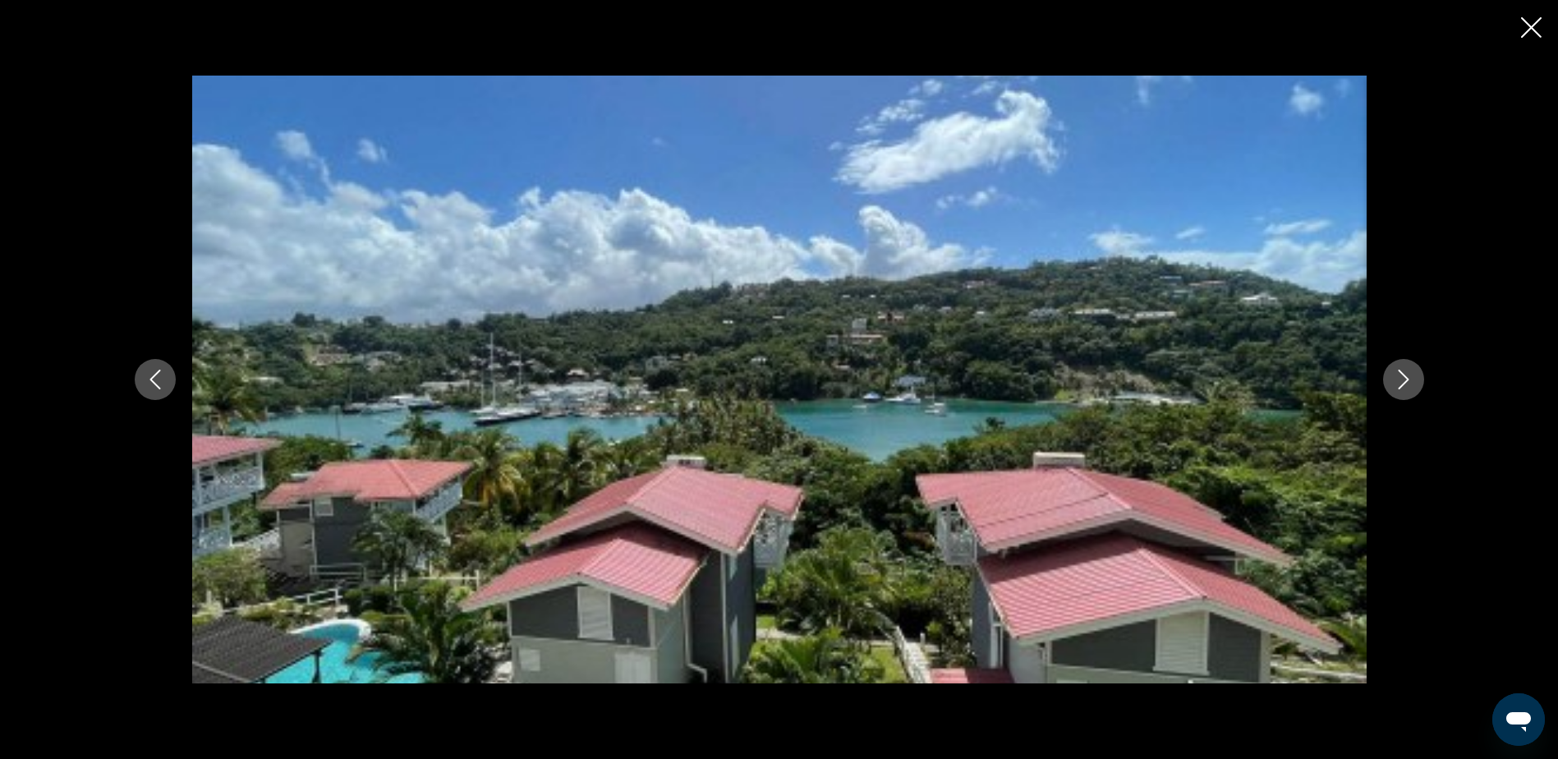
click at [1403, 384] on icon "Next image" at bounding box center [1403, 380] width 11 height 20
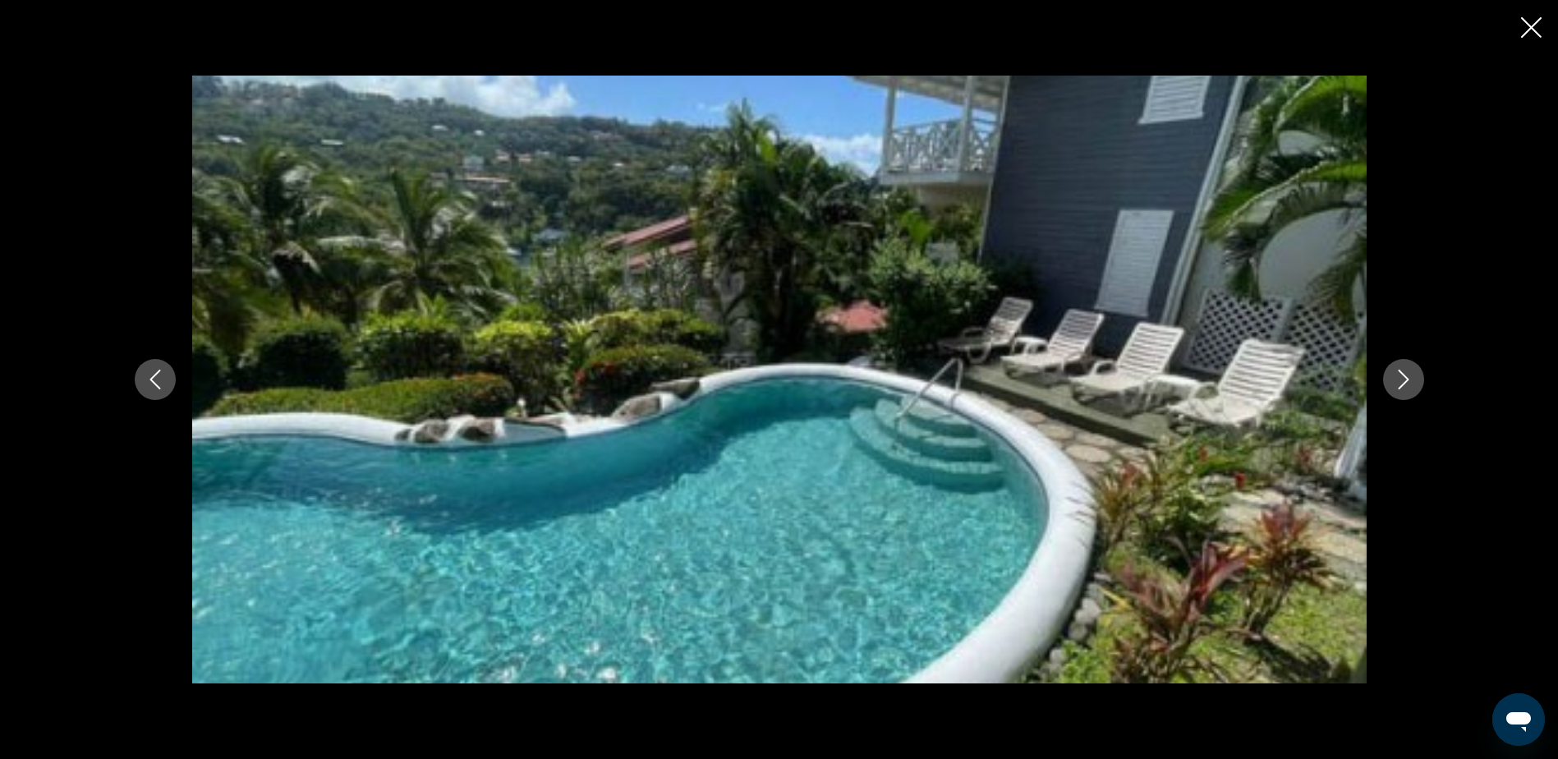
click at [1402, 384] on icon "Next image" at bounding box center [1403, 380] width 11 height 20
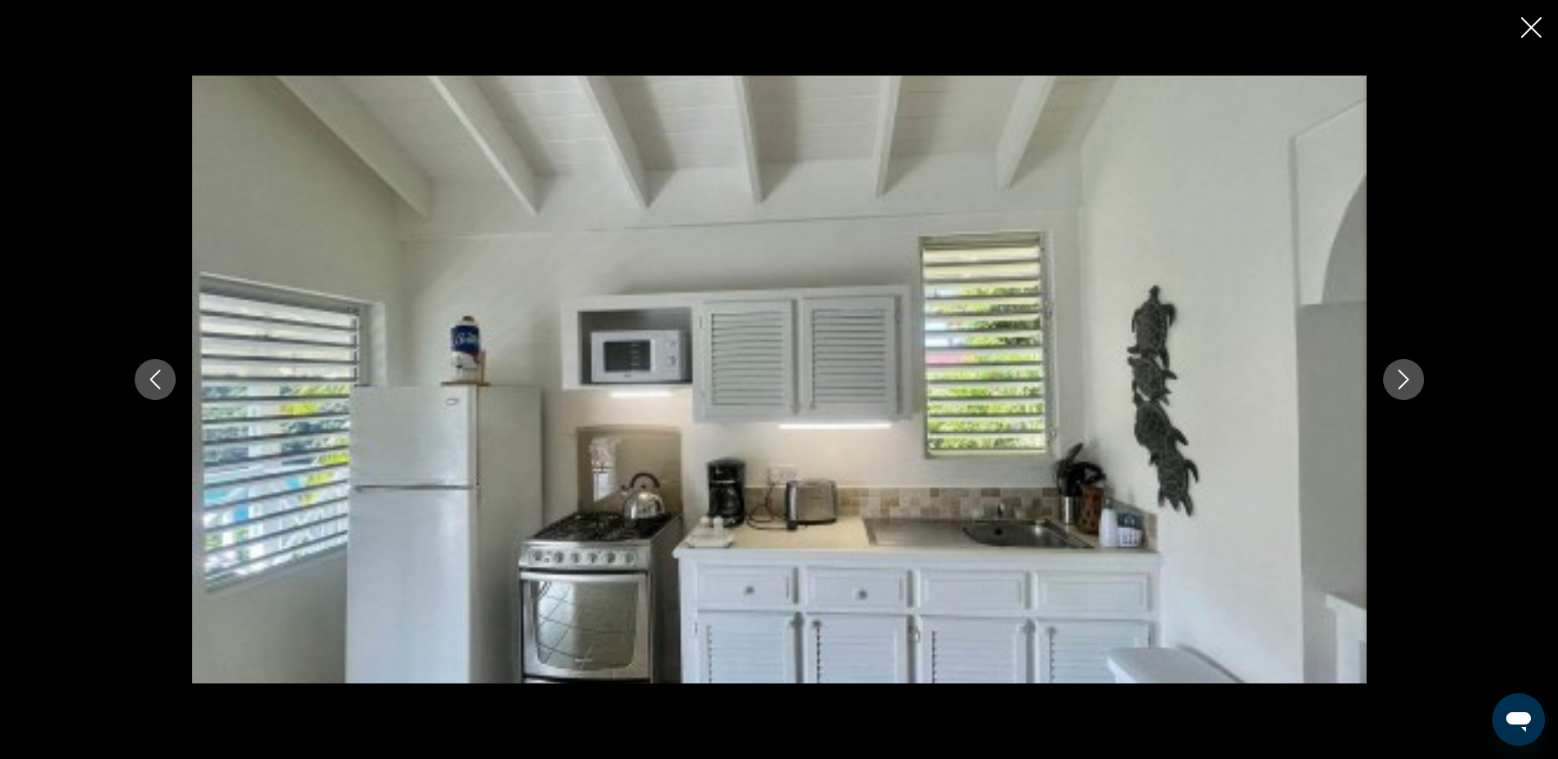
click at [1399, 386] on icon "Next image" at bounding box center [1403, 380] width 20 height 20
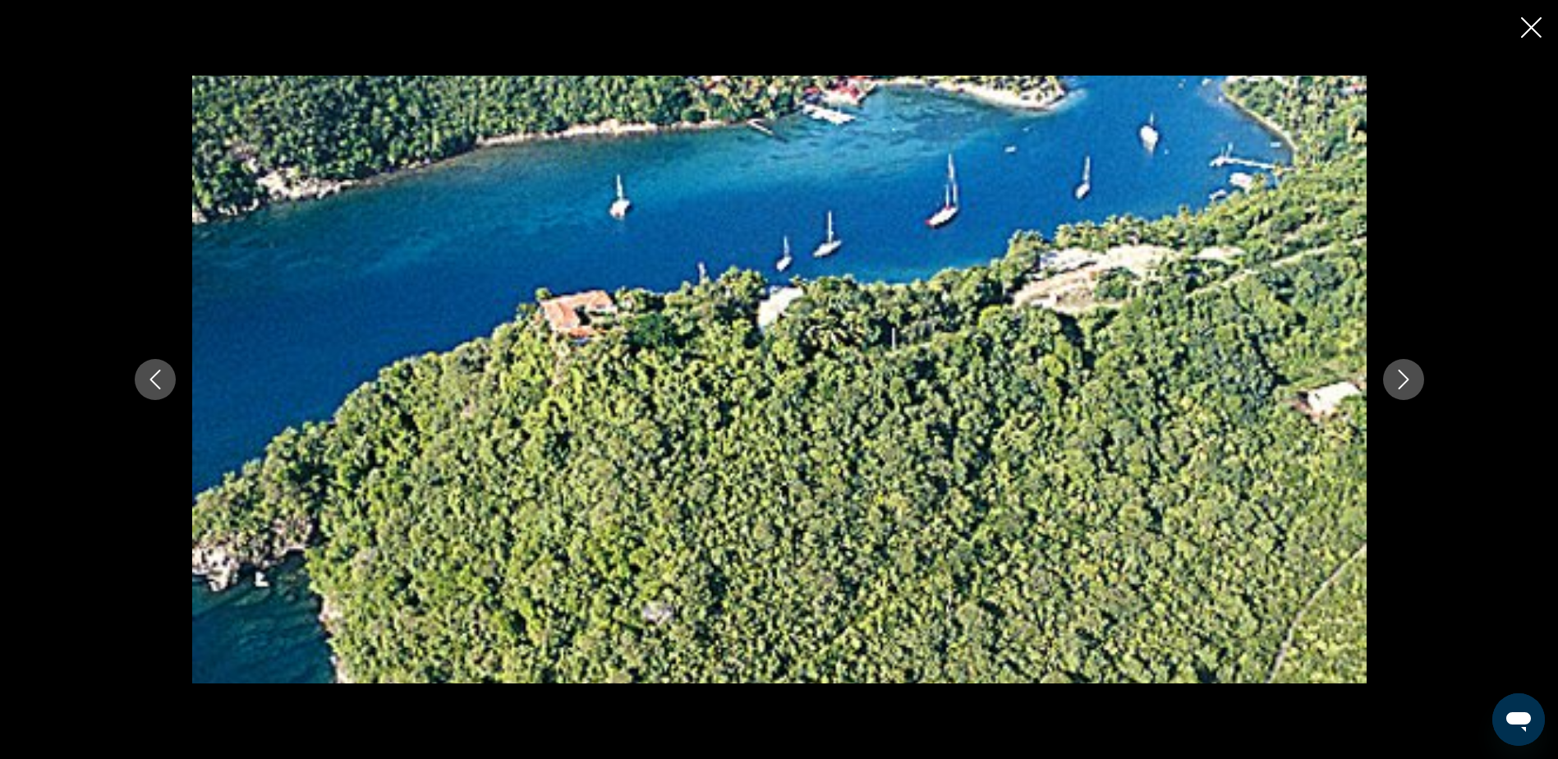
click at [1399, 386] on icon "Next image" at bounding box center [1403, 380] width 20 height 20
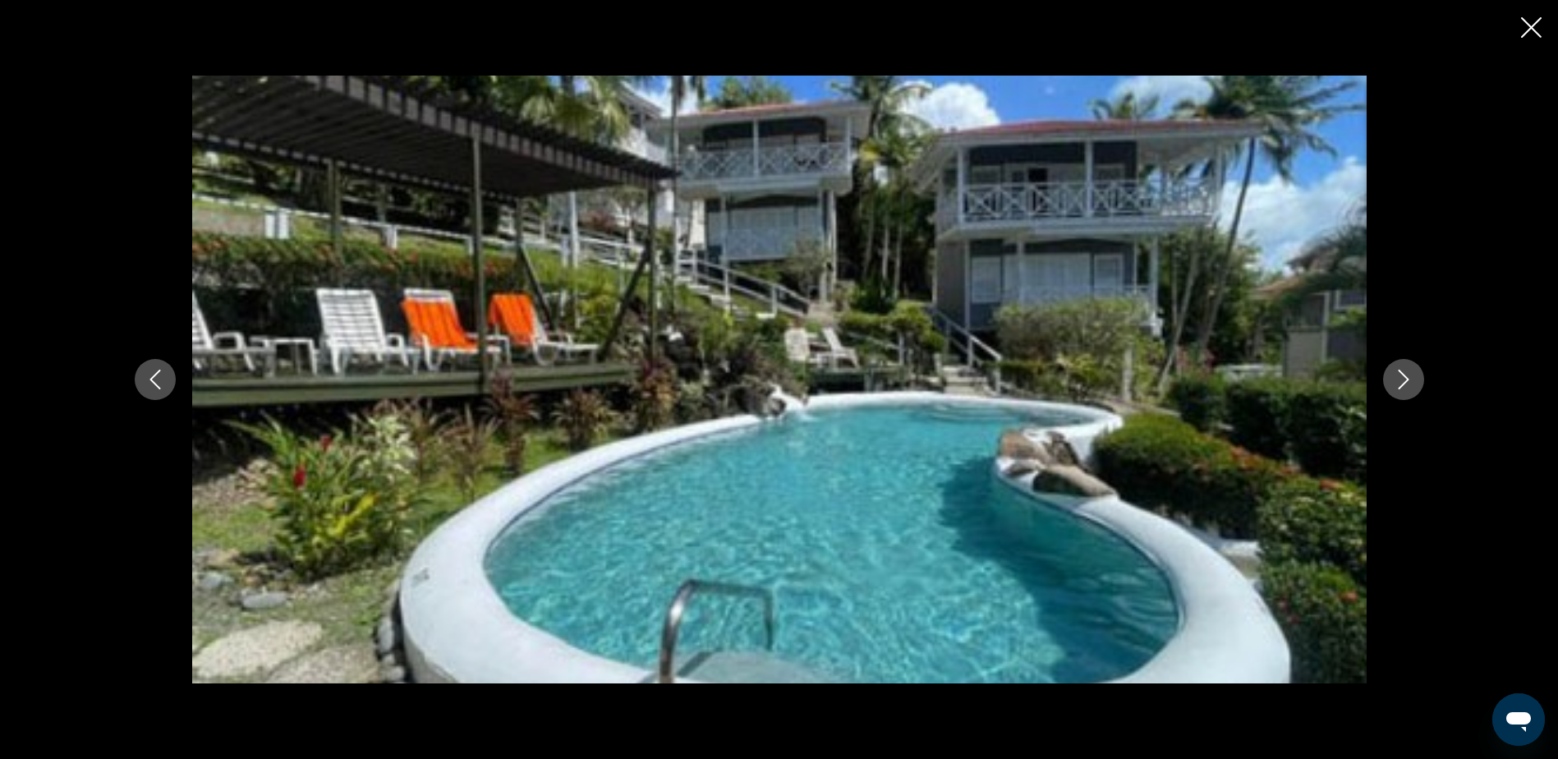
click at [1398, 388] on icon "Next image" at bounding box center [1403, 380] width 20 height 20
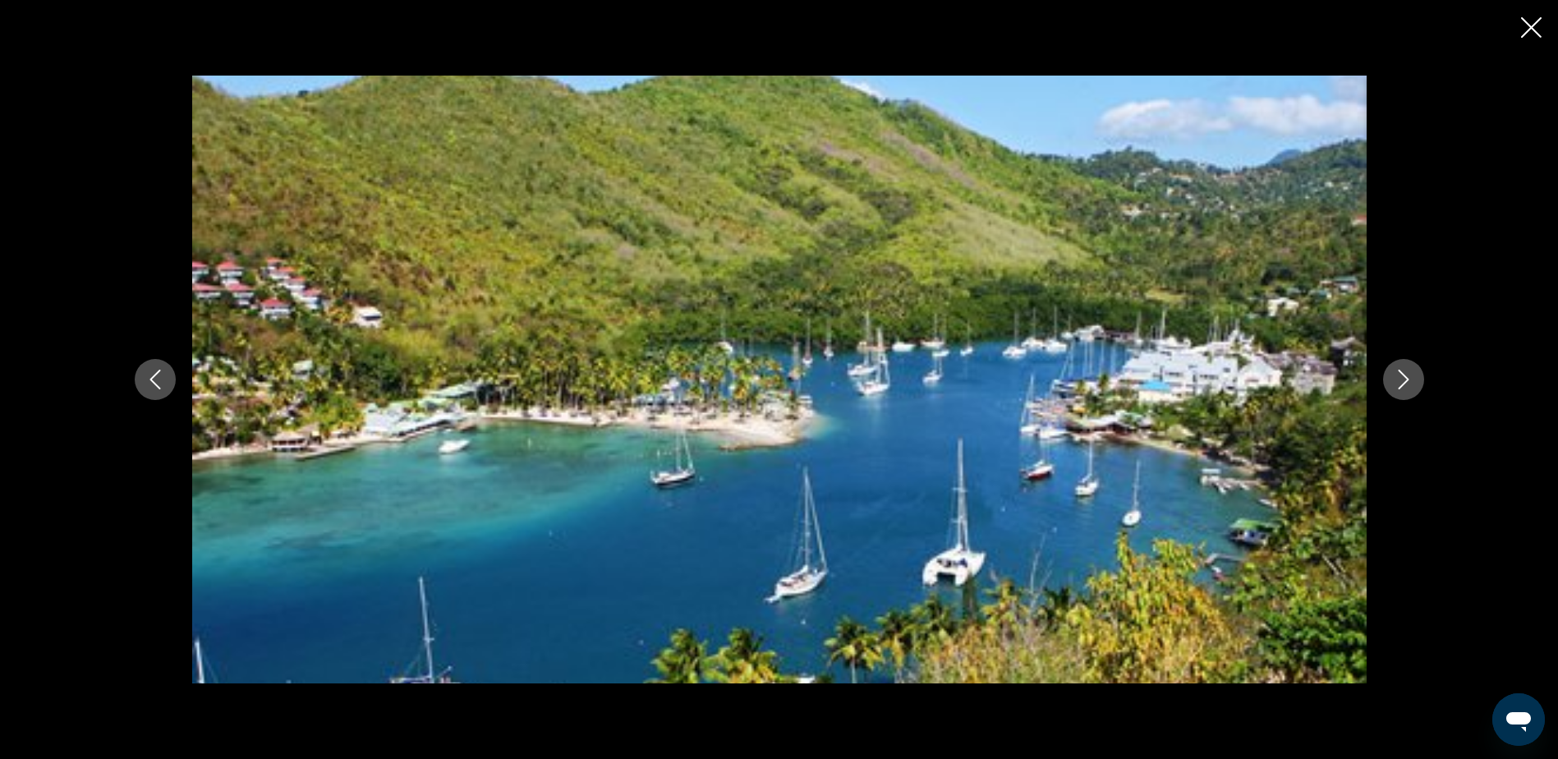
click at [1398, 388] on icon "Next image" at bounding box center [1403, 380] width 20 height 20
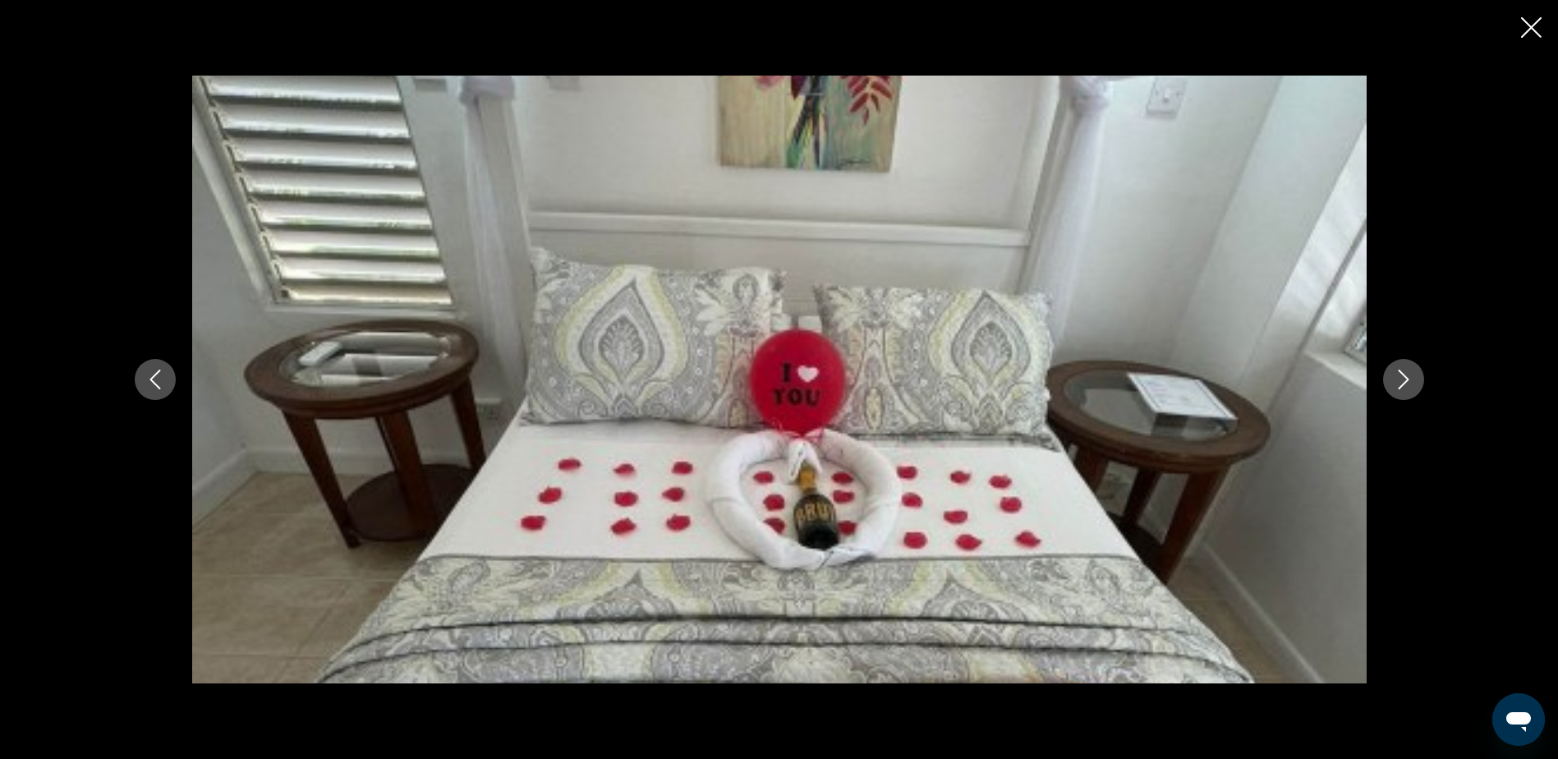
click at [1398, 388] on icon "Next image" at bounding box center [1403, 380] width 20 height 20
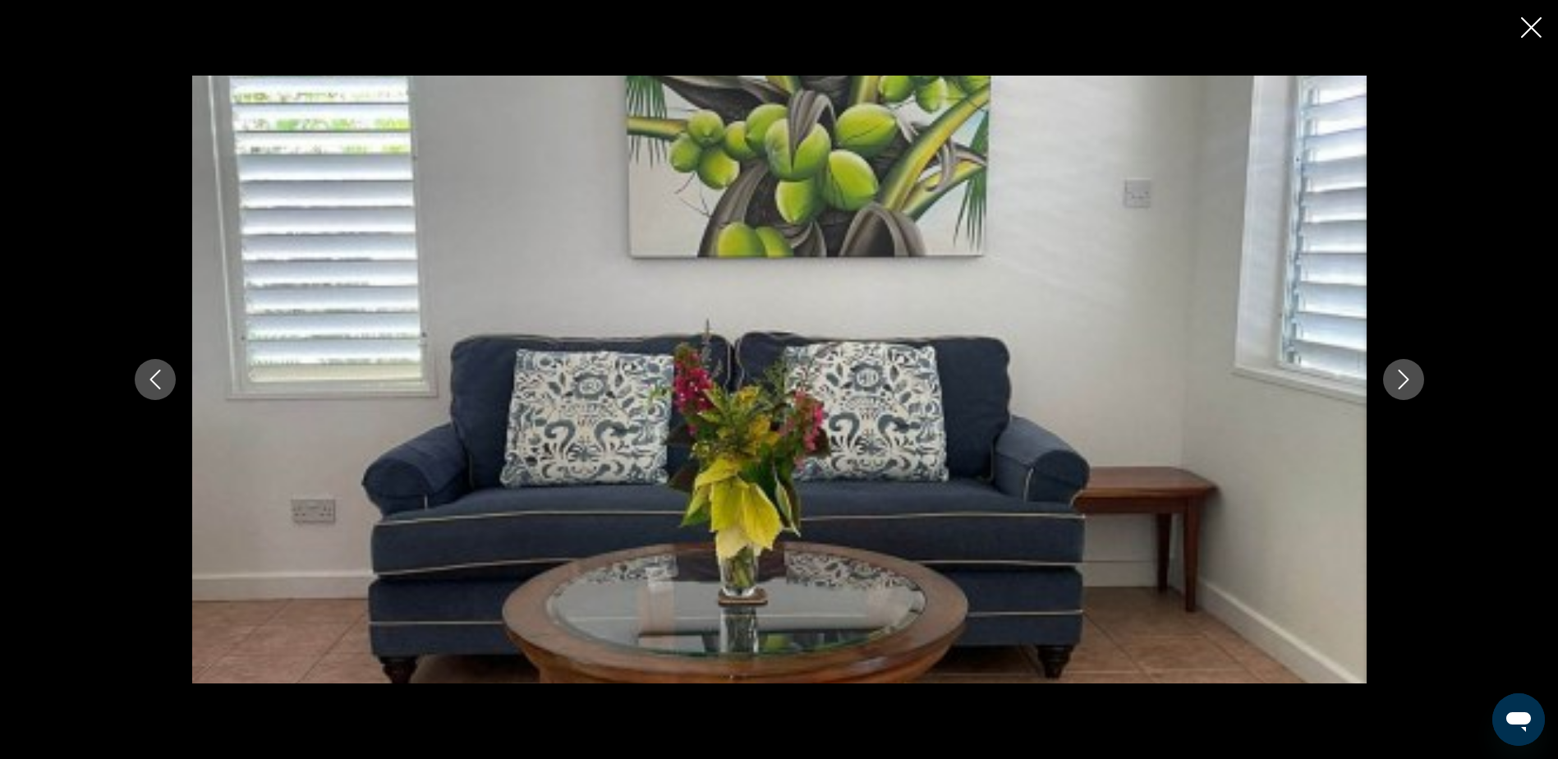
click at [1531, 25] on icon "Close slideshow" at bounding box center [1531, 27] width 21 height 21
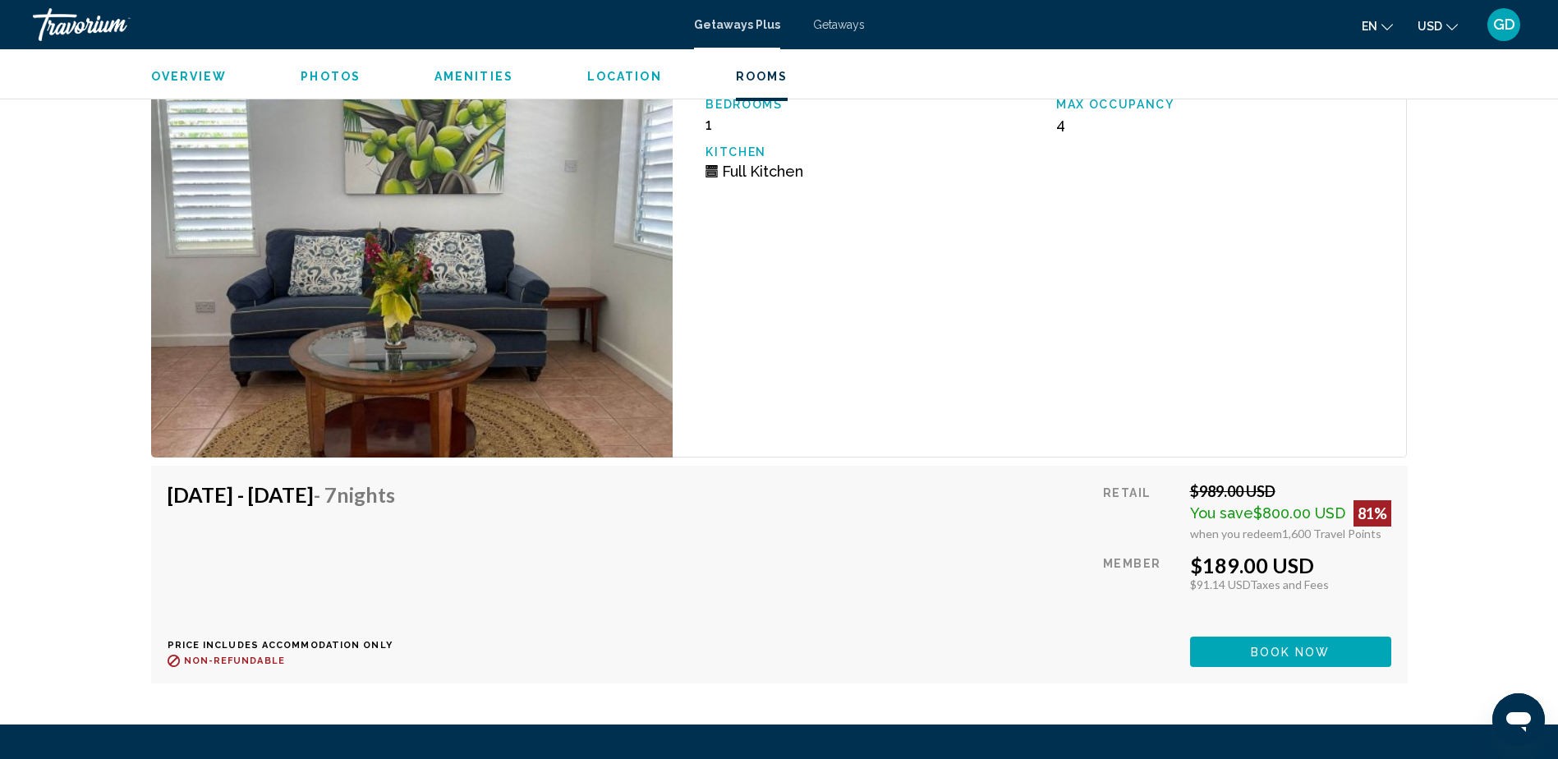
scroll to position [2792, 0]
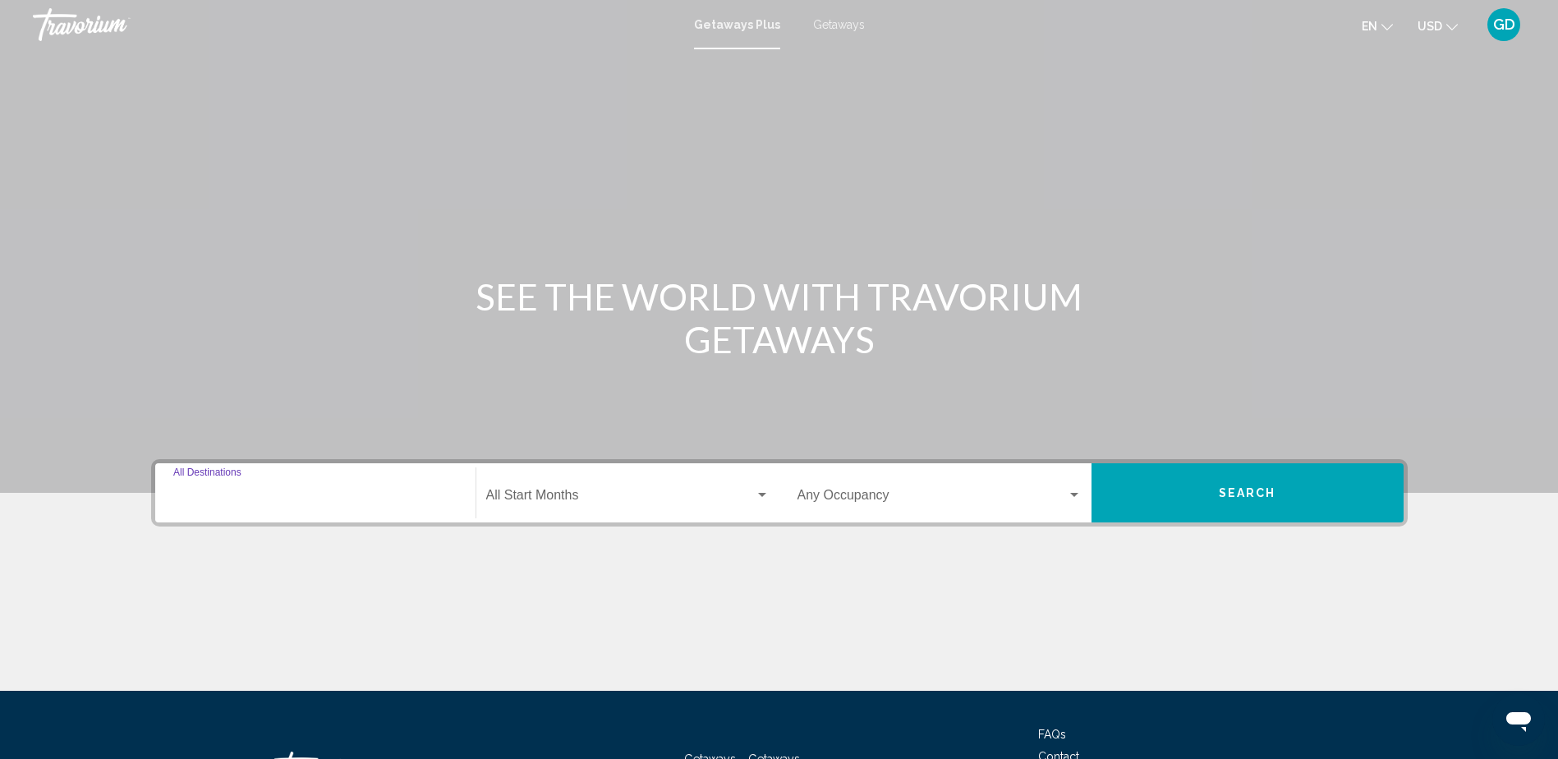
click at [273, 498] on input "Destination All Destinations" at bounding box center [315, 498] width 284 height 15
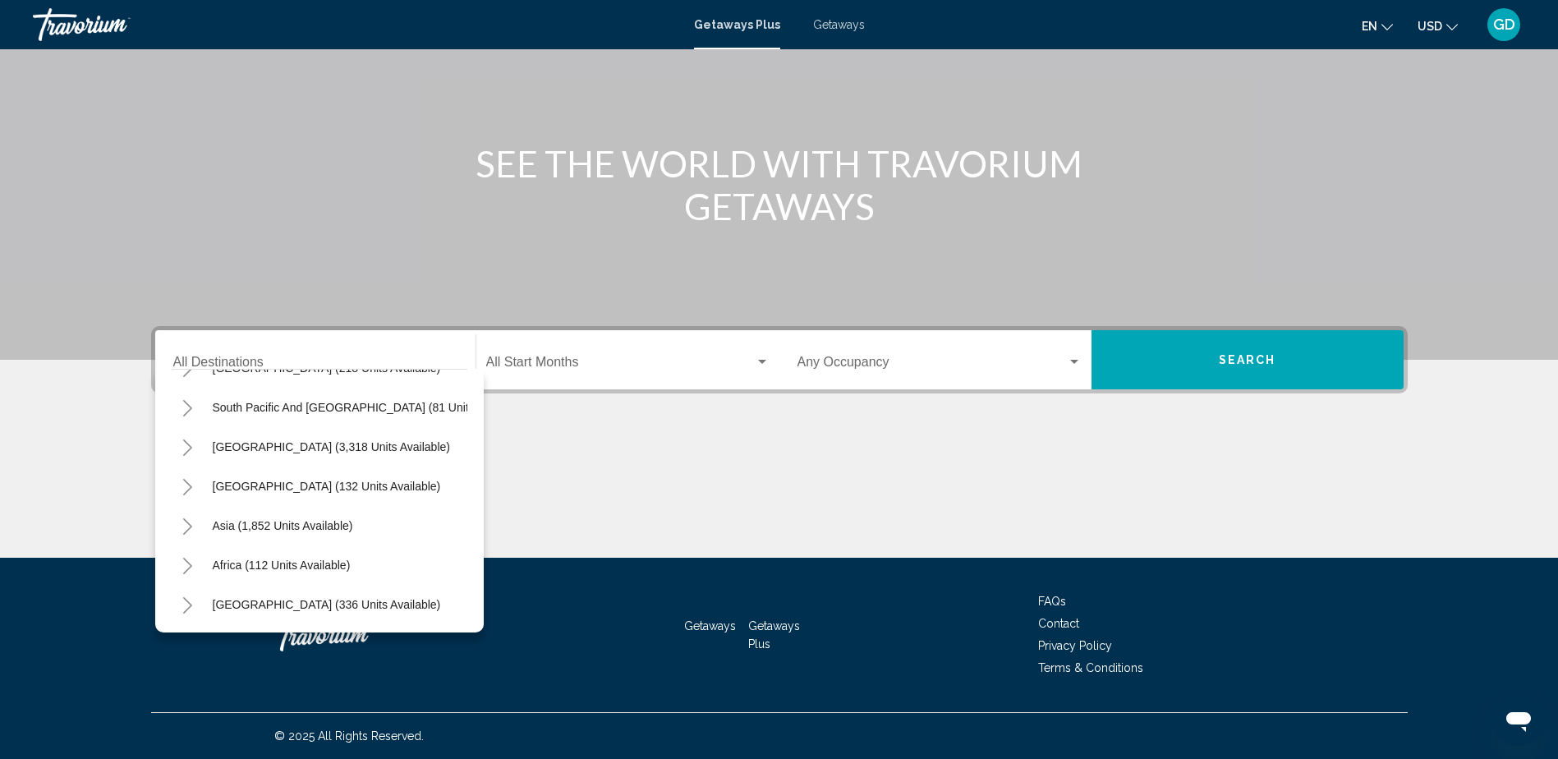
scroll to position [278, 0]
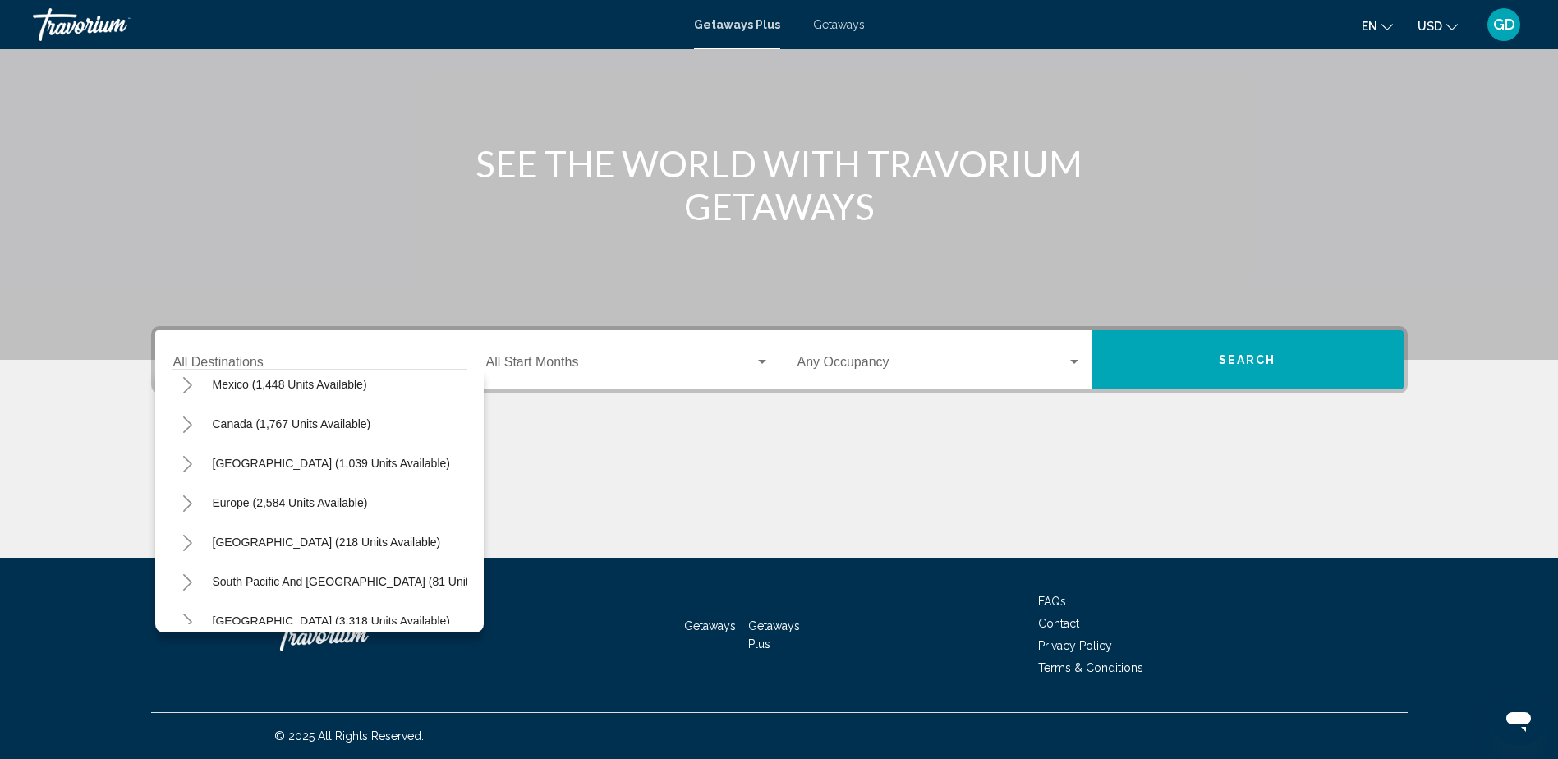
click at [466, 385] on div "All destinations United States (31,042 units available) Mexico (1,448 units ava…" at bounding box center [320, 497] width 296 height 255
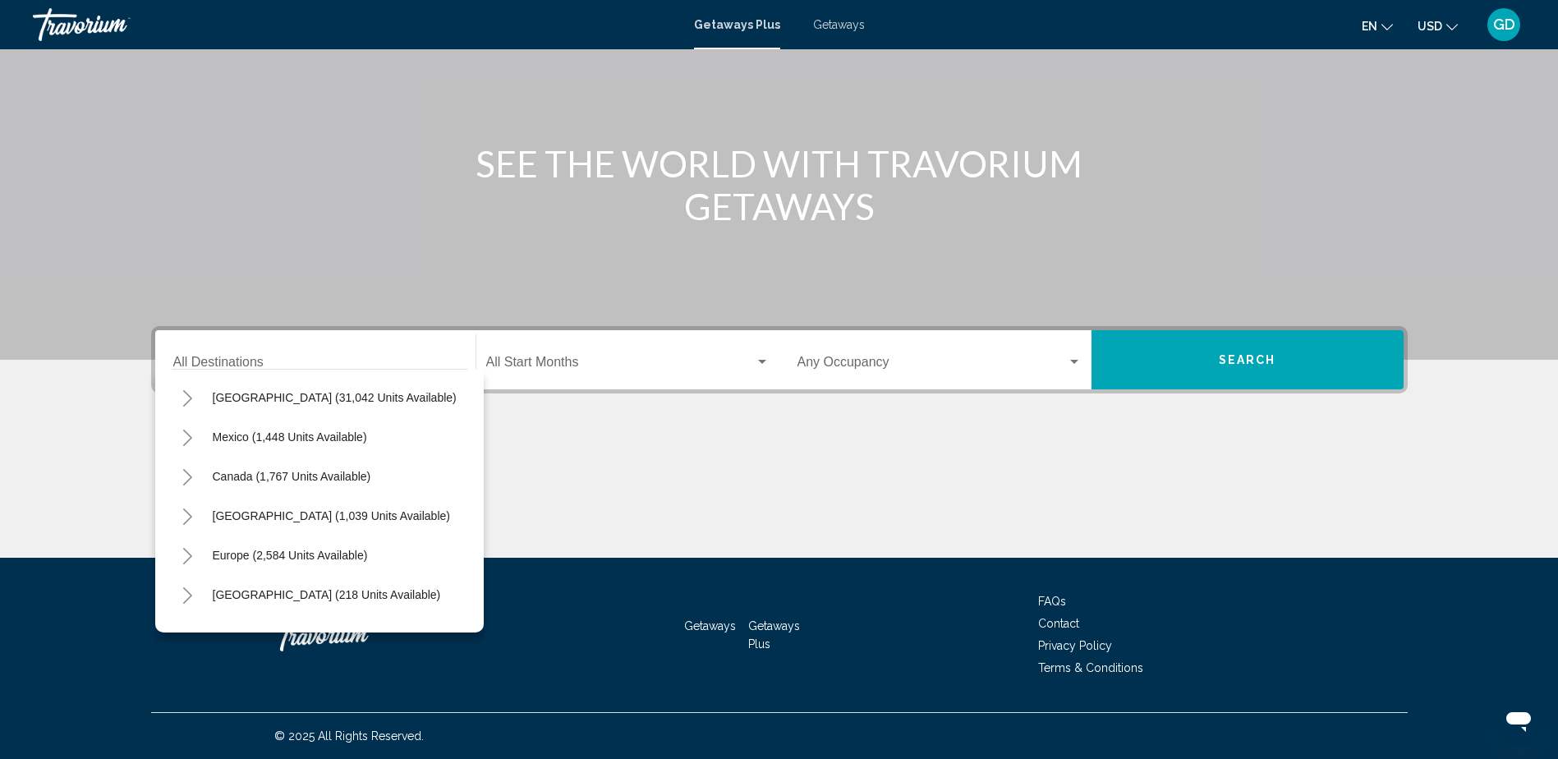
click at [466, 385] on div "All destinations United States (31,042 units available) Mexico (1,448 units ava…" at bounding box center [320, 497] width 296 height 255
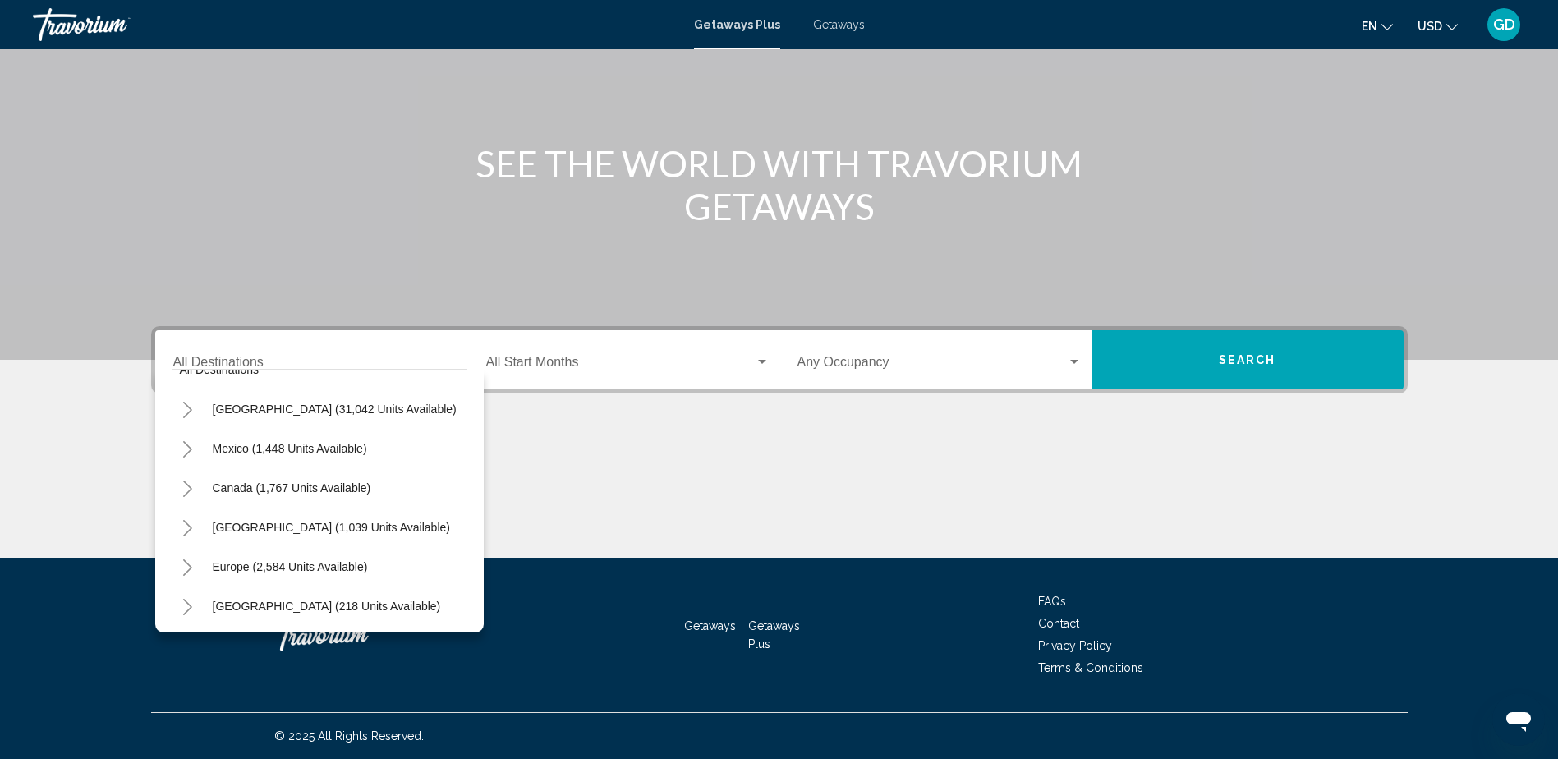
scroll to position [4, 0]
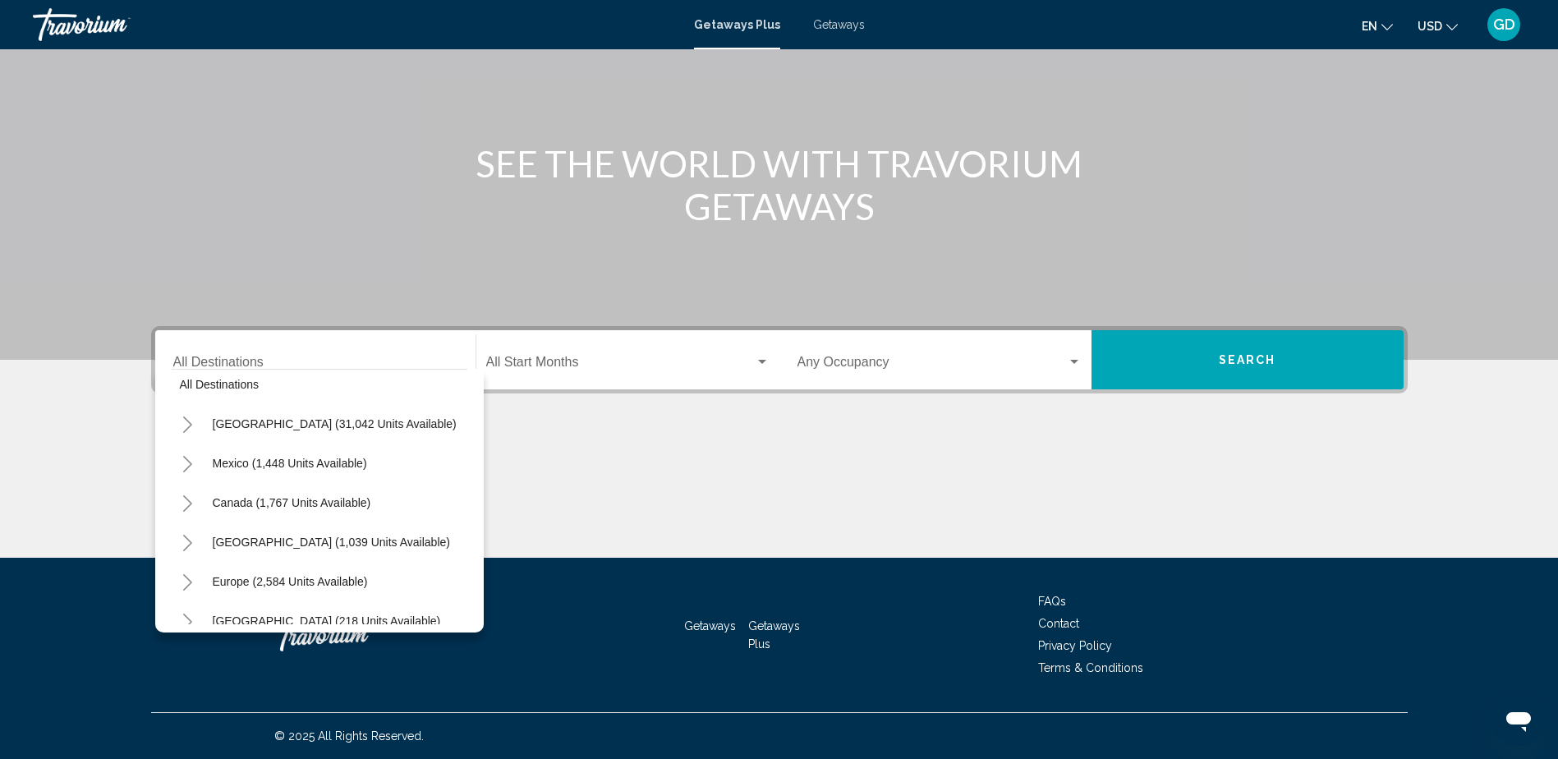
click at [466, 385] on div "All destinations United States (31,042 units available) Mexico (1,448 units ava…" at bounding box center [320, 497] width 296 height 255
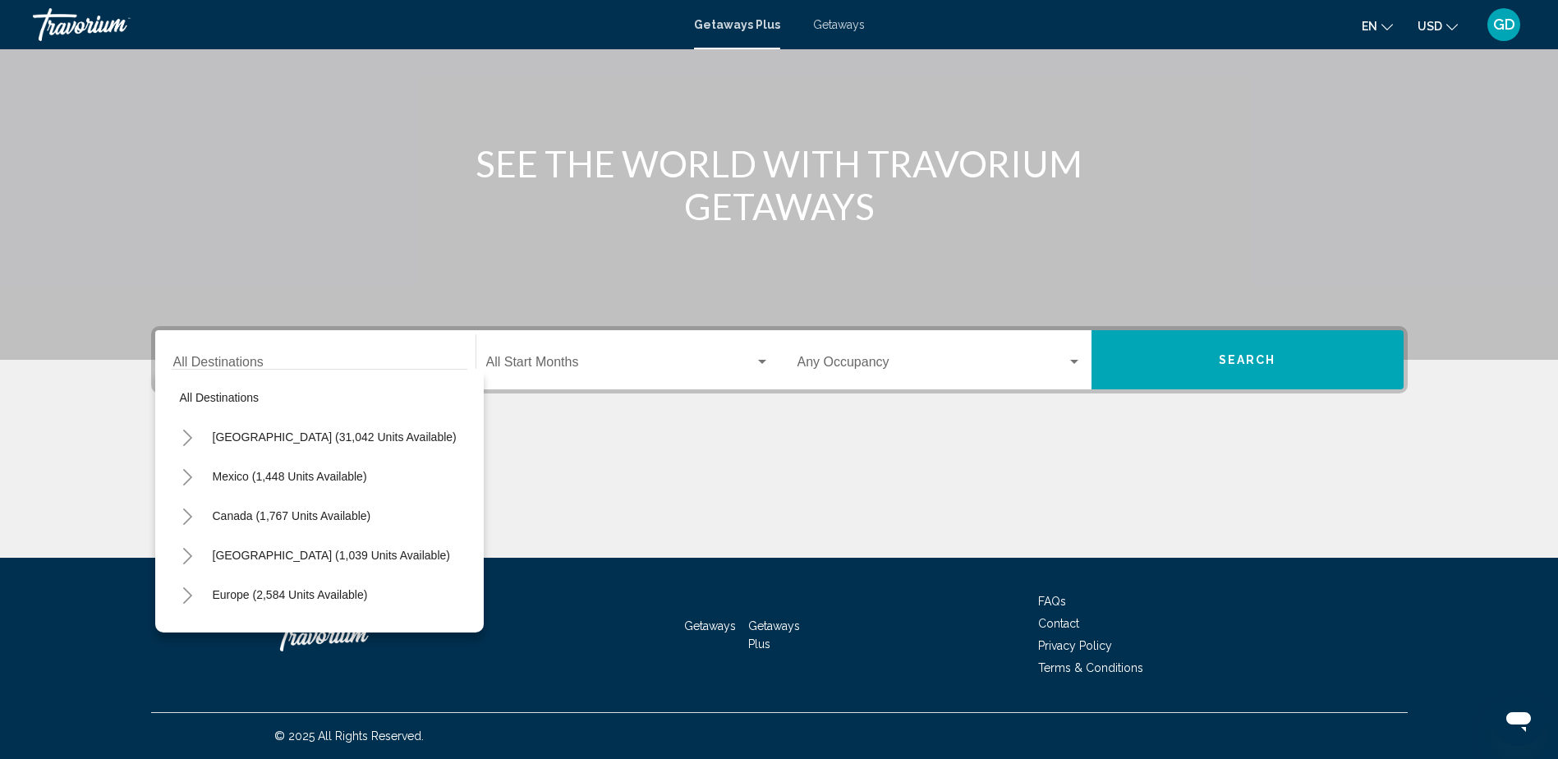
scroll to position [0, 26]
click at [466, 387] on div "All destinations United States (31,042 units available) Mexico (1,448 units ava…" at bounding box center [320, 497] width 296 height 255
click at [301, 475] on span "Mexico (1,448 units available)" at bounding box center [263, 476] width 154 height 13
type input "**********"
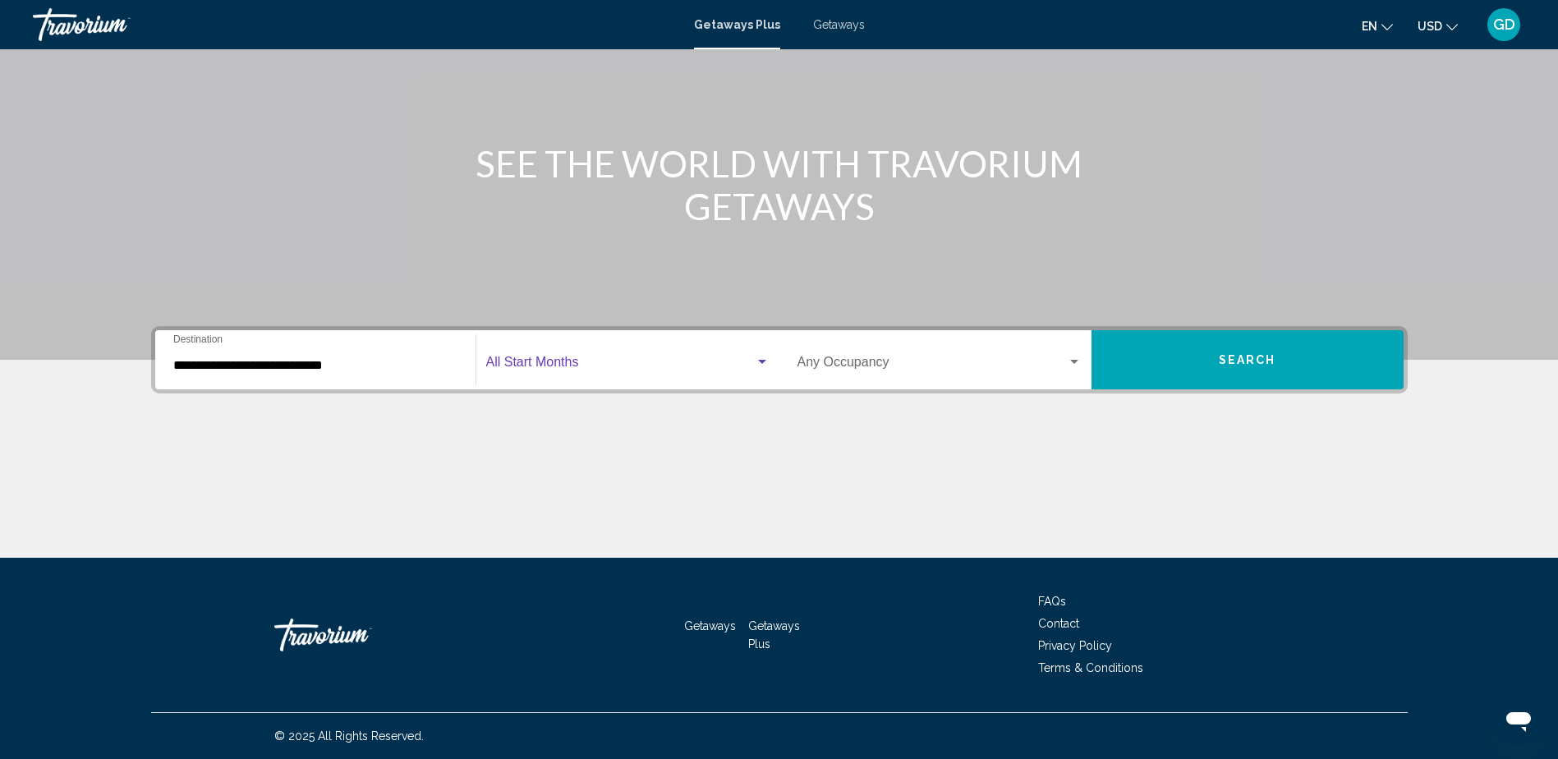
click at [762, 362] on div "Search widget" at bounding box center [762, 362] width 8 height 4
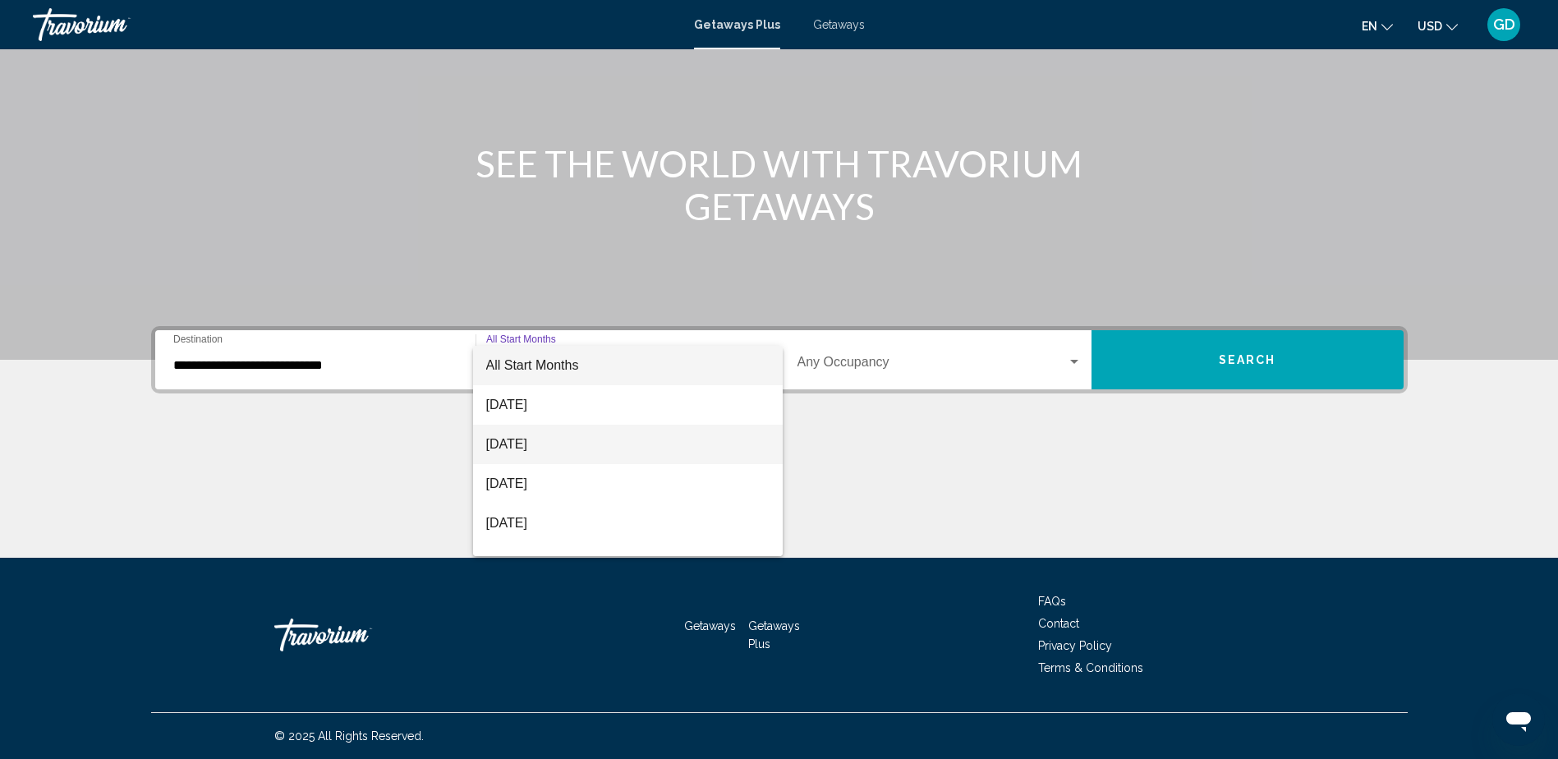
click at [584, 443] on span "[DATE]" at bounding box center [627, 444] width 283 height 39
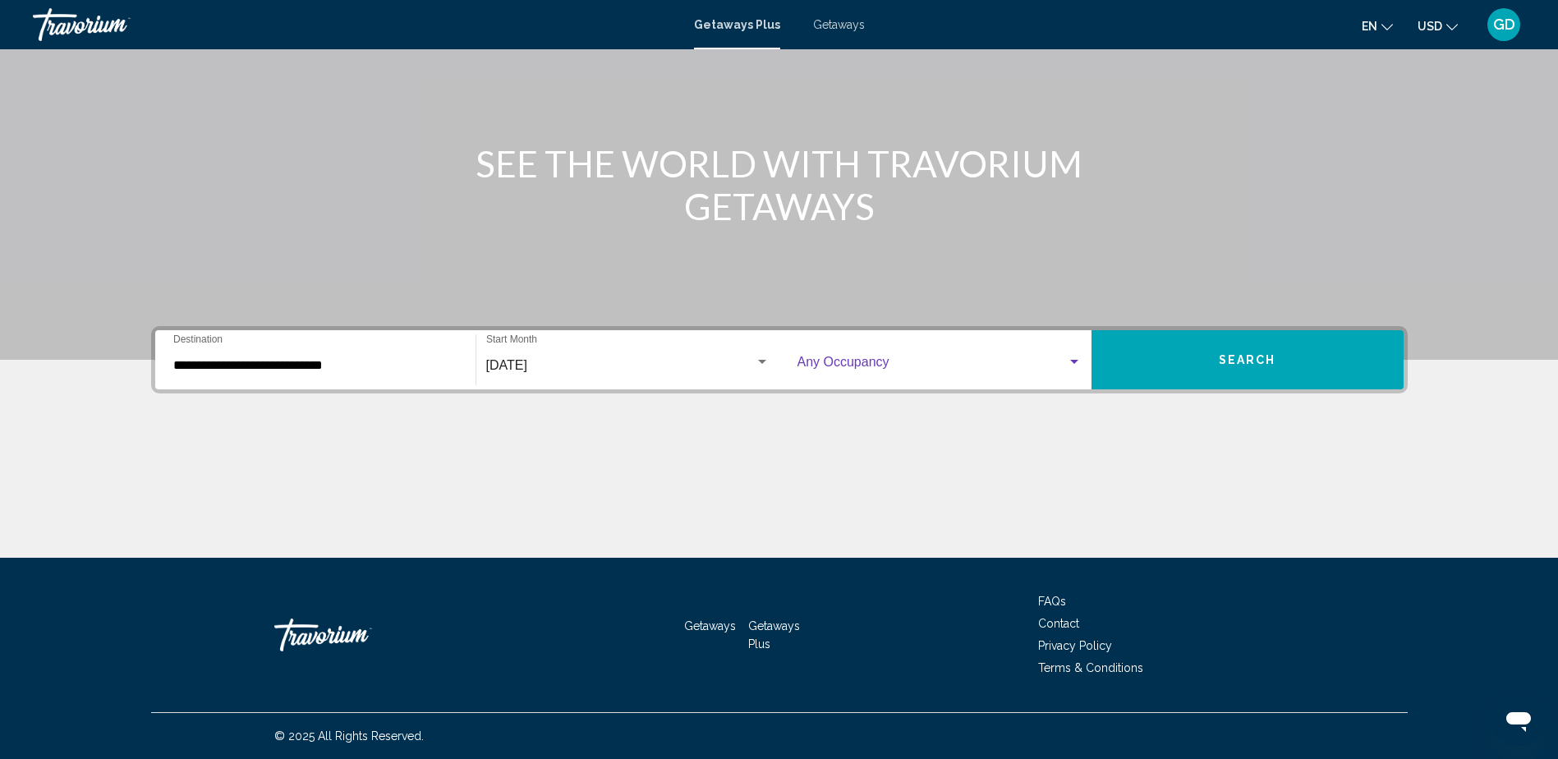
click at [1076, 360] on div "Search widget" at bounding box center [1074, 362] width 8 height 4
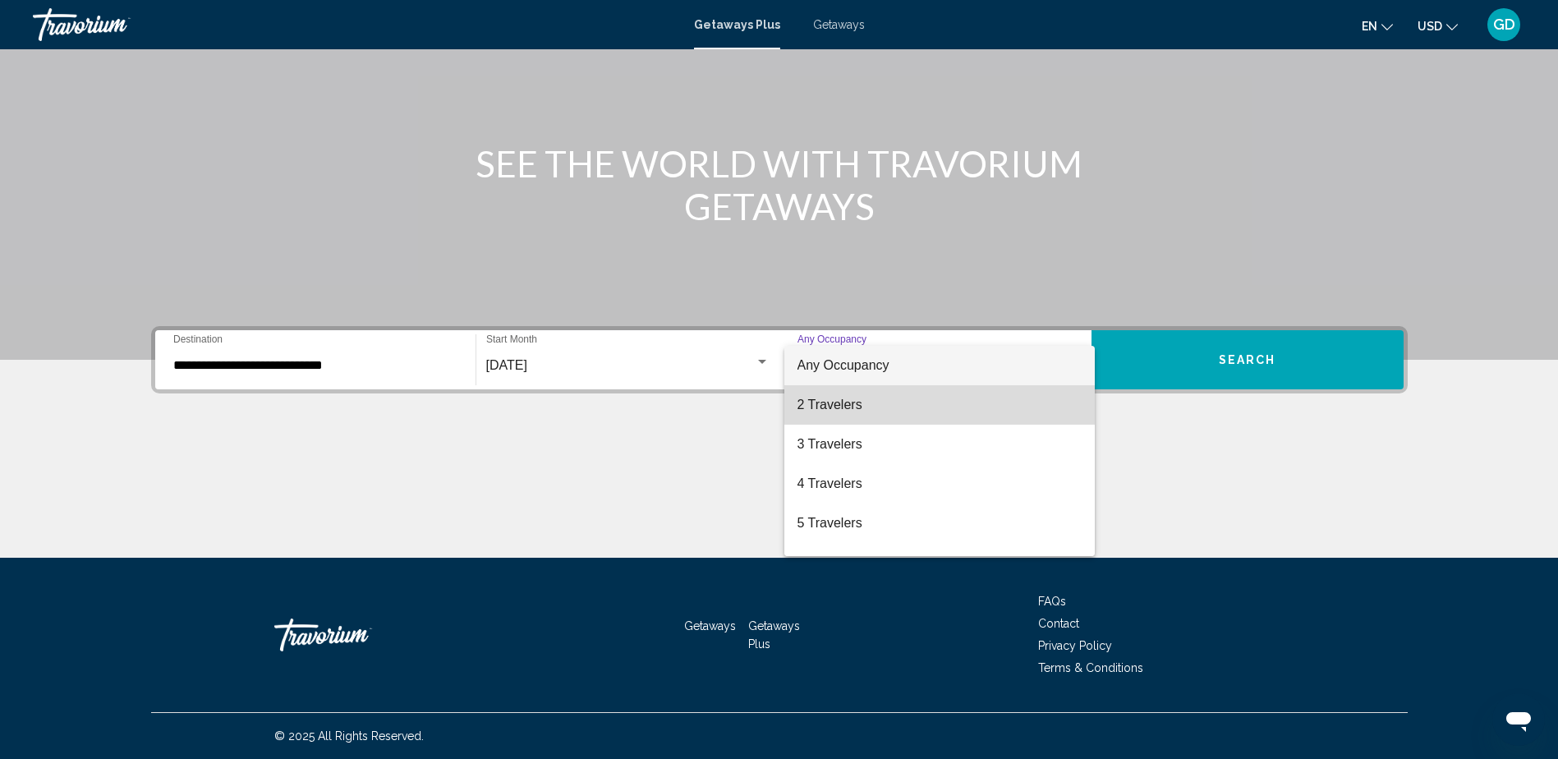
click at [1000, 401] on span "2 Travelers" at bounding box center [939, 404] width 284 height 39
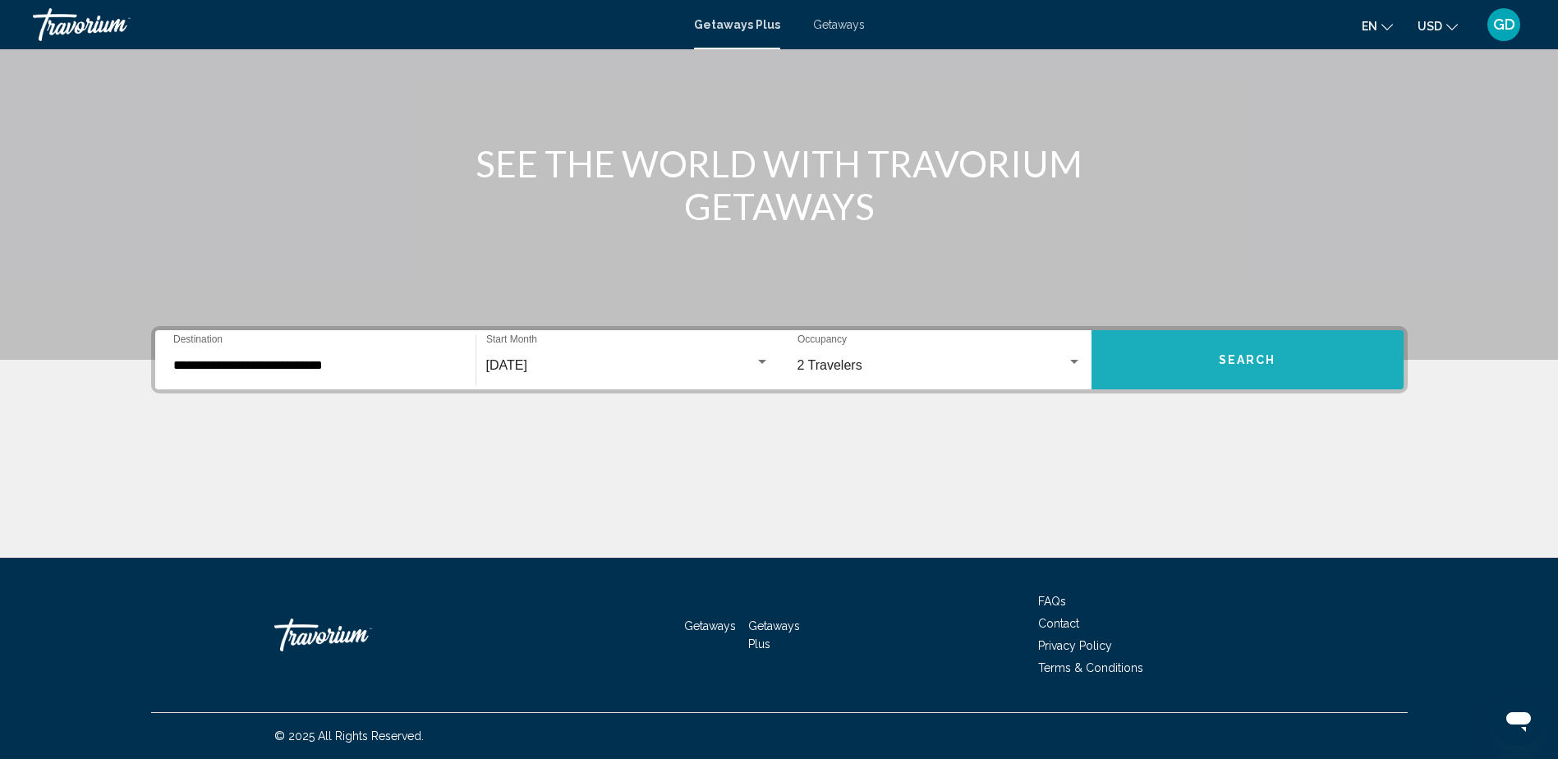
click at [1196, 357] on button "Search" at bounding box center [1247, 359] width 312 height 59
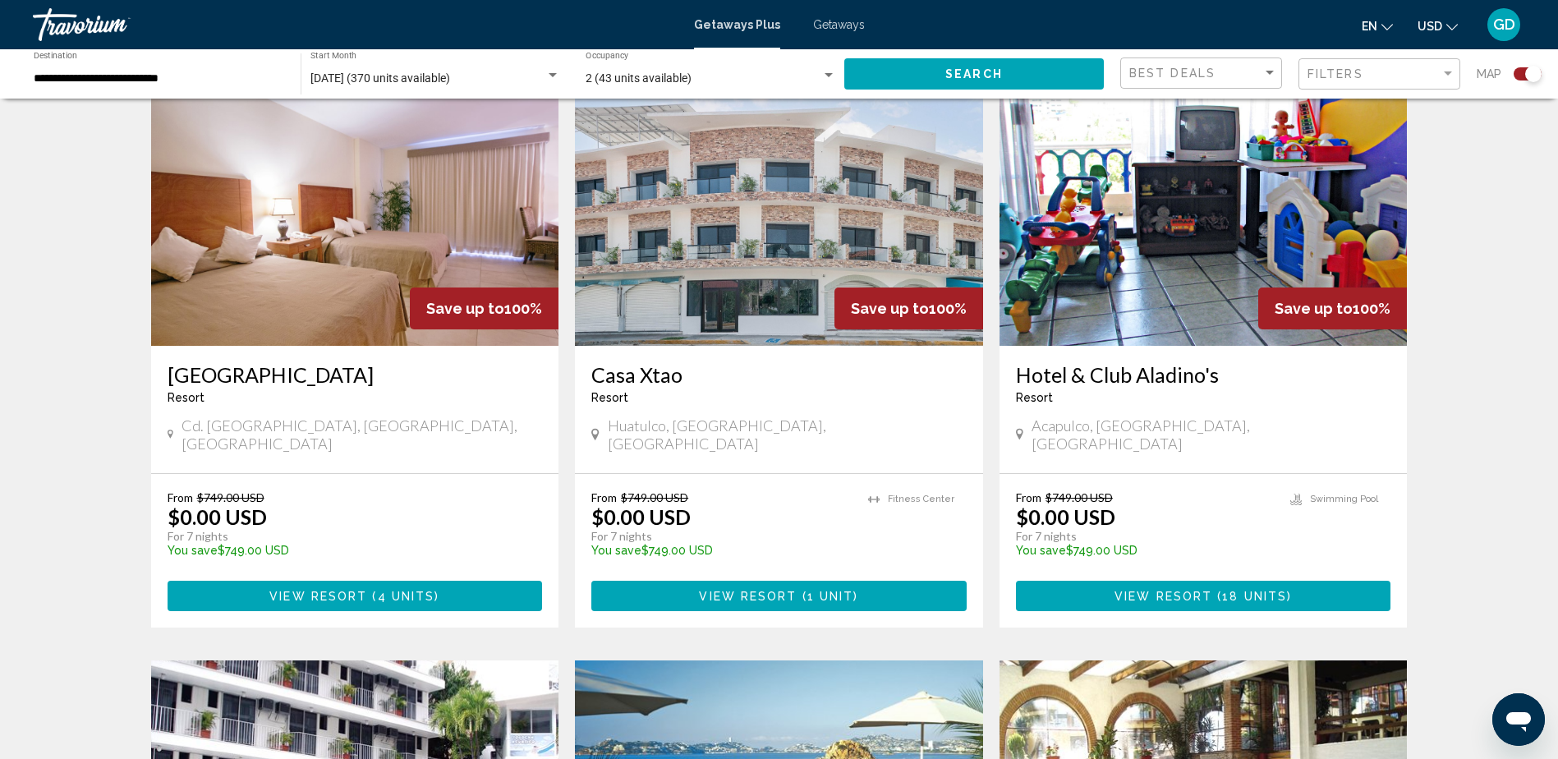
scroll to position [603, 0]
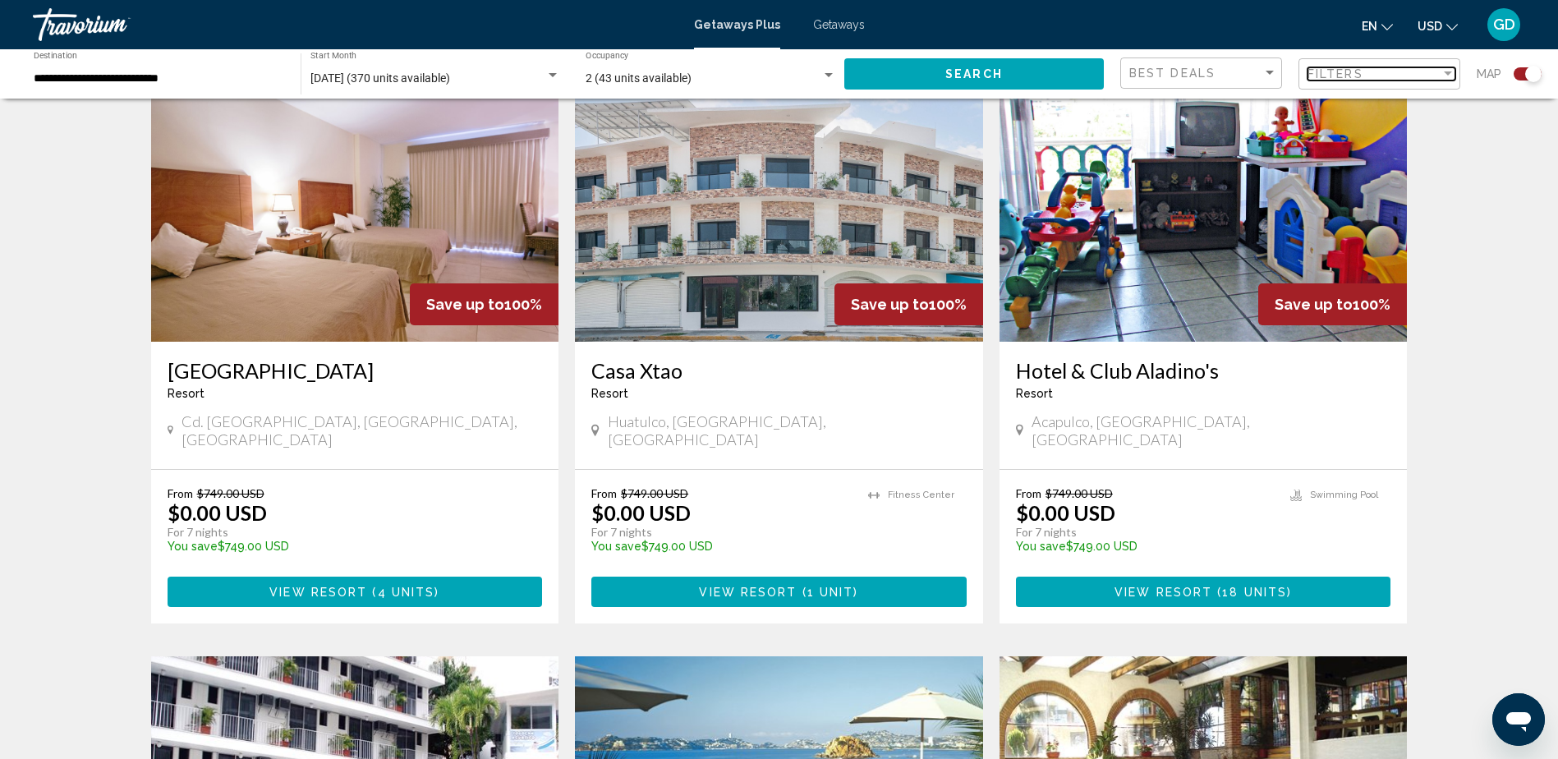
click at [1448, 69] on div "Filter" at bounding box center [1447, 73] width 15 height 13
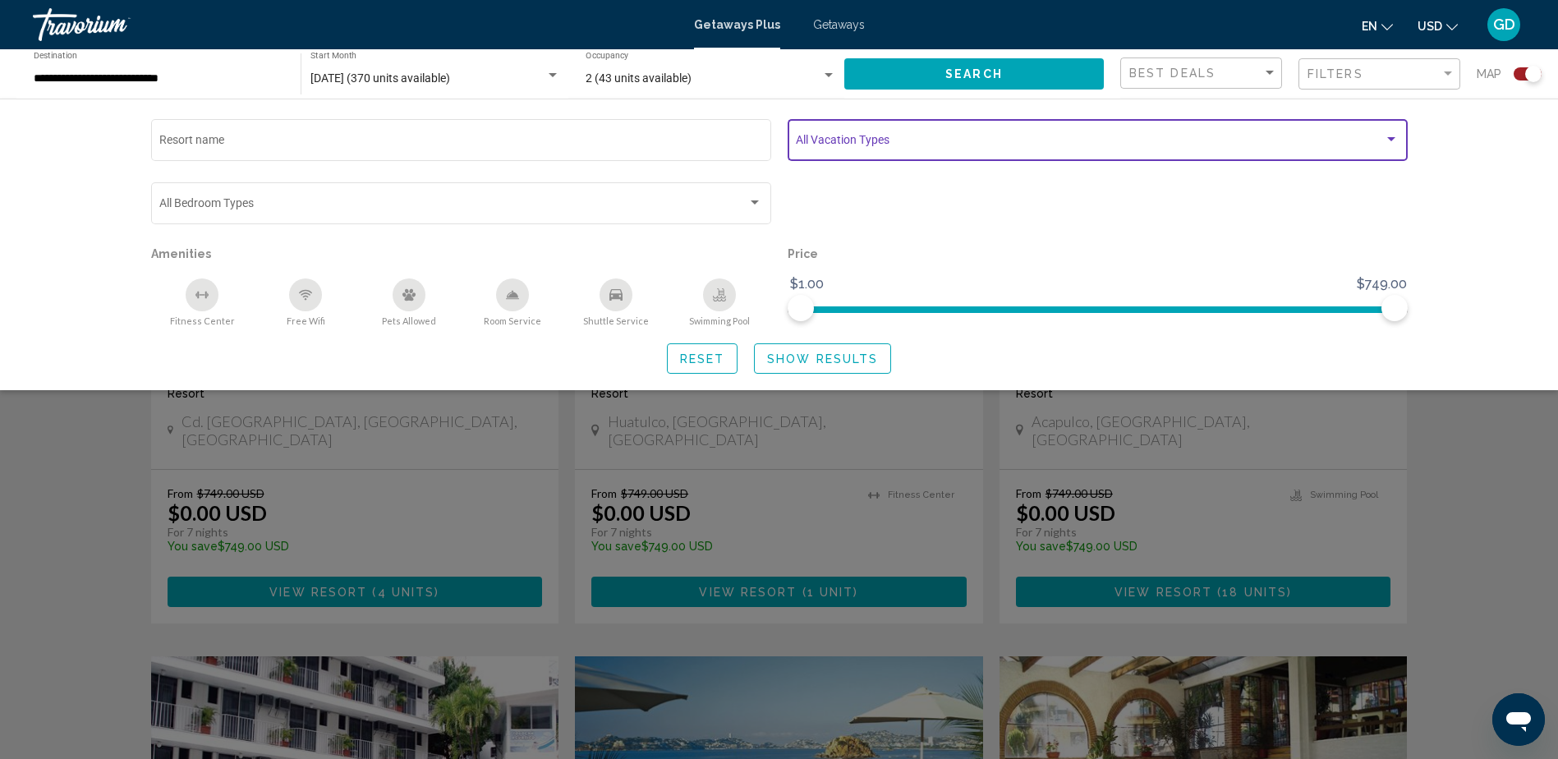
click at [1390, 137] on div "Search widget" at bounding box center [1391, 139] width 8 height 4
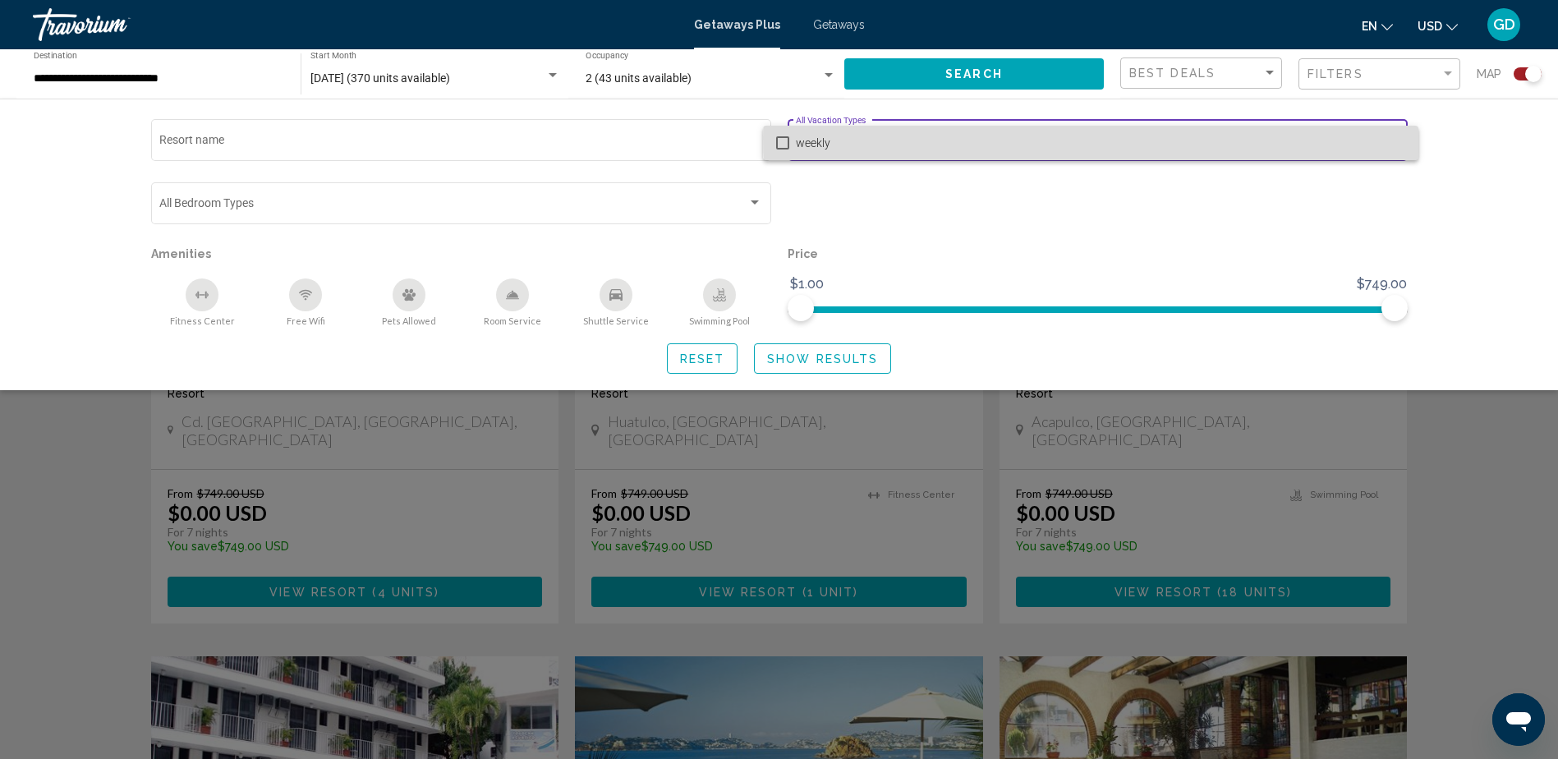
click at [1390, 137] on span "weekly" at bounding box center [1100, 143] width 609 height 34
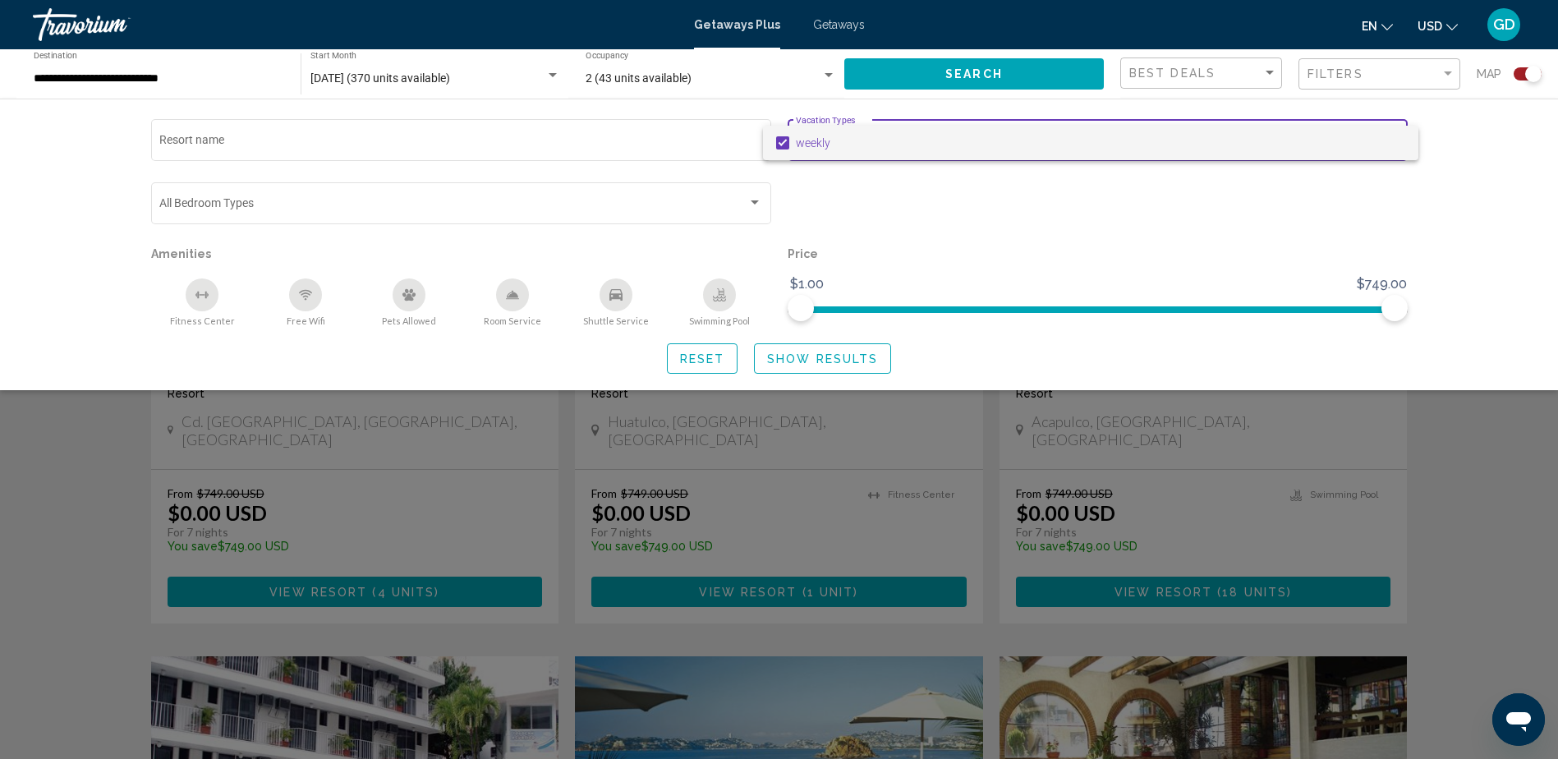
click at [1459, 140] on div at bounding box center [779, 379] width 1558 height 759
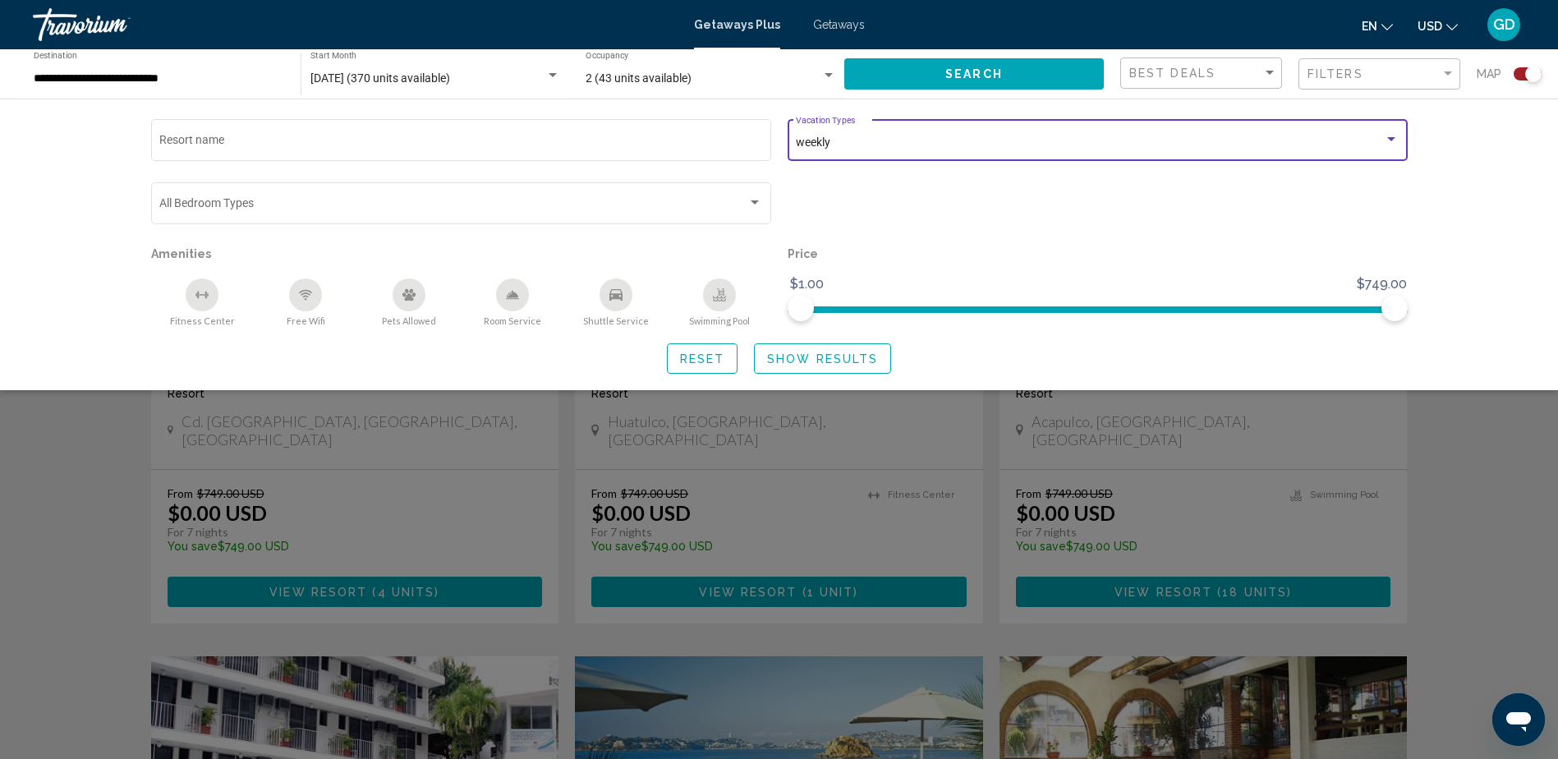
click at [1391, 135] on div "Search widget" at bounding box center [1391, 139] width 15 height 13
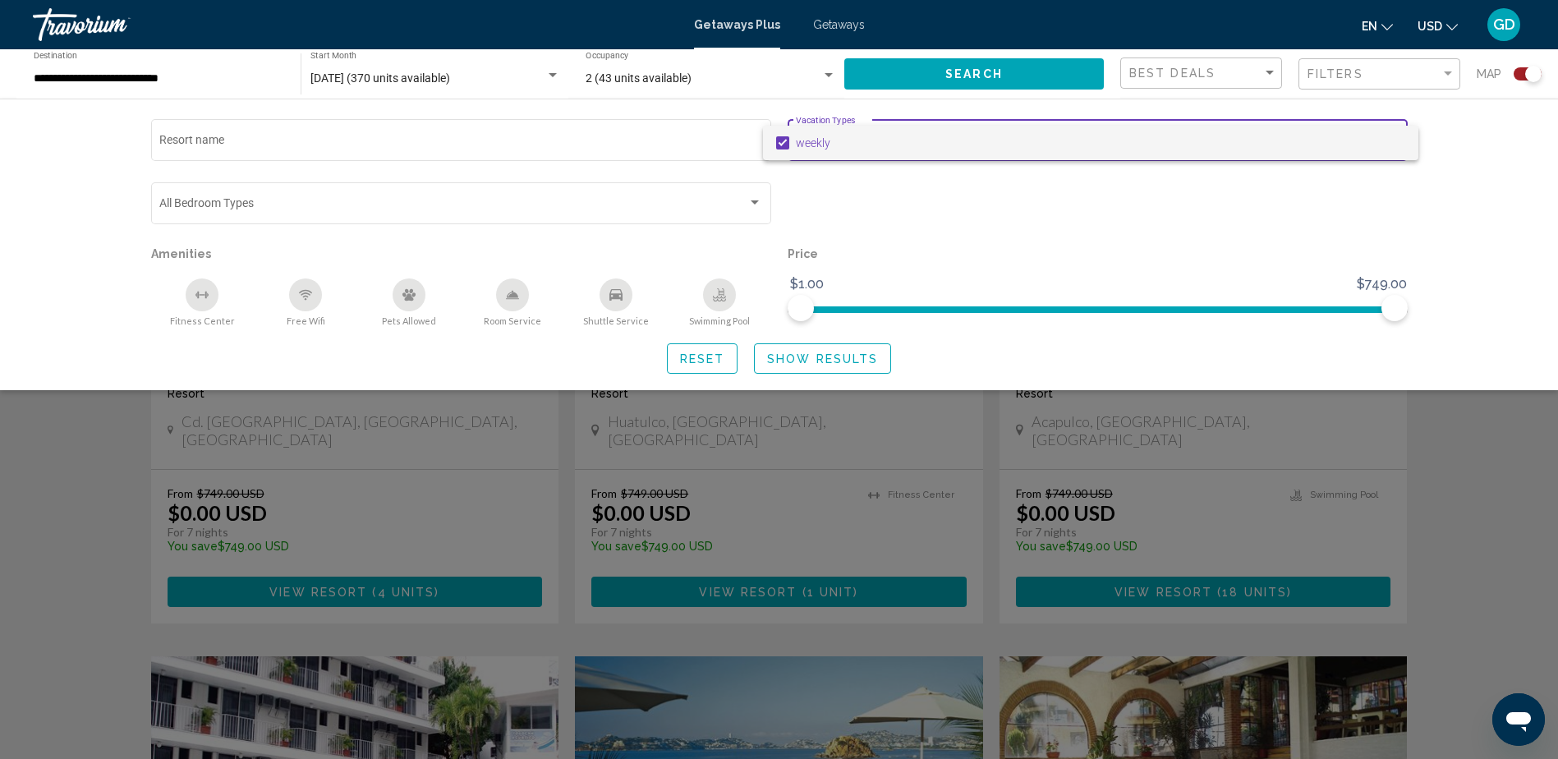
click at [1485, 139] on div at bounding box center [779, 379] width 1558 height 759
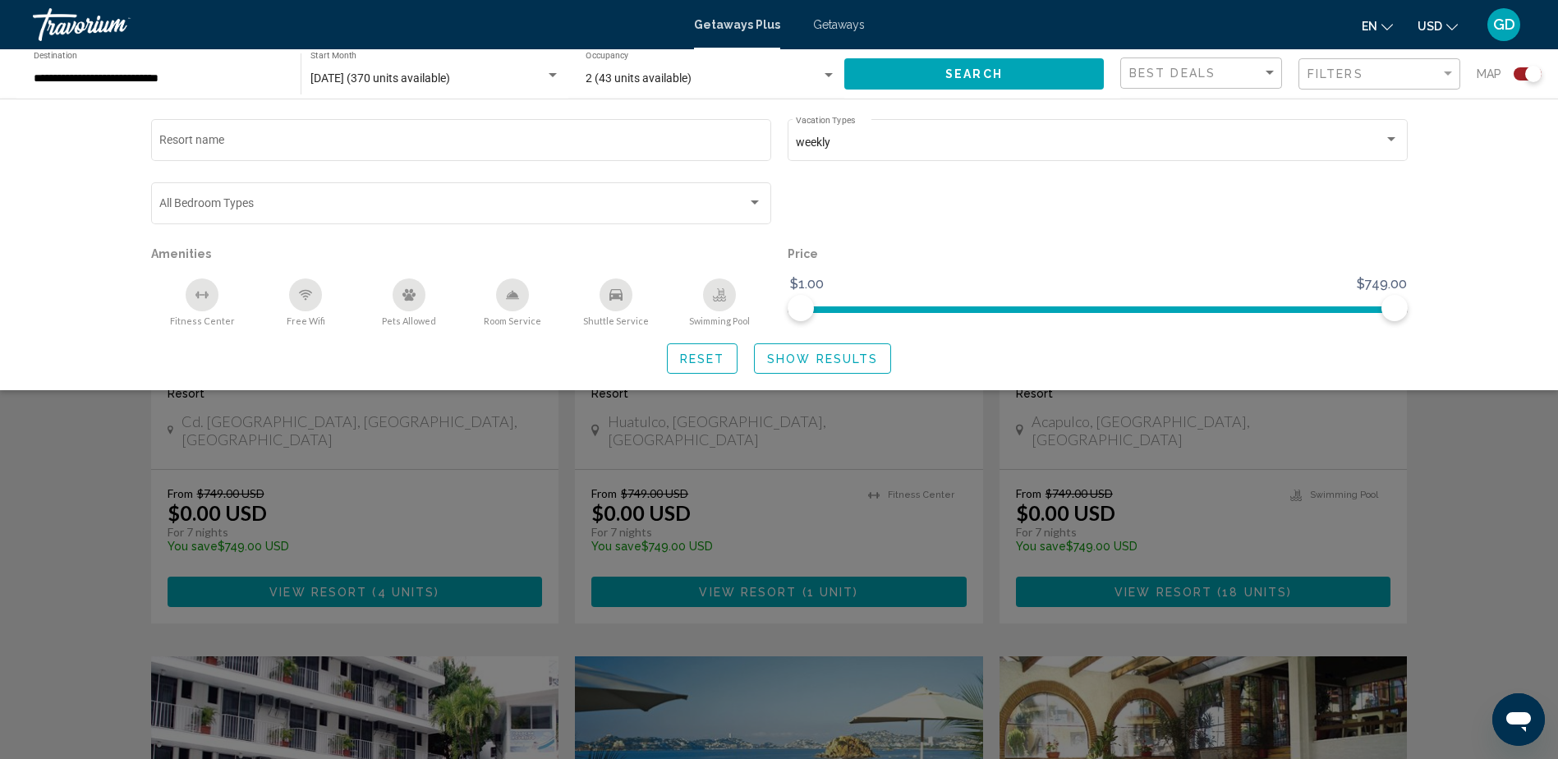
click at [1490, 139] on div "Resort name weekly Vacation Types All Vacation Types Bedroom Types All Bedroom …" at bounding box center [779, 245] width 1558 height 292
click at [1090, 245] on p "Price" at bounding box center [1097, 253] width 620 height 23
click at [1090, 242] on p "Price" at bounding box center [1097, 253] width 620 height 23
click at [700, 347] on button "Reset" at bounding box center [702, 358] width 71 height 30
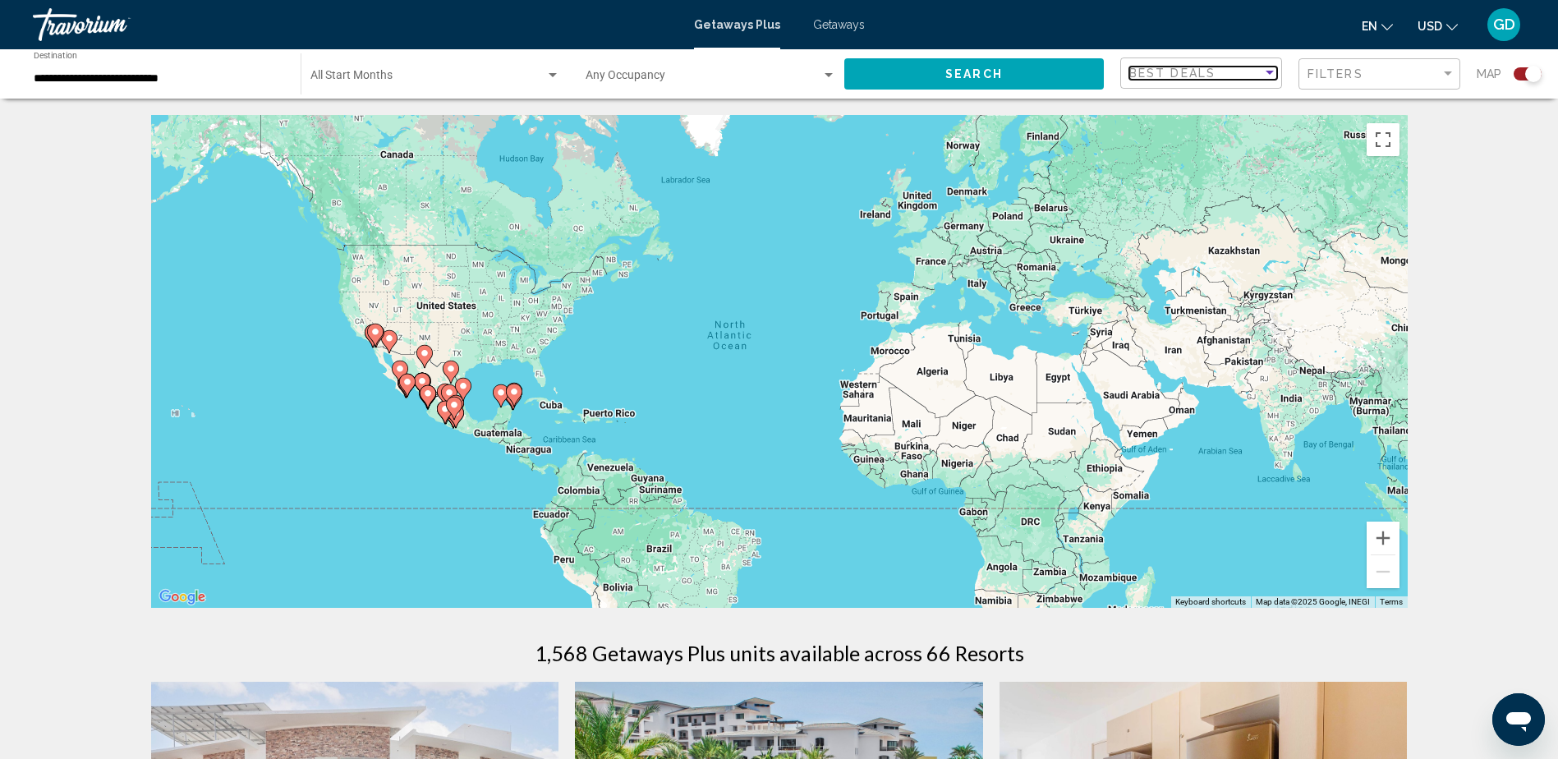
click at [1269, 67] on div "Sort by" at bounding box center [1269, 73] width 15 height 13
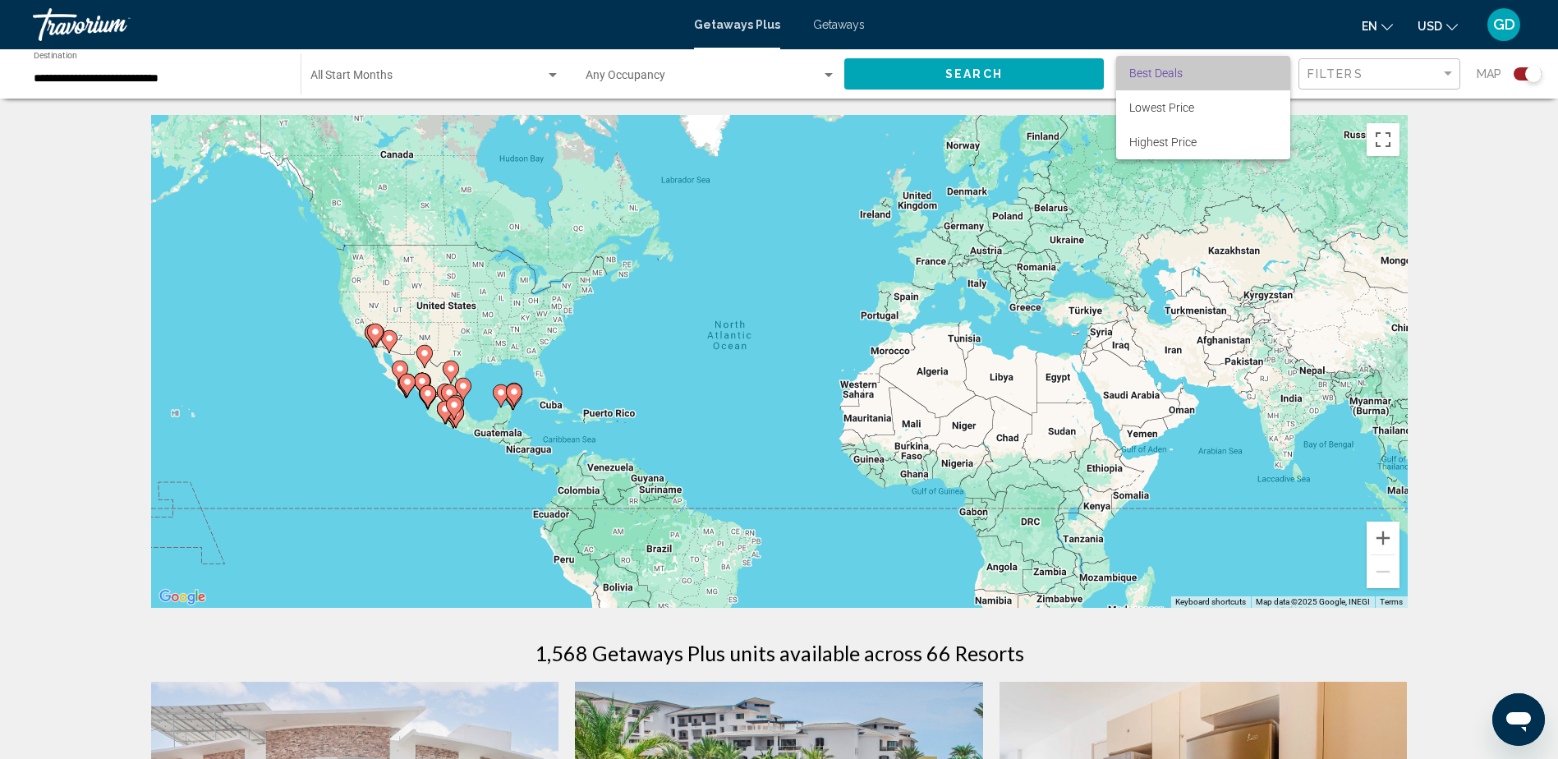
click at [1271, 68] on span "Best Deals" at bounding box center [1203, 73] width 148 height 34
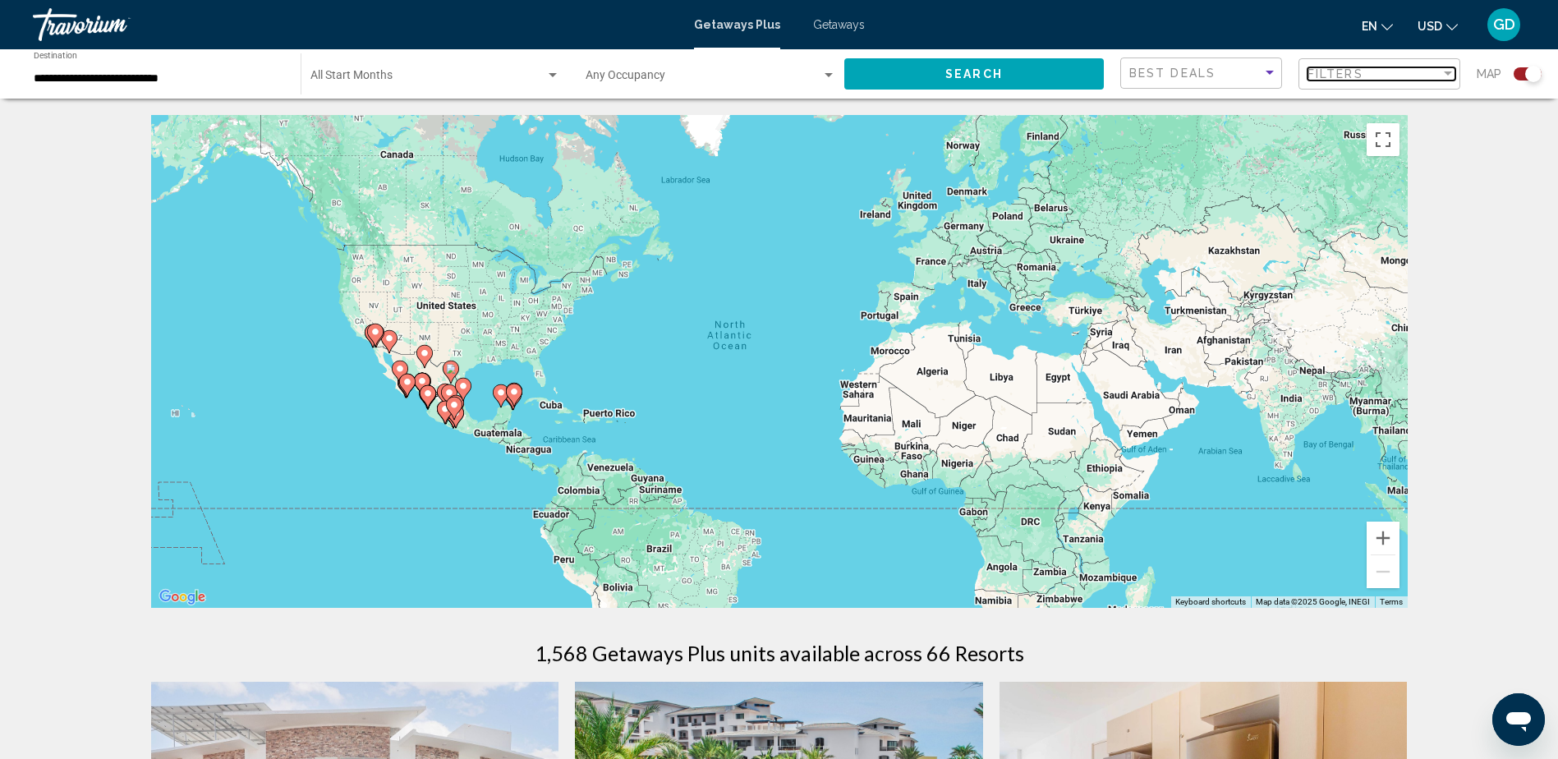
click at [1448, 74] on div "Filter" at bounding box center [1448, 73] width 8 height 4
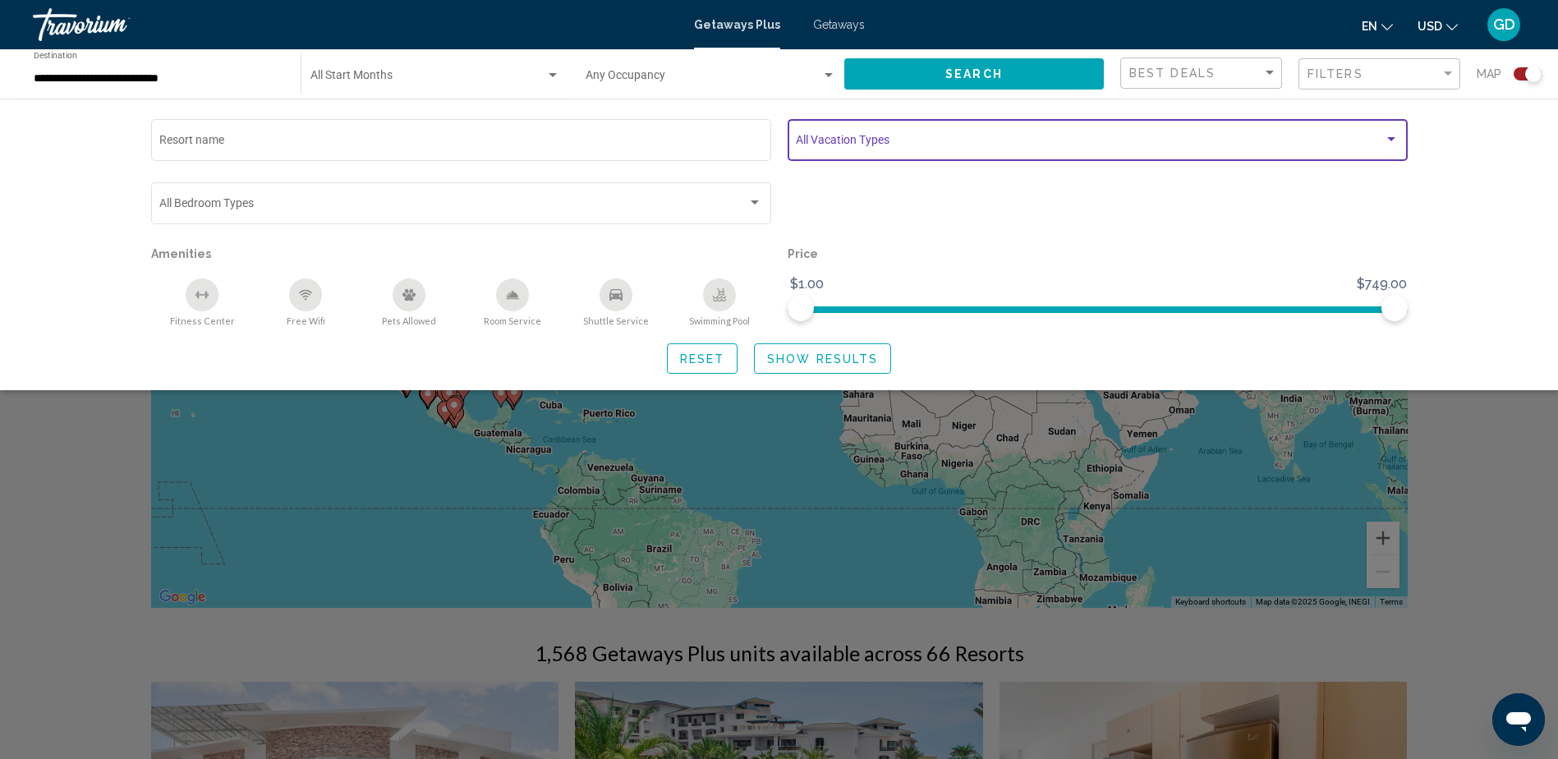
click at [1392, 138] on div "Search widget" at bounding box center [1391, 139] width 8 height 4
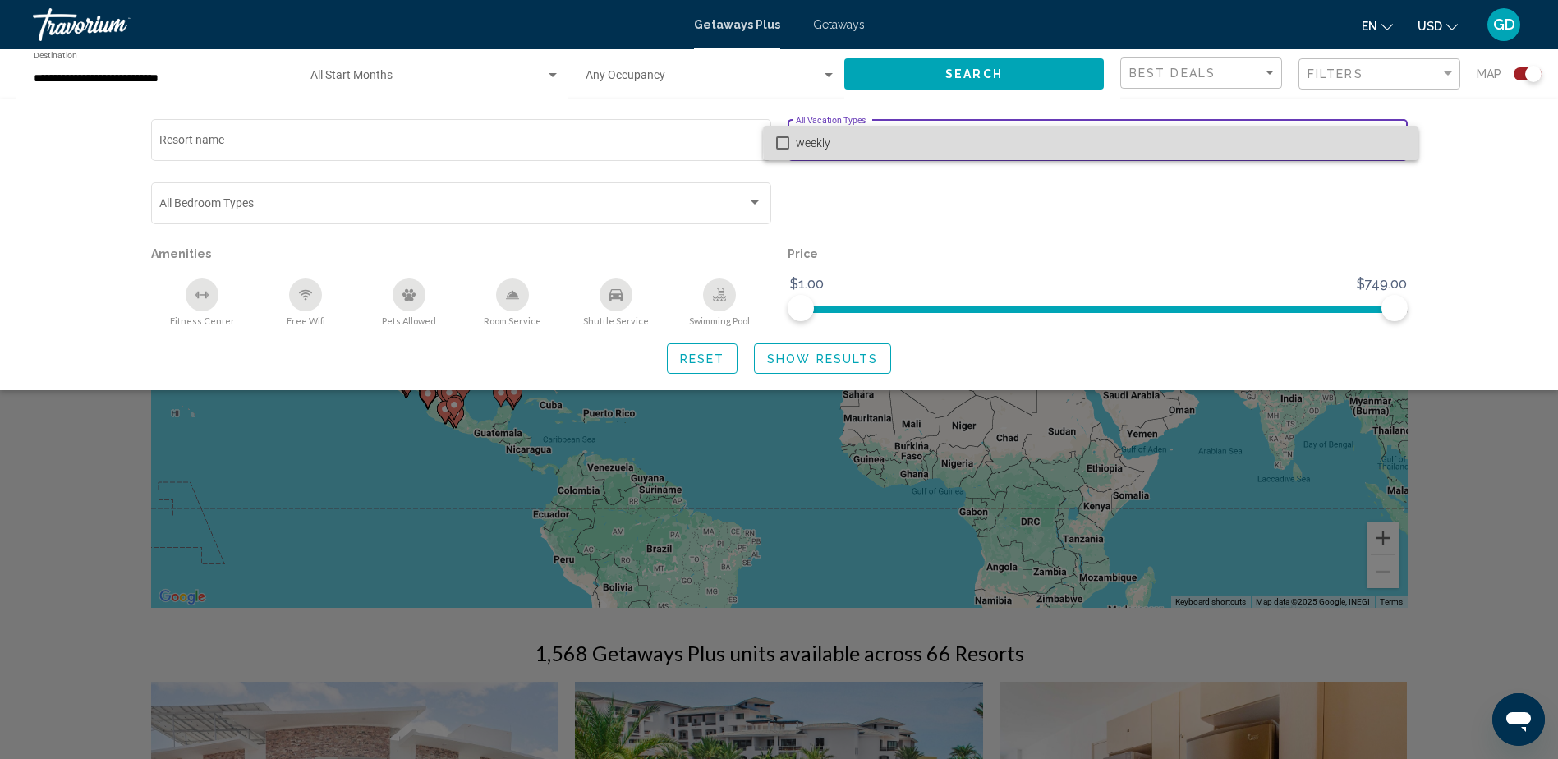
click at [1392, 137] on span "weekly" at bounding box center [1100, 143] width 609 height 34
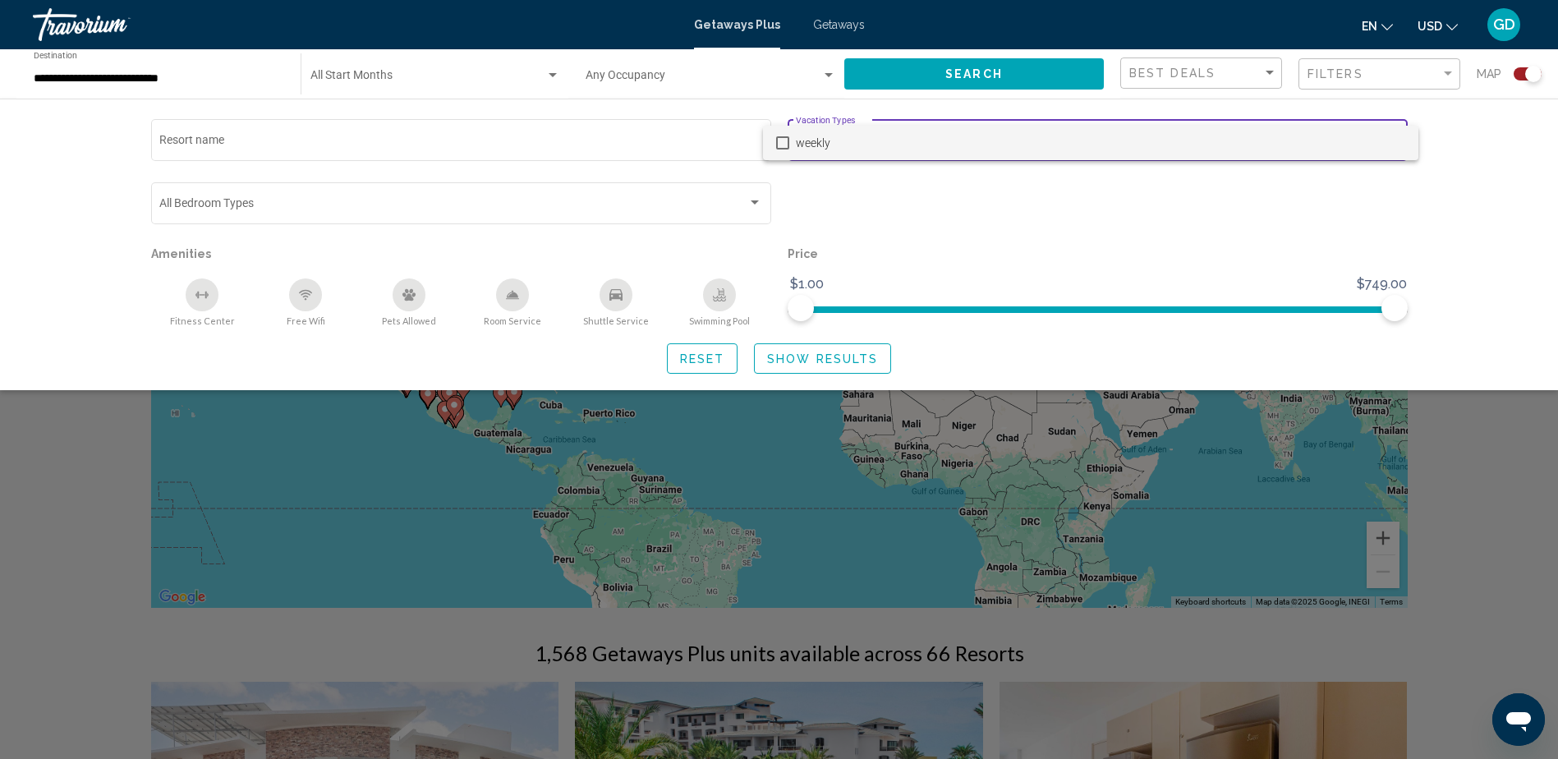
click at [1451, 140] on div at bounding box center [779, 379] width 1558 height 759
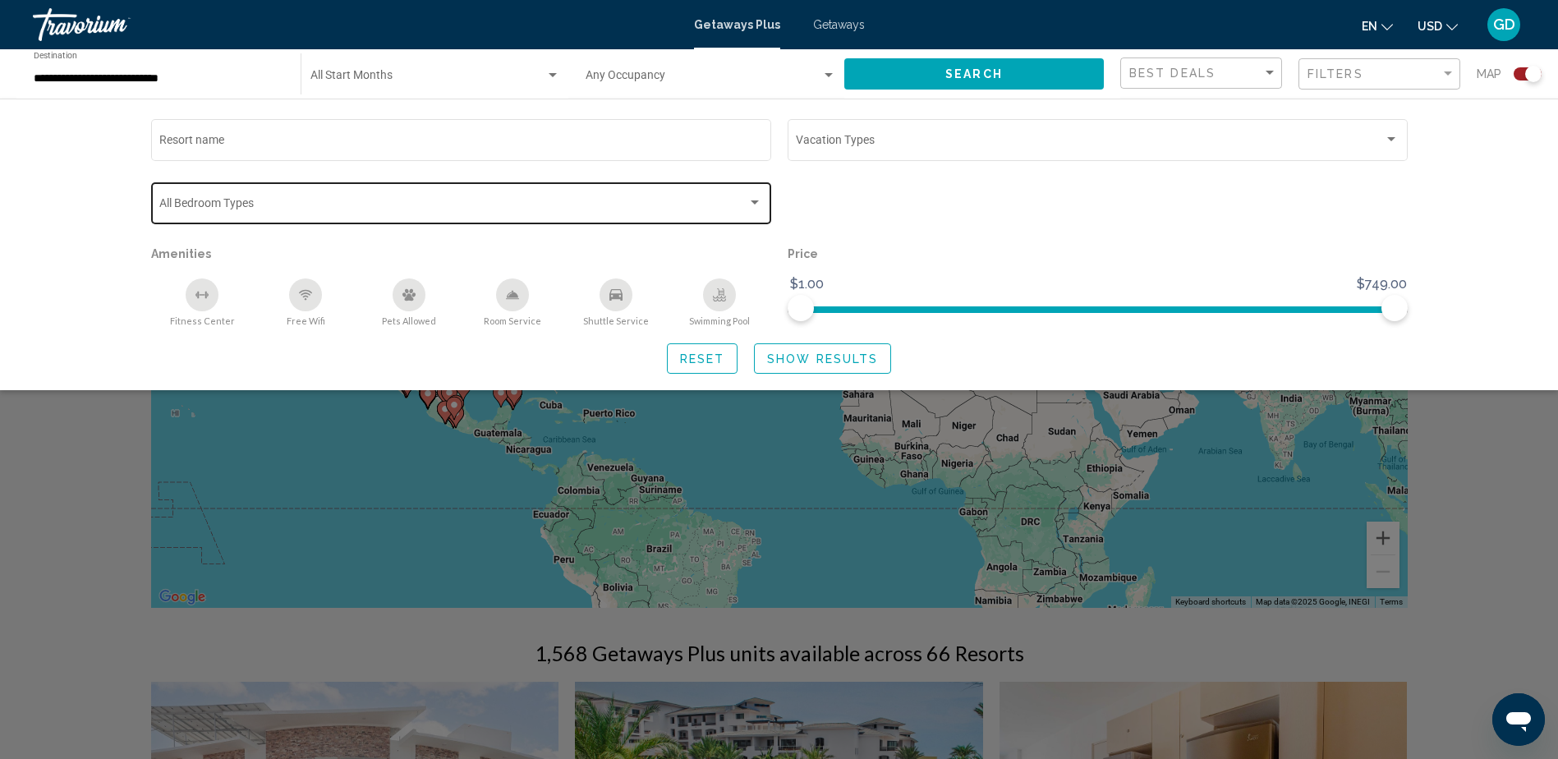
click at [754, 202] on div "Search widget" at bounding box center [755, 202] width 8 height 4
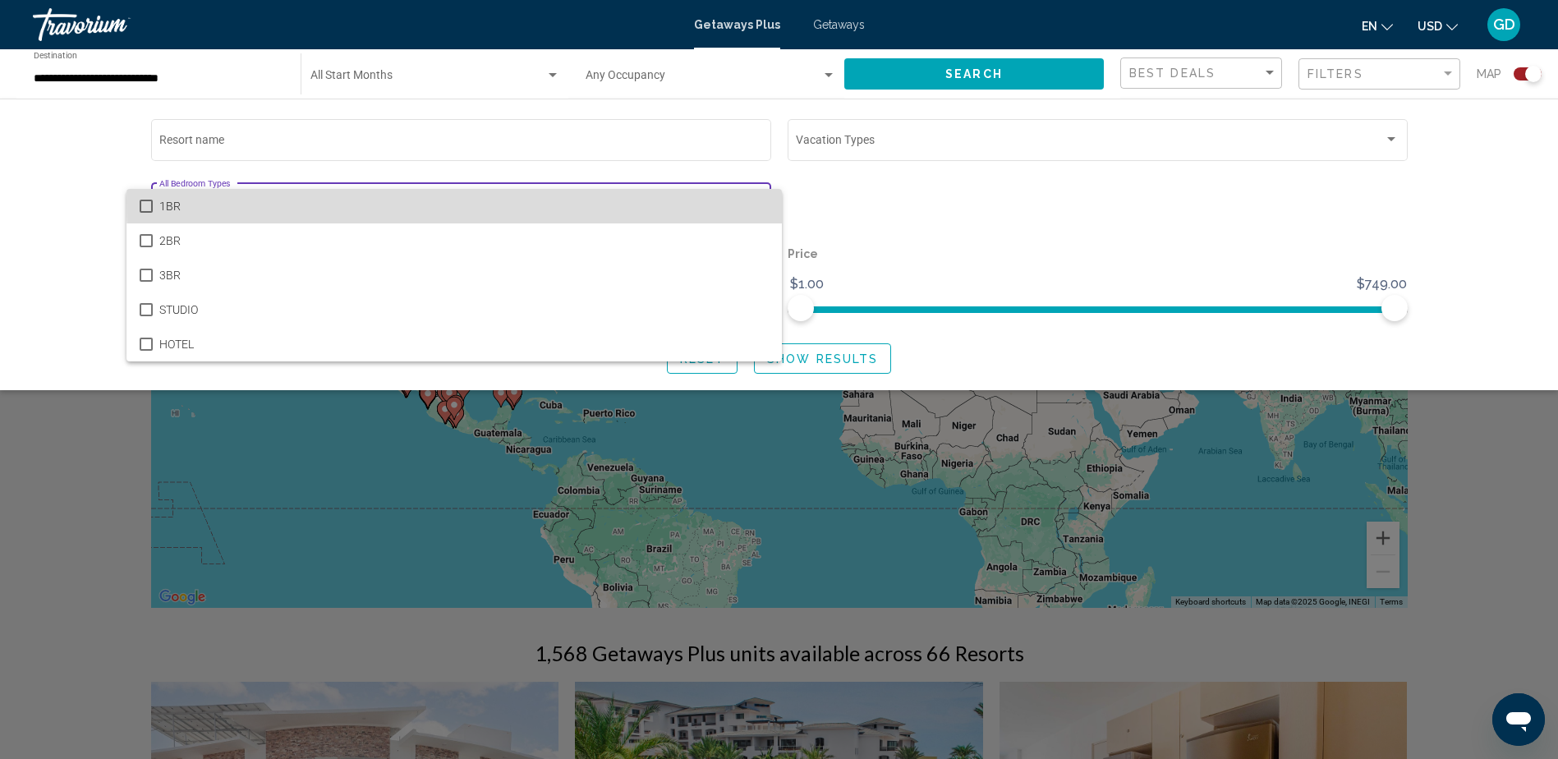
click at [754, 202] on span "1BR" at bounding box center [463, 206] width 609 height 34
click at [752, 202] on span "1BR" at bounding box center [463, 206] width 609 height 34
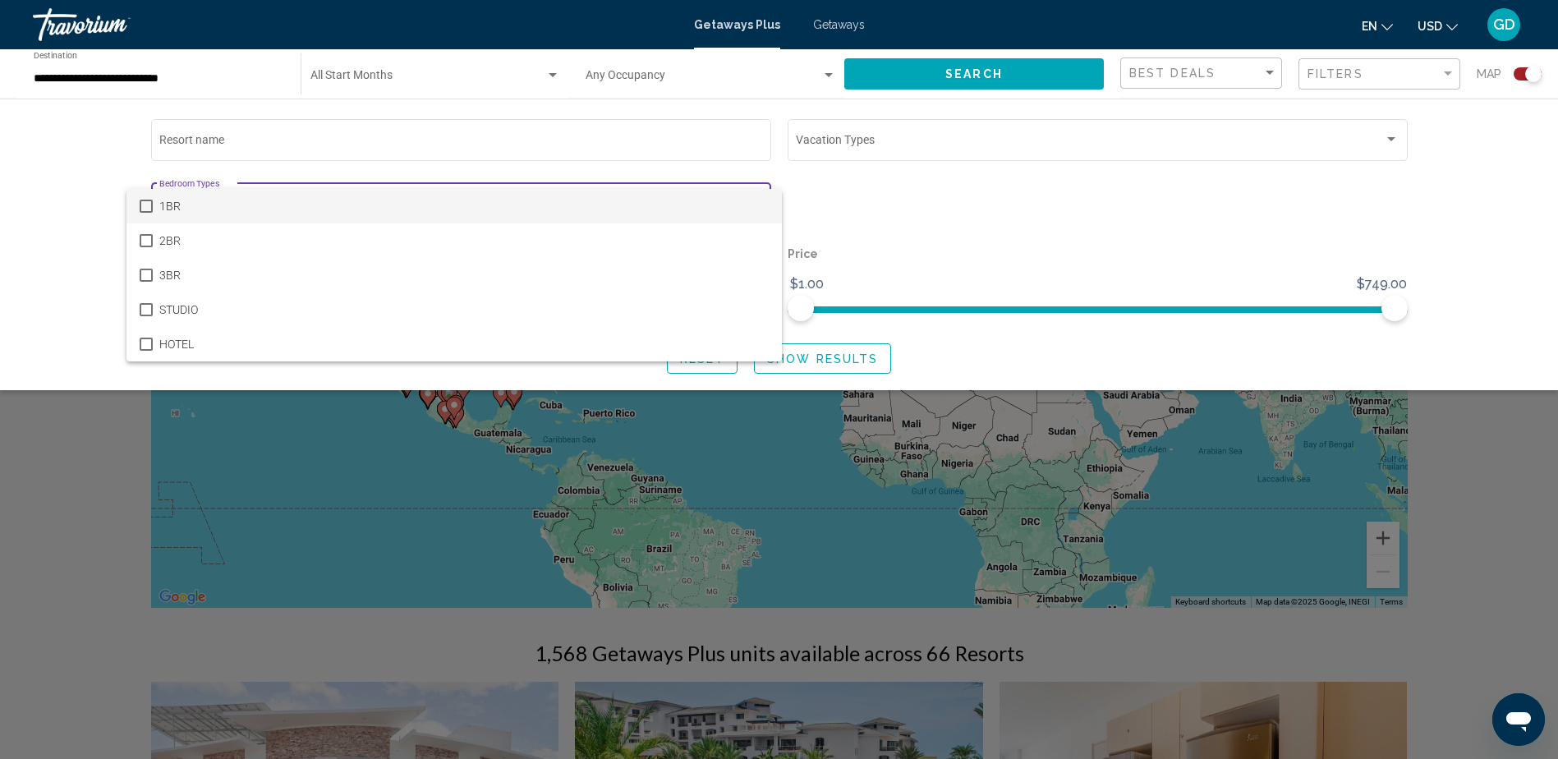
click at [62, 147] on div at bounding box center [779, 379] width 1558 height 759
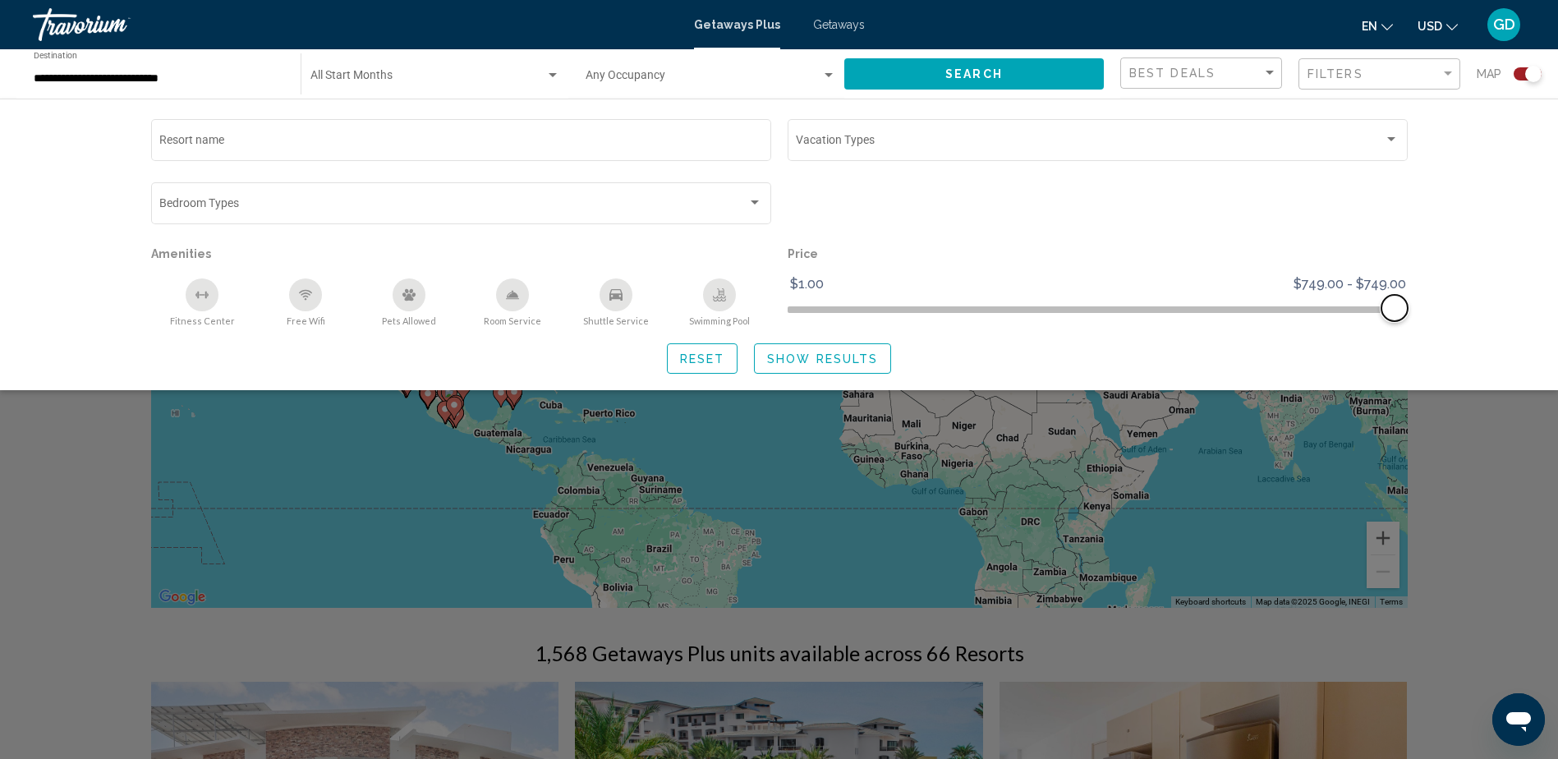
drag, startPoint x: 804, startPoint y: 304, endPoint x: 1392, endPoint y: 324, distance: 588.3
click at [1395, 324] on div "Price $1.00 $749.00 $749.00 $749.00 $749.00 - $749.00" at bounding box center [1097, 284] width 636 height 85
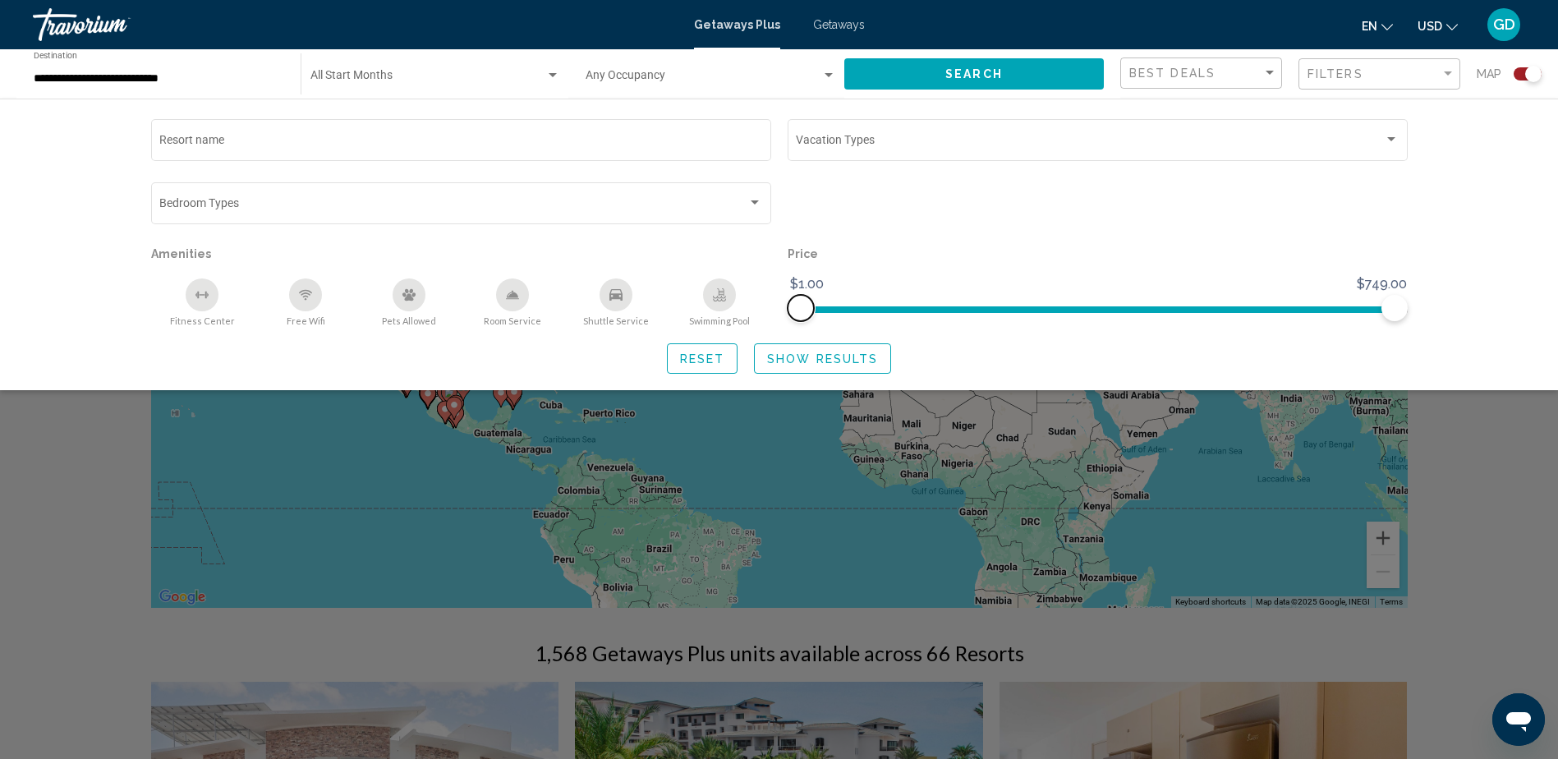
drag, startPoint x: 1390, startPoint y: 313, endPoint x: 792, endPoint y: 272, distance: 599.2
click at [792, 306] on ngx-slider "$1.00 $749.00 $1.00 $749.00 $660.00 - $749.00" at bounding box center [1097, 307] width 620 height 3
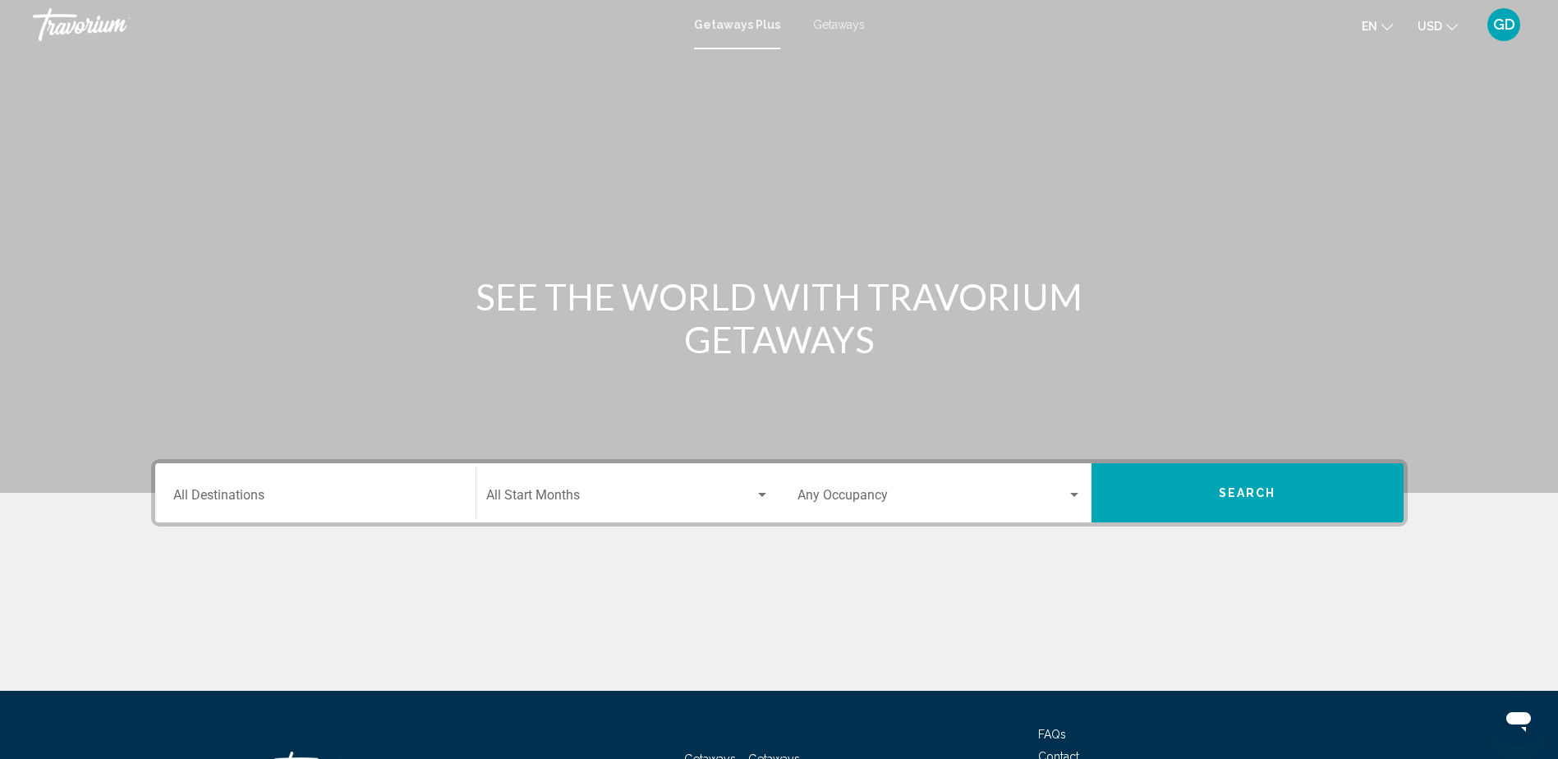
click at [1453, 25] on icon "Change currency" at bounding box center [1451, 26] width 11 height 11
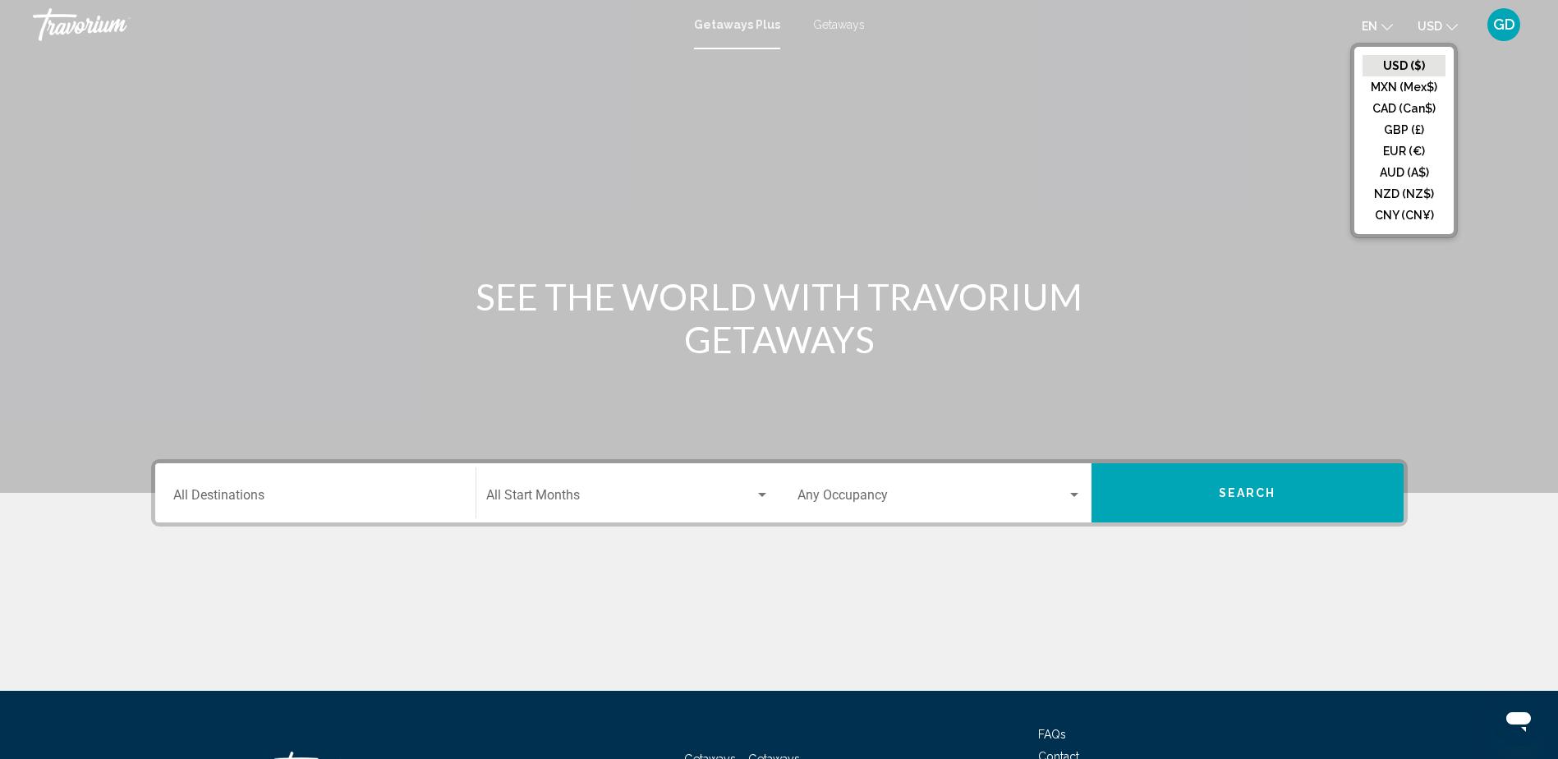
click at [1423, 64] on button "USD ($)" at bounding box center [1403, 65] width 83 height 21
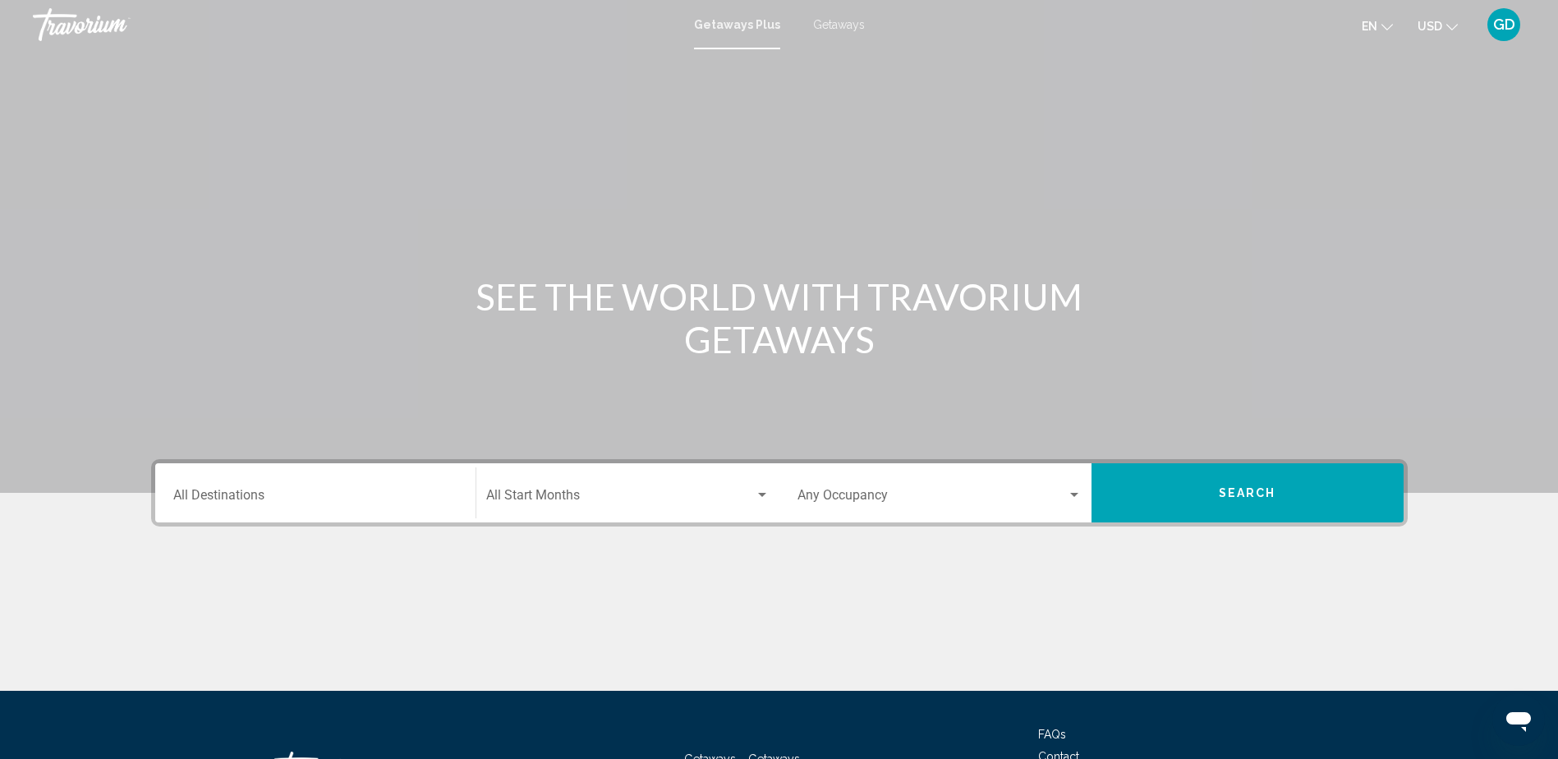
click at [1389, 25] on icon "Change language" at bounding box center [1386, 26] width 11 height 11
click at [1350, 63] on button "English" at bounding box center [1342, 65] width 76 height 21
click at [1072, 495] on div "Search widget" at bounding box center [1074, 495] width 8 height 4
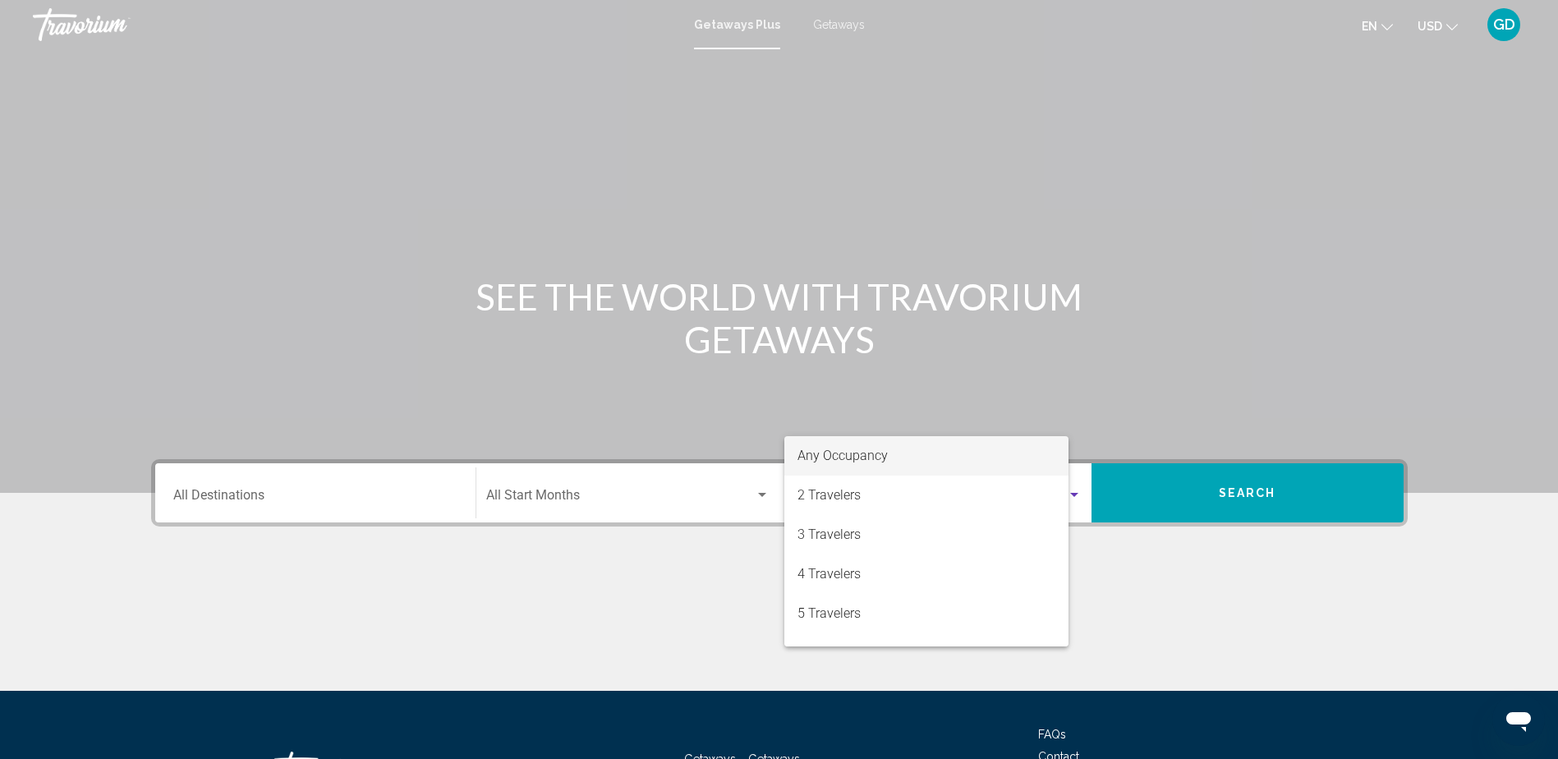
scroll to position [133, 0]
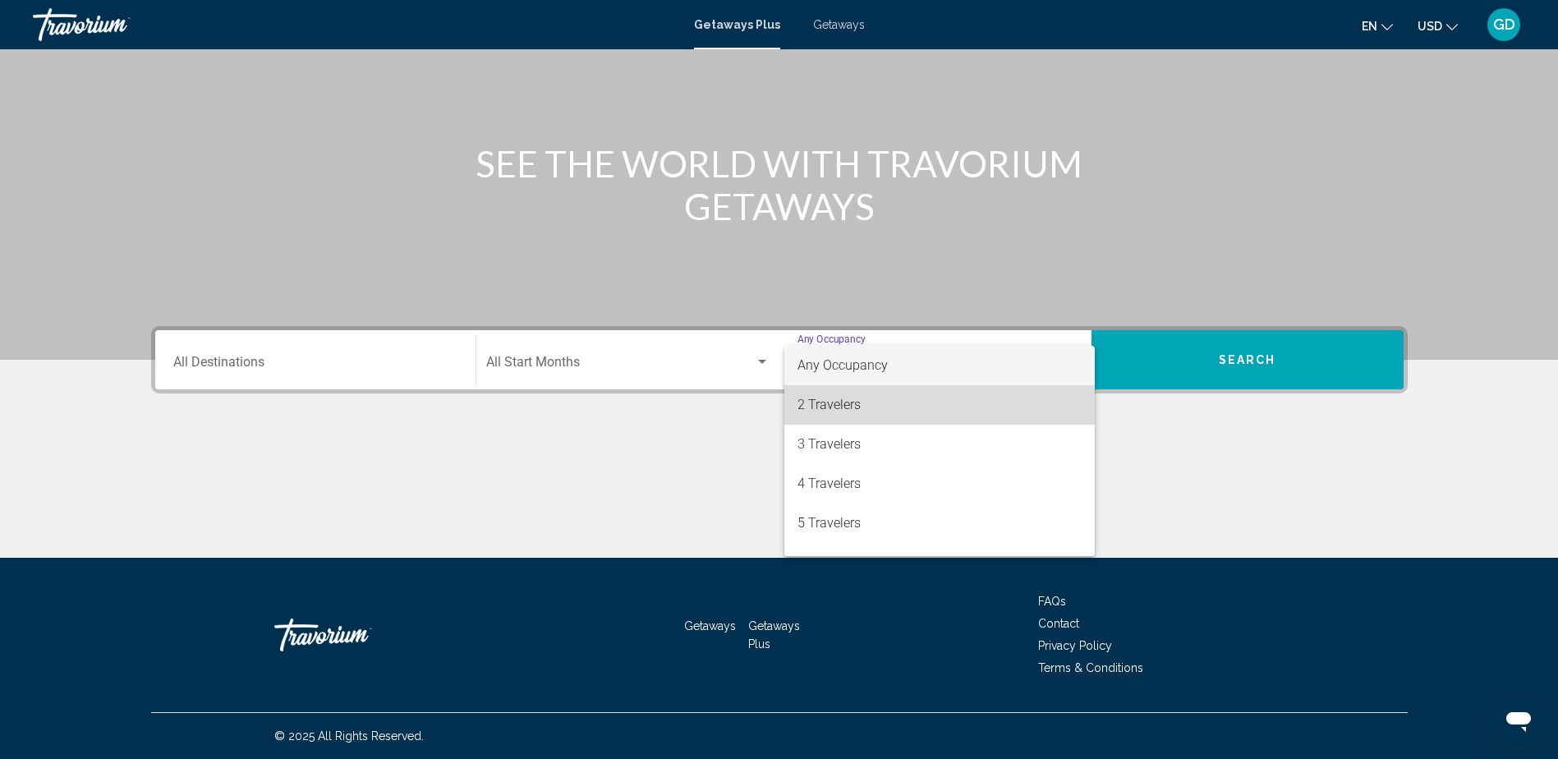
click at [1044, 402] on span "2 Travelers" at bounding box center [939, 404] width 284 height 39
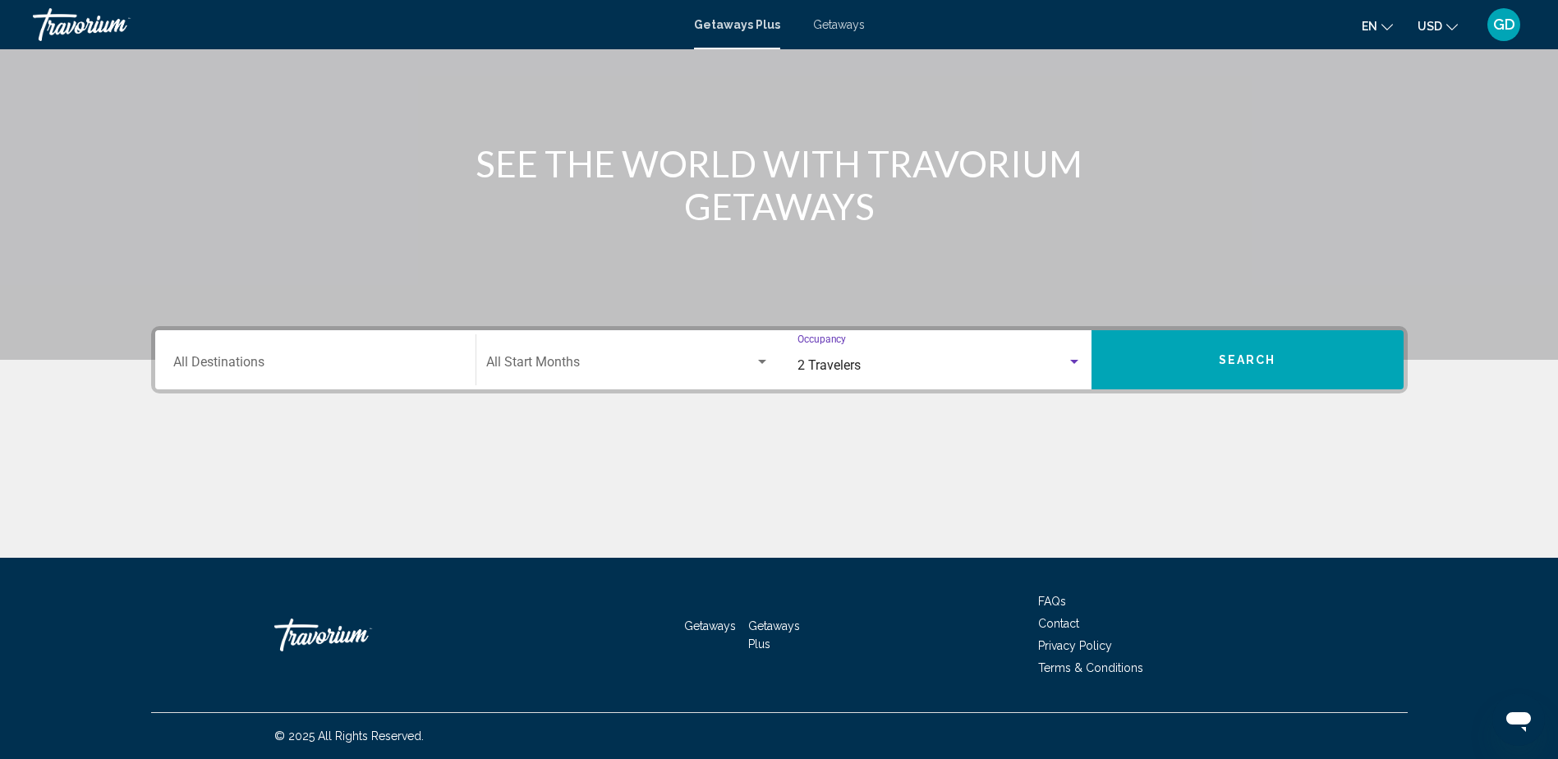
click at [1073, 360] on div "Search widget" at bounding box center [1074, 362] width 15 height 13
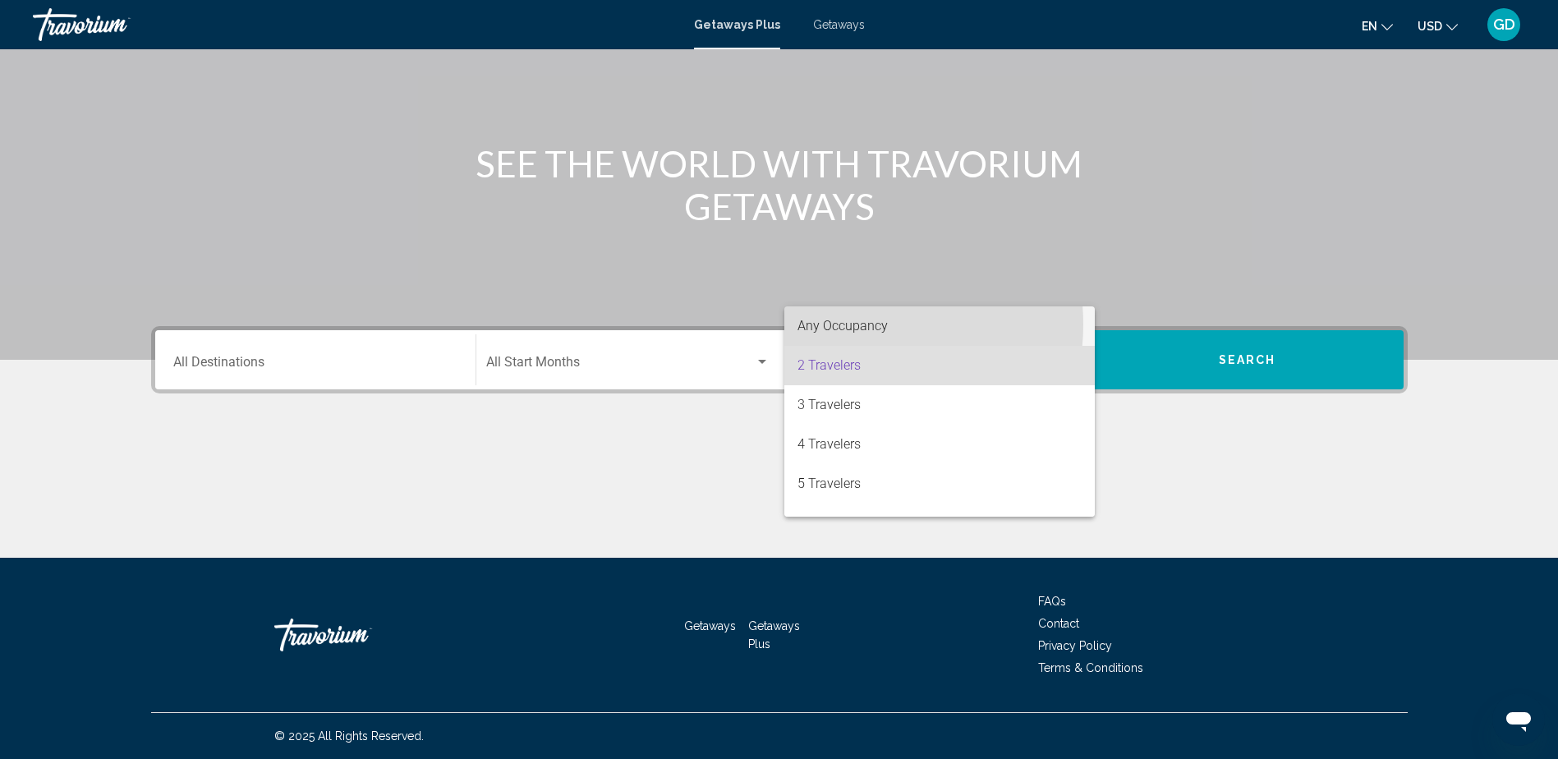
click at [856, 324] on span "Any Occupancy" at bounding box center [842, 326] width 90 height 16
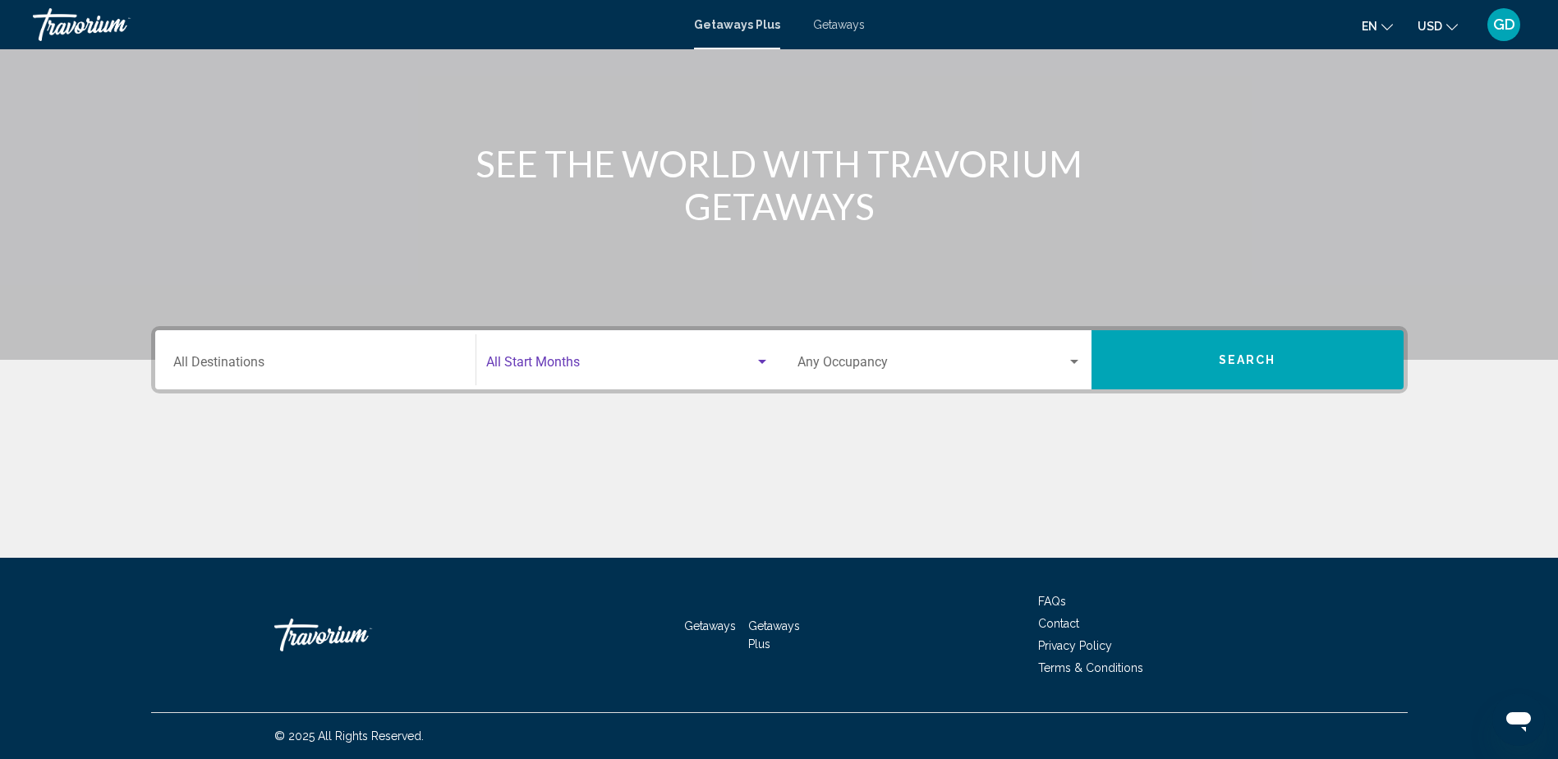
click at [759, 359] on div "Search widget" at bounding box center [762, 362] width 15 height 13
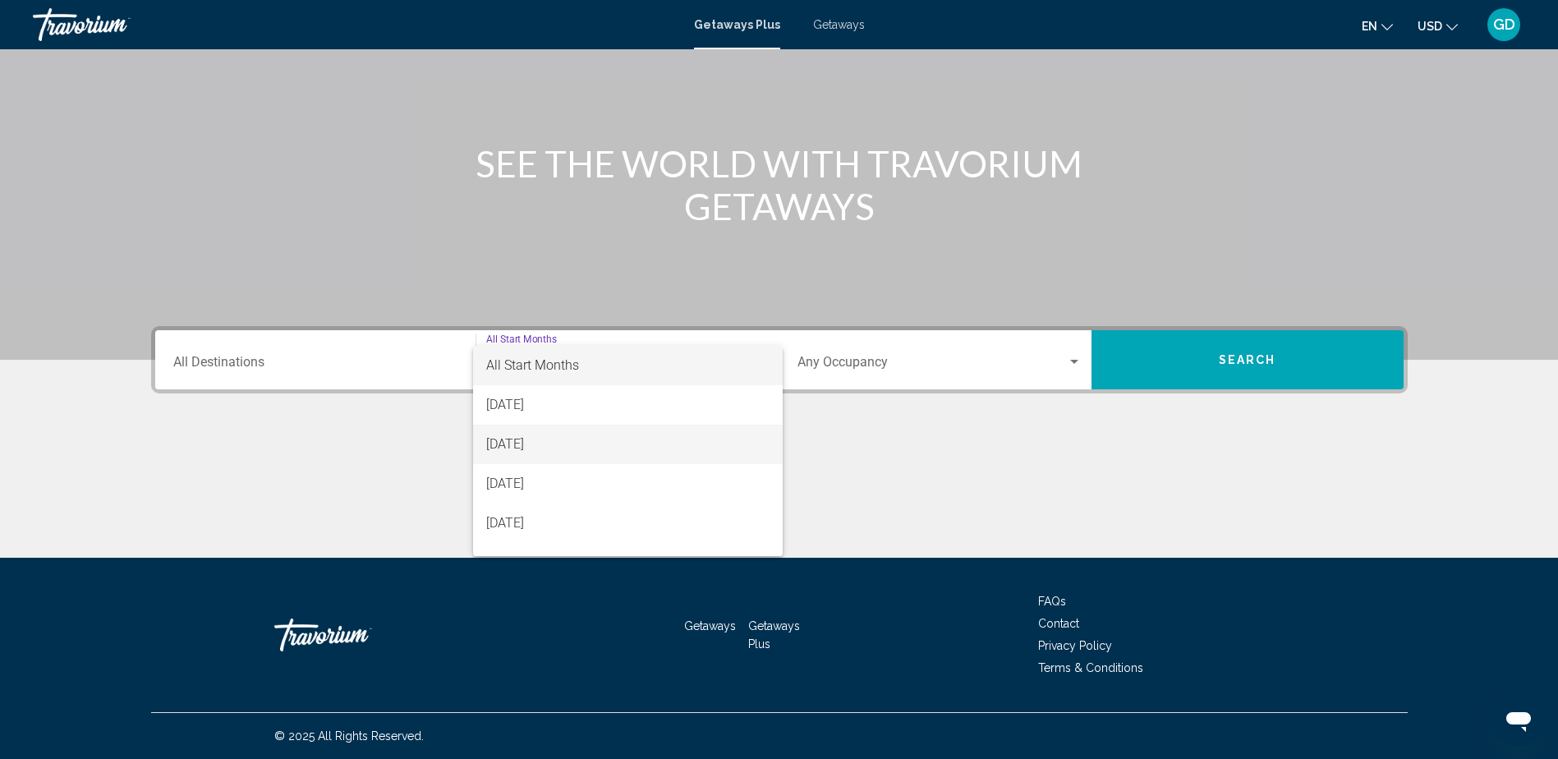
click at [525, 447] on span "[DATE]" at bounding box center [627, 444] width 283 height 39
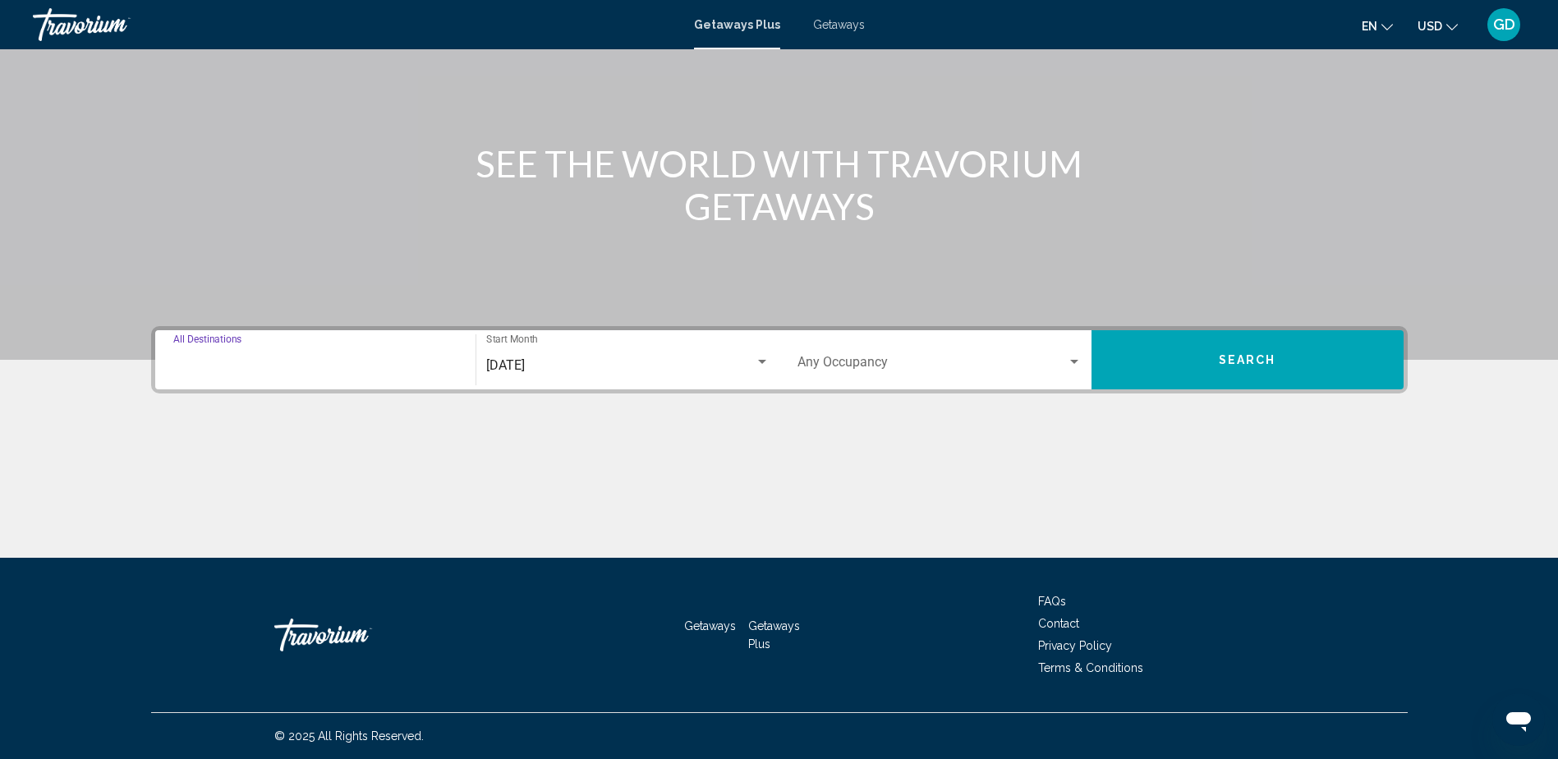
click at [278, 368] on input "Destination All Destinations" at bounding box center [315, 365] width 284 height 15
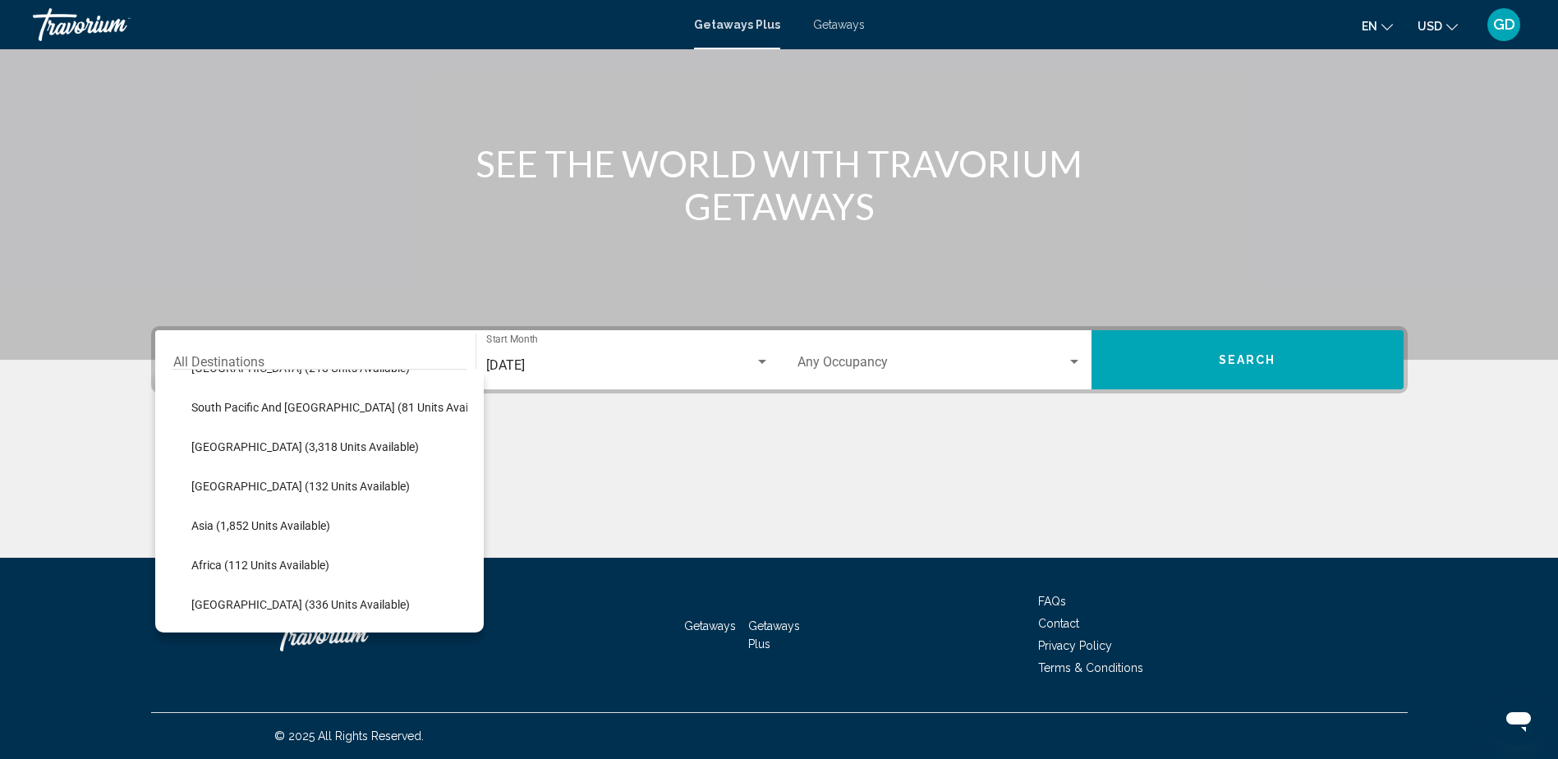
scroll to position [278, 26]
click at [821, 515] on div "Main content" at bounding box center [779, 495] width 1256 height 123
